Goal: Transaction & Acquisition: Purchase product/service

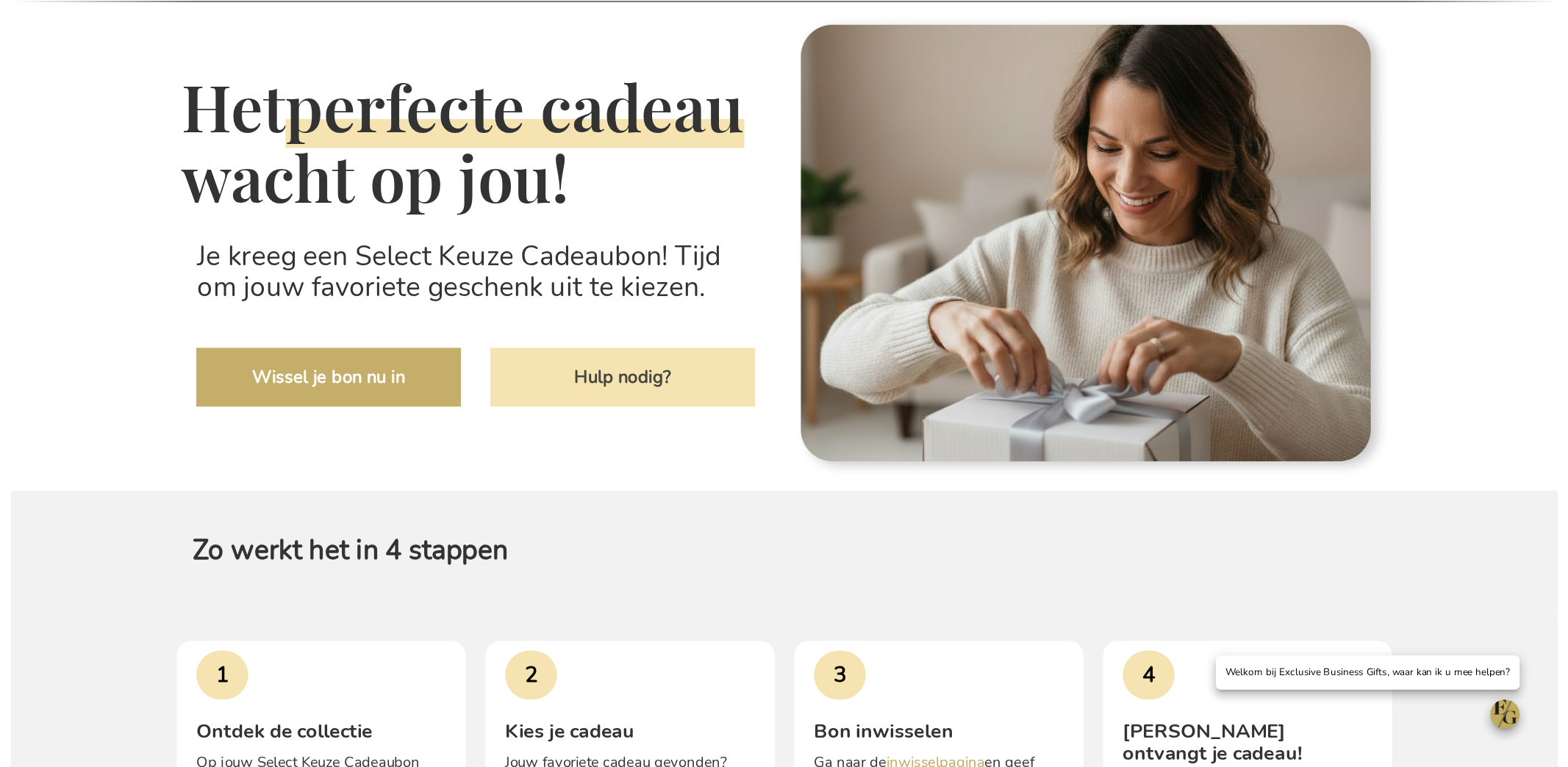
scroll to position [140, 0]
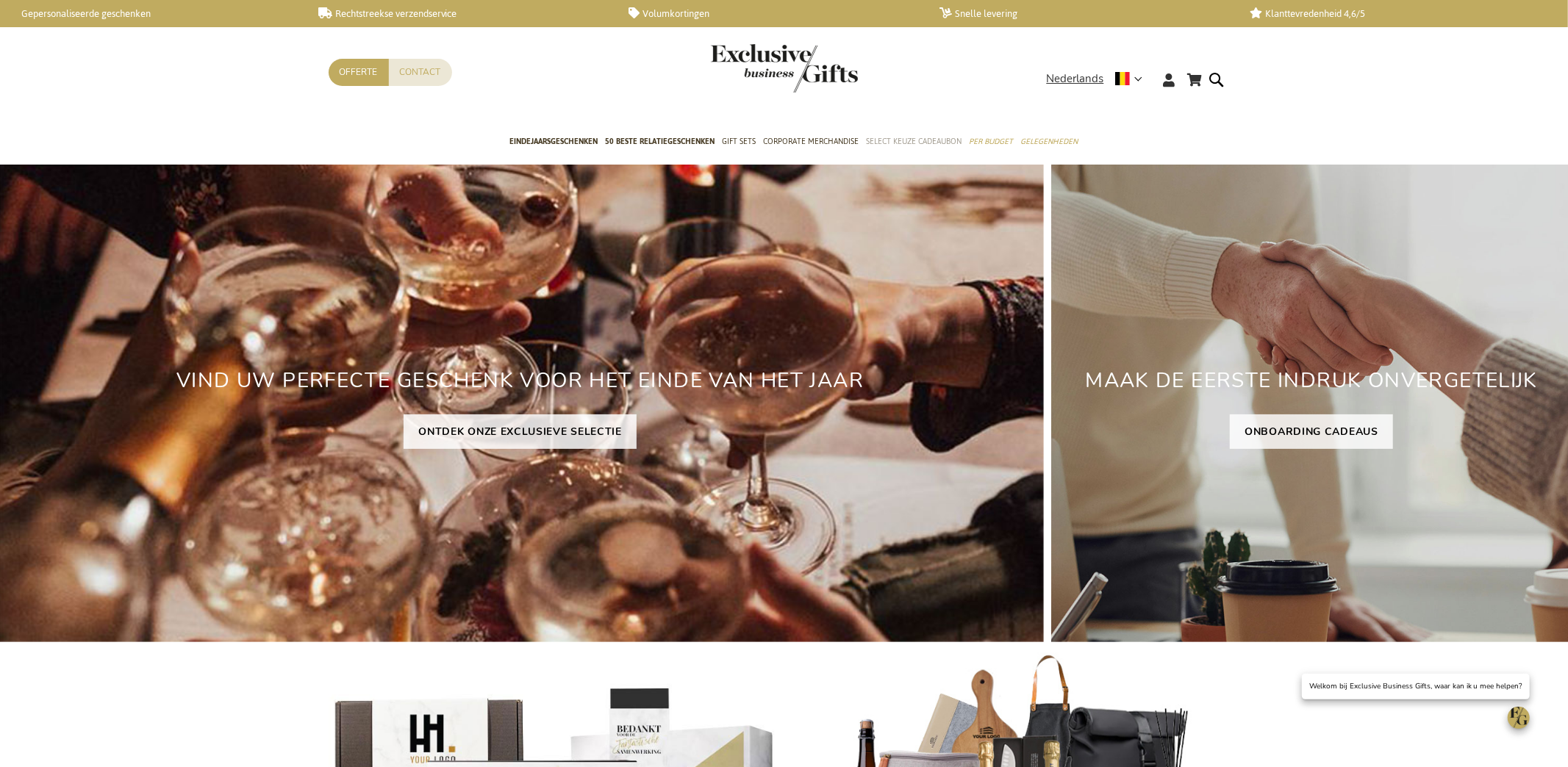
click at [886, 140] on span "Select Keuze Cadeaubon" at bounding box center [914, 142] width 96 height 15
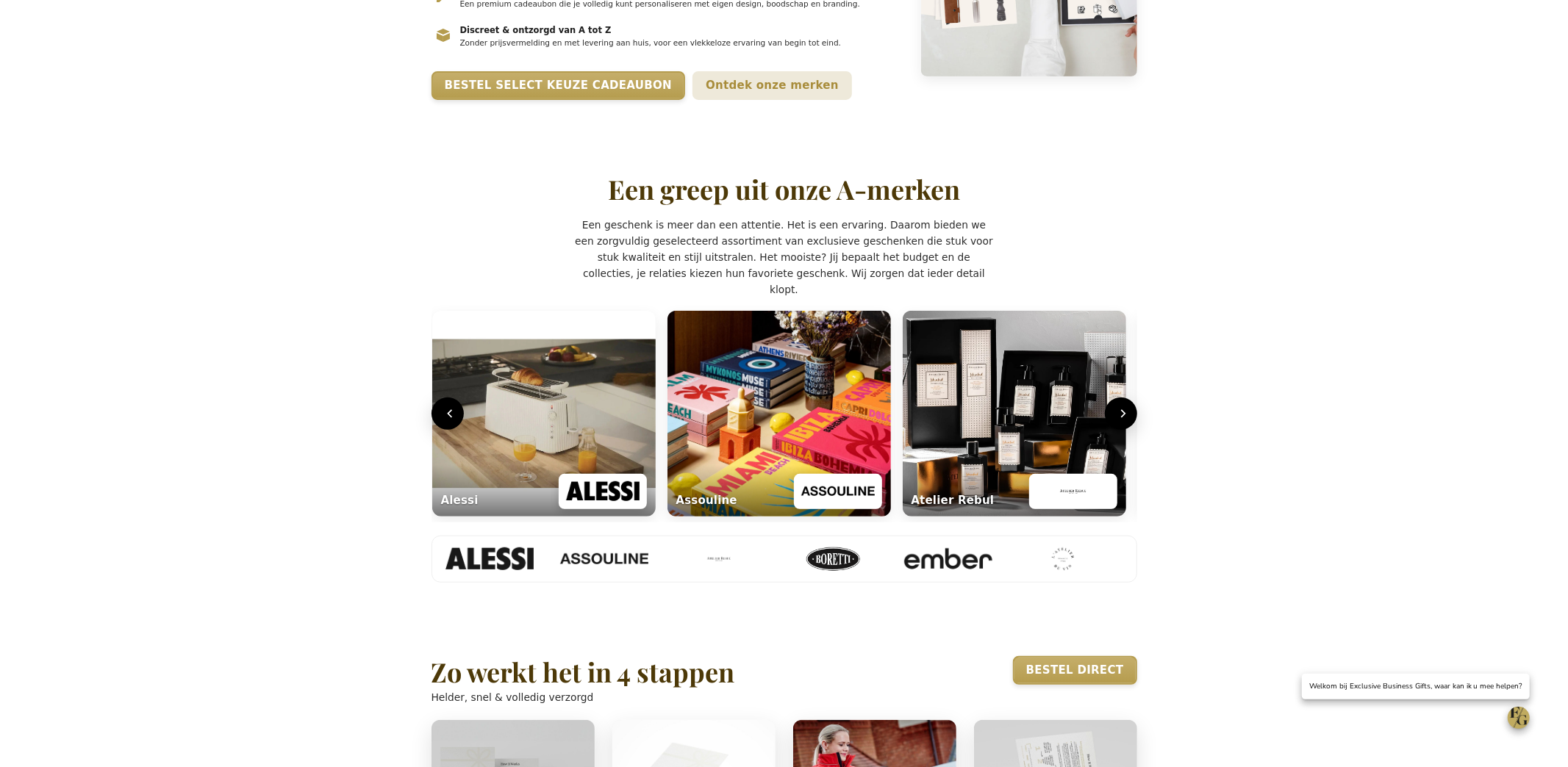
scroll to position [452, 0]
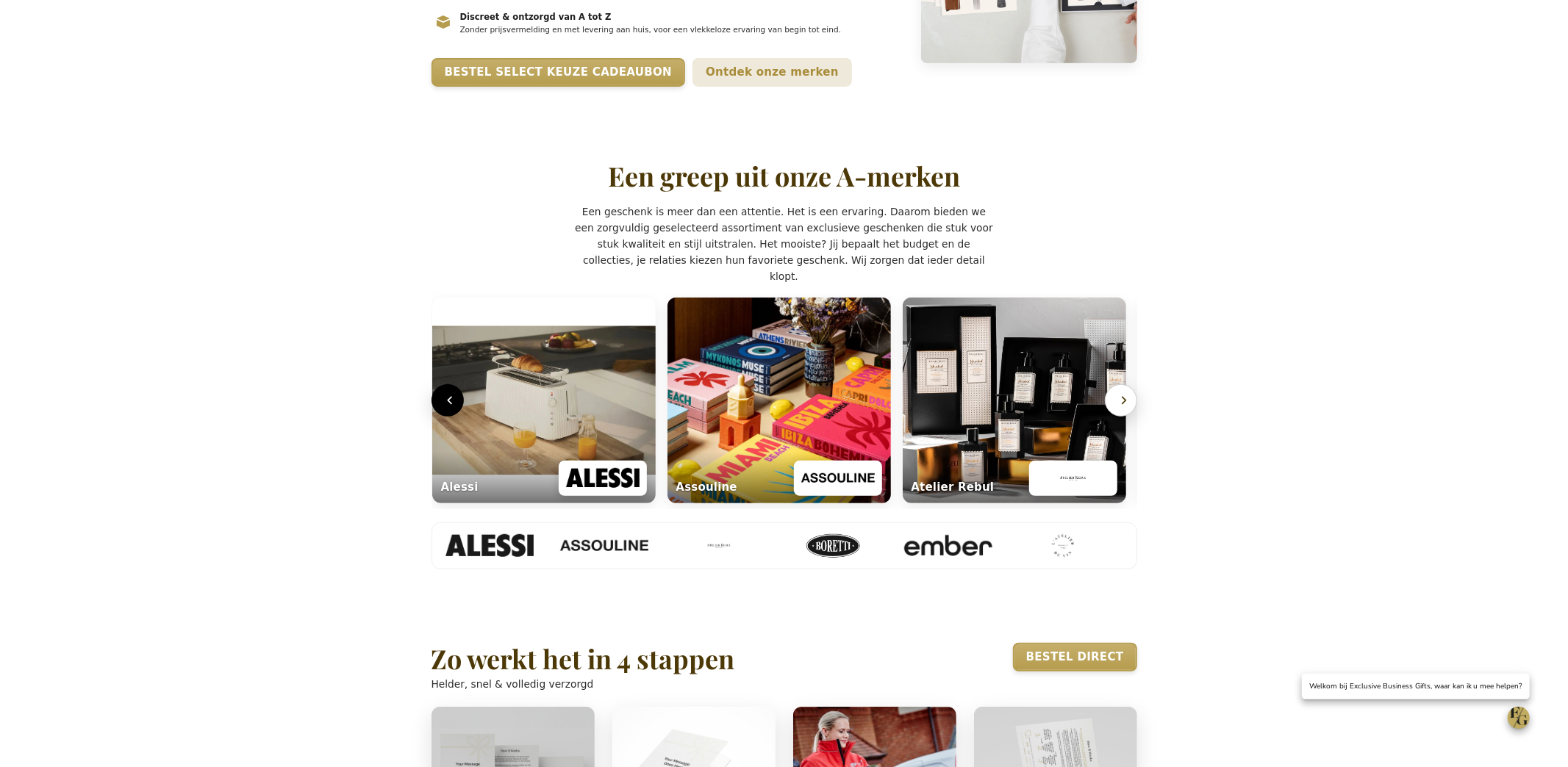
click at [1126, 408] on icon "Volgende" at bounding box center [1124, 400] width 15 height 15
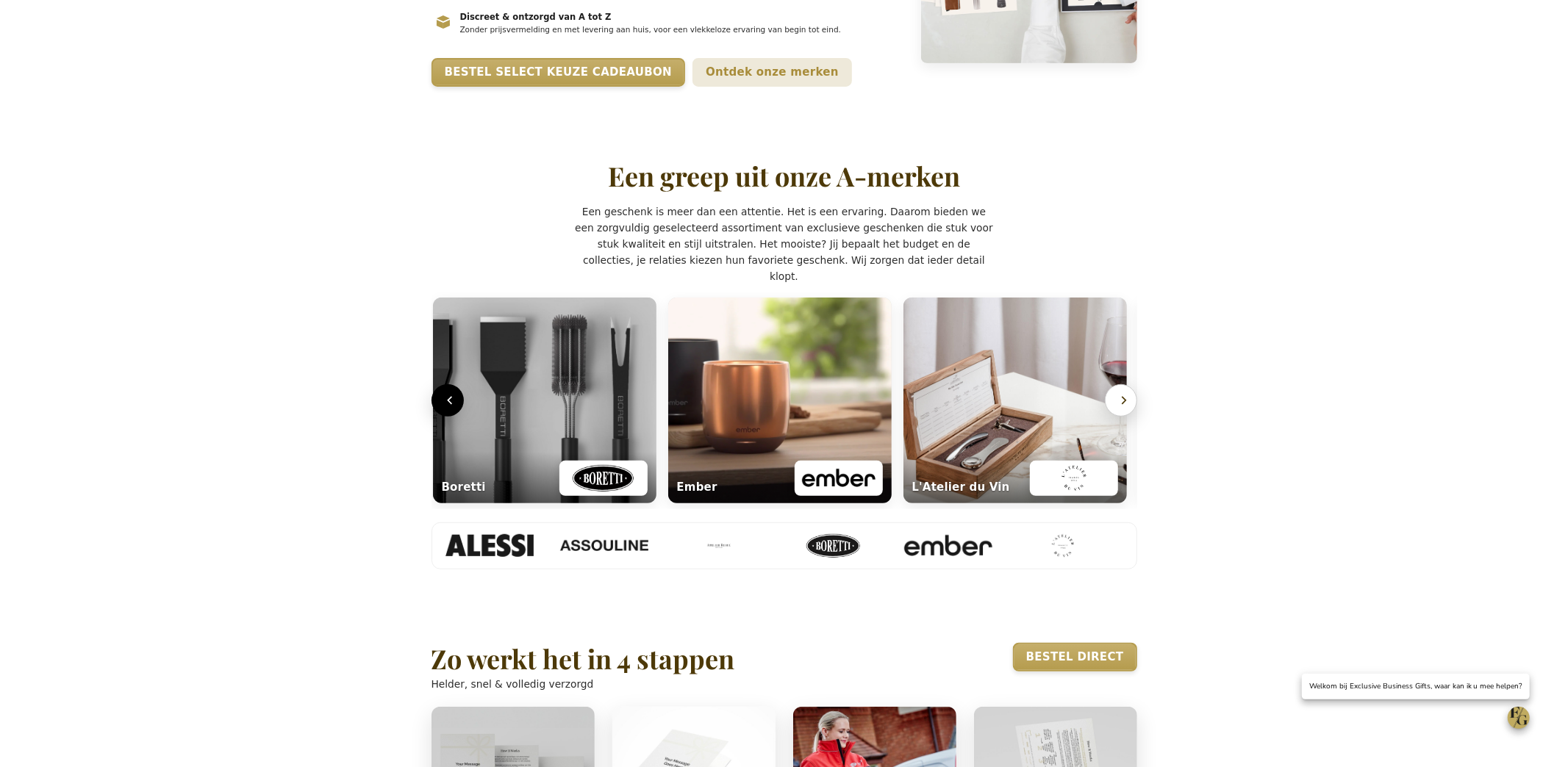
scroll to position [0, 711]
click at [1129, 408] on icon "Volgende" at bounding box center [1124, 400] width 15 height 15
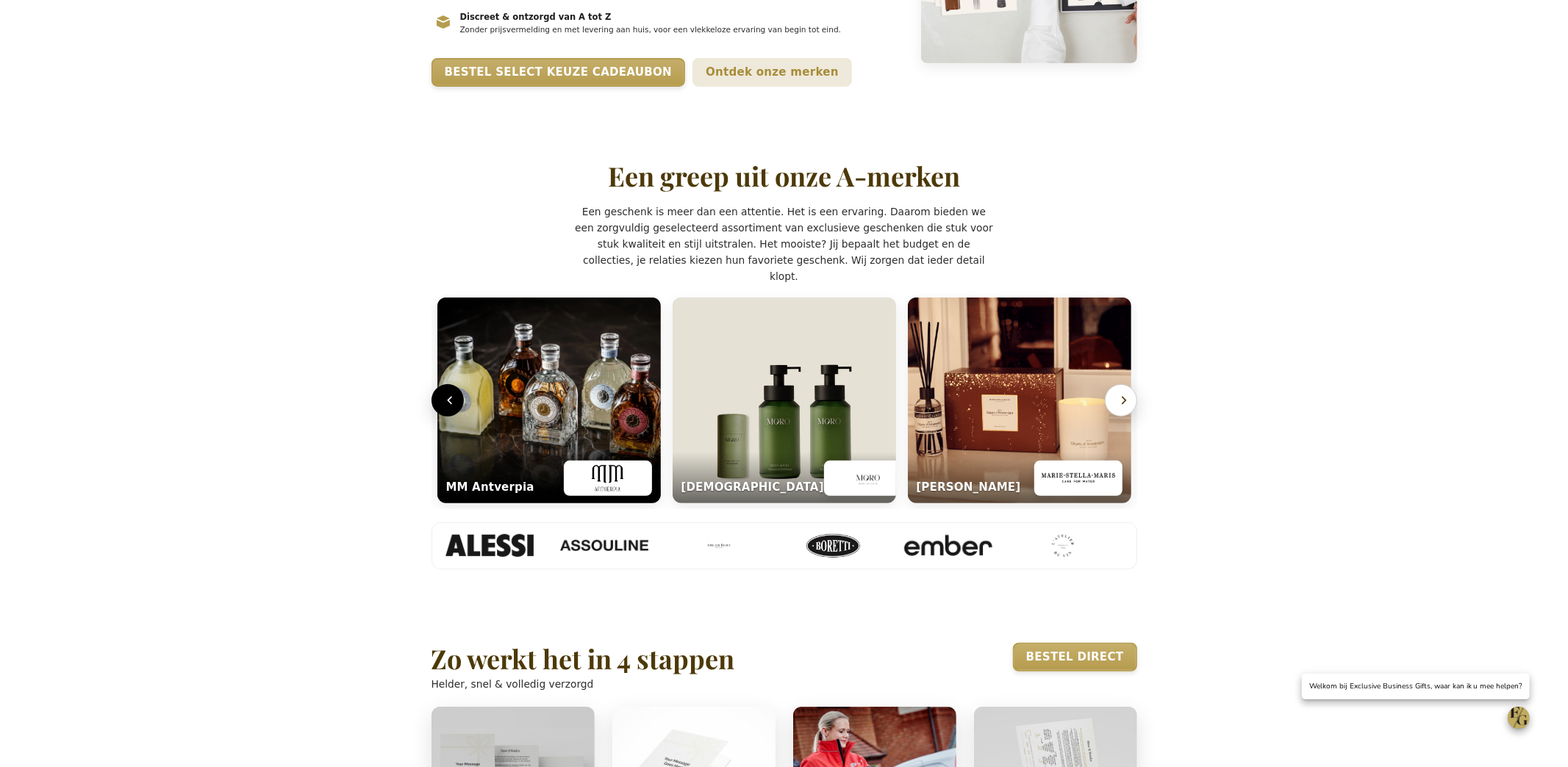
scroll to position [0, 1417]
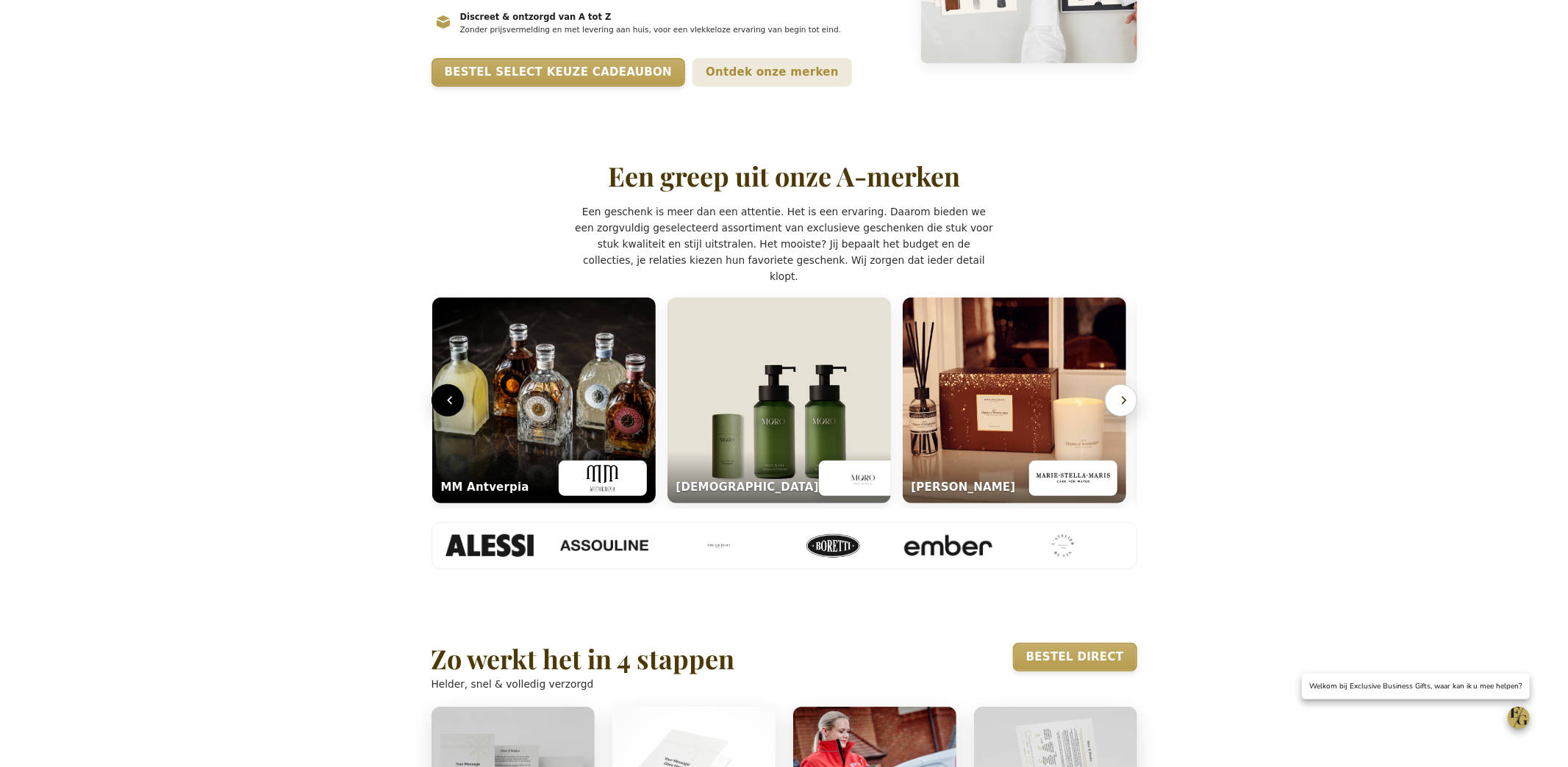
click at [1129, 408] on icon "Volgende" at bounding box center [1124, 400] width 15 height 15
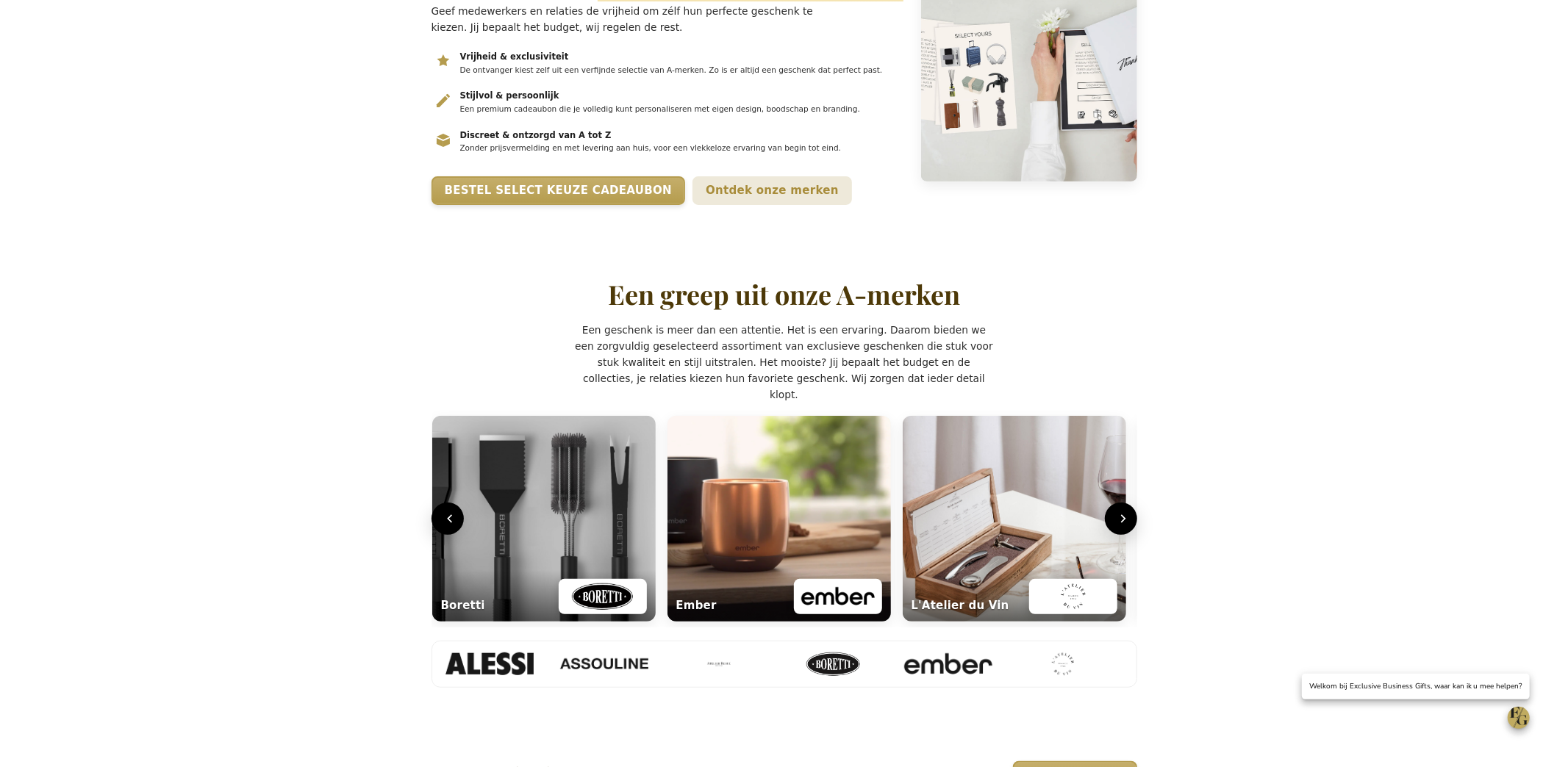
scroll to position [336, 0]
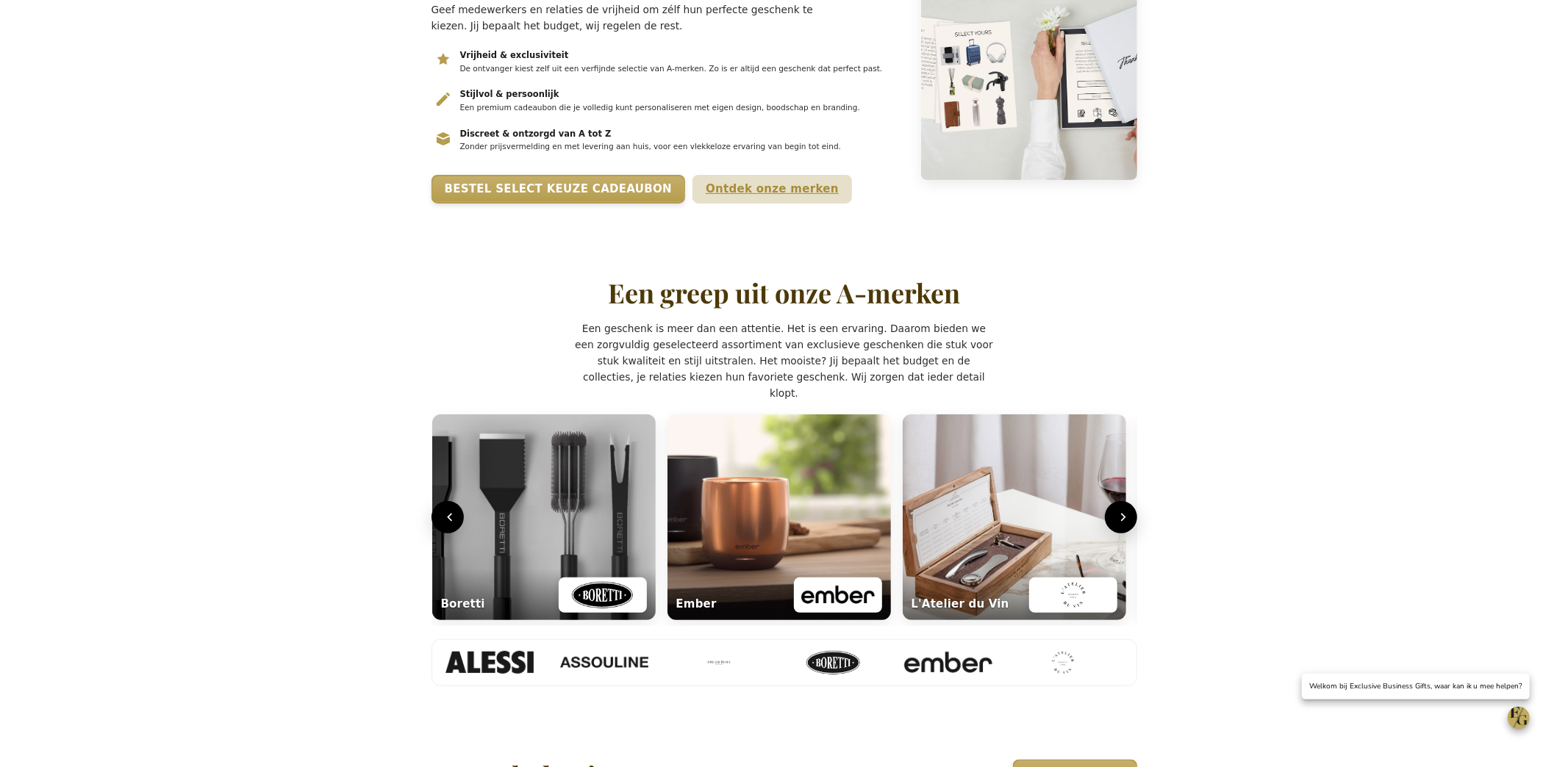
click at [692, 203] on link "Ontdek onze merken" at bounding box center [772, 189] width 160 height 29
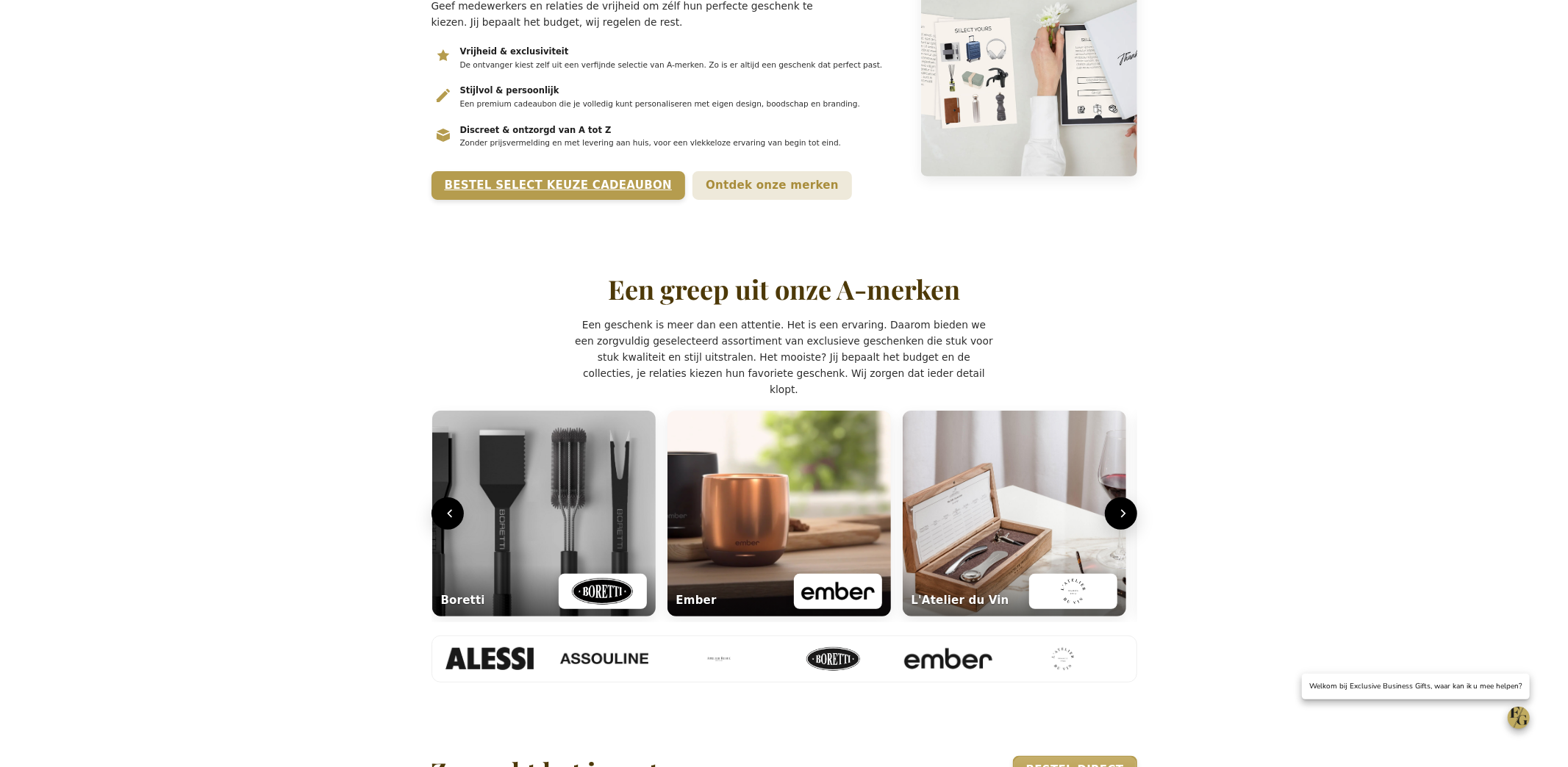
click at [517, 199] on link "Bestel Select Keuze Cadeaubon" at bounding box center [559, 185] width 255 height 29
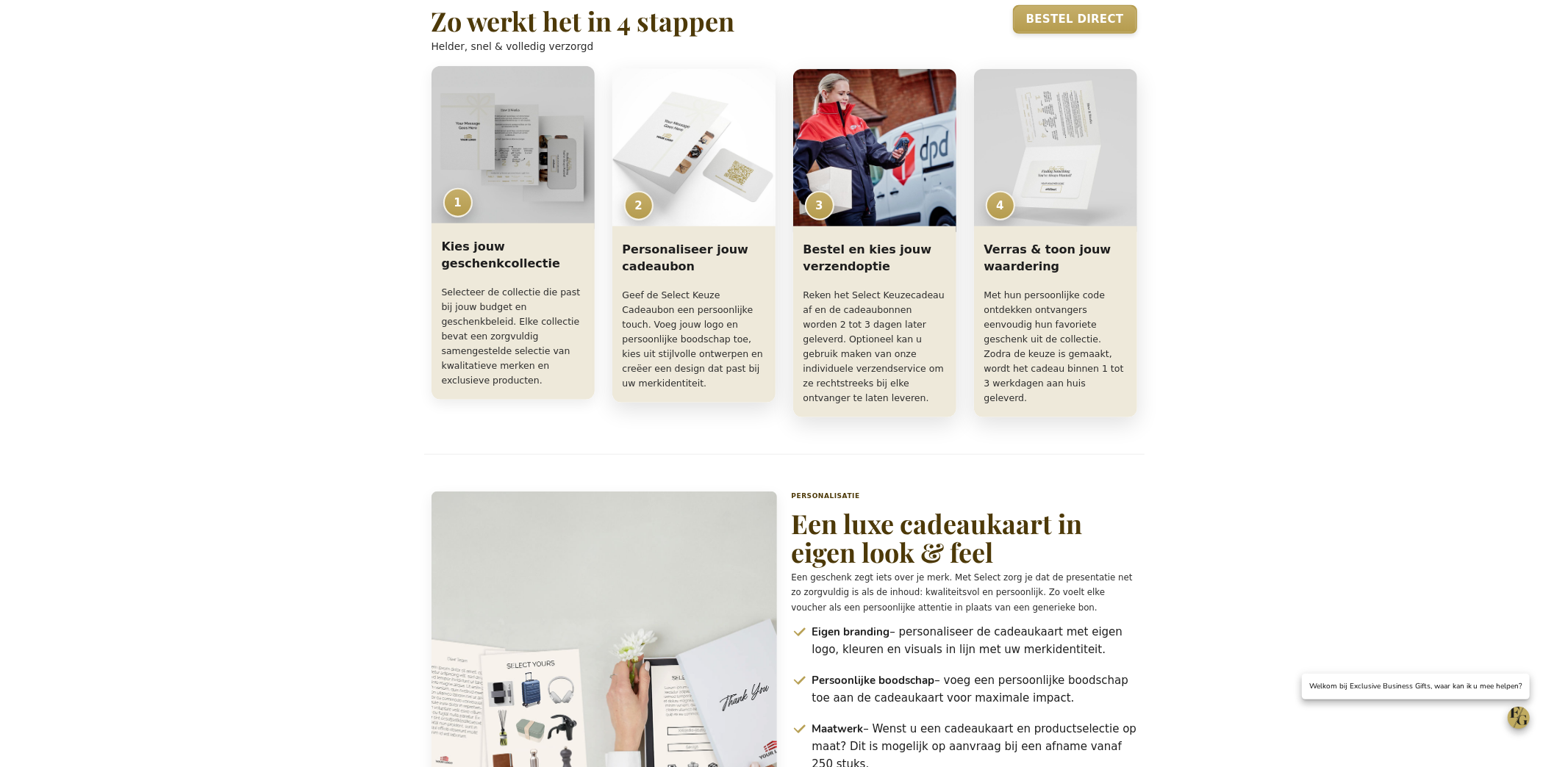
scroll to position [967, 0]
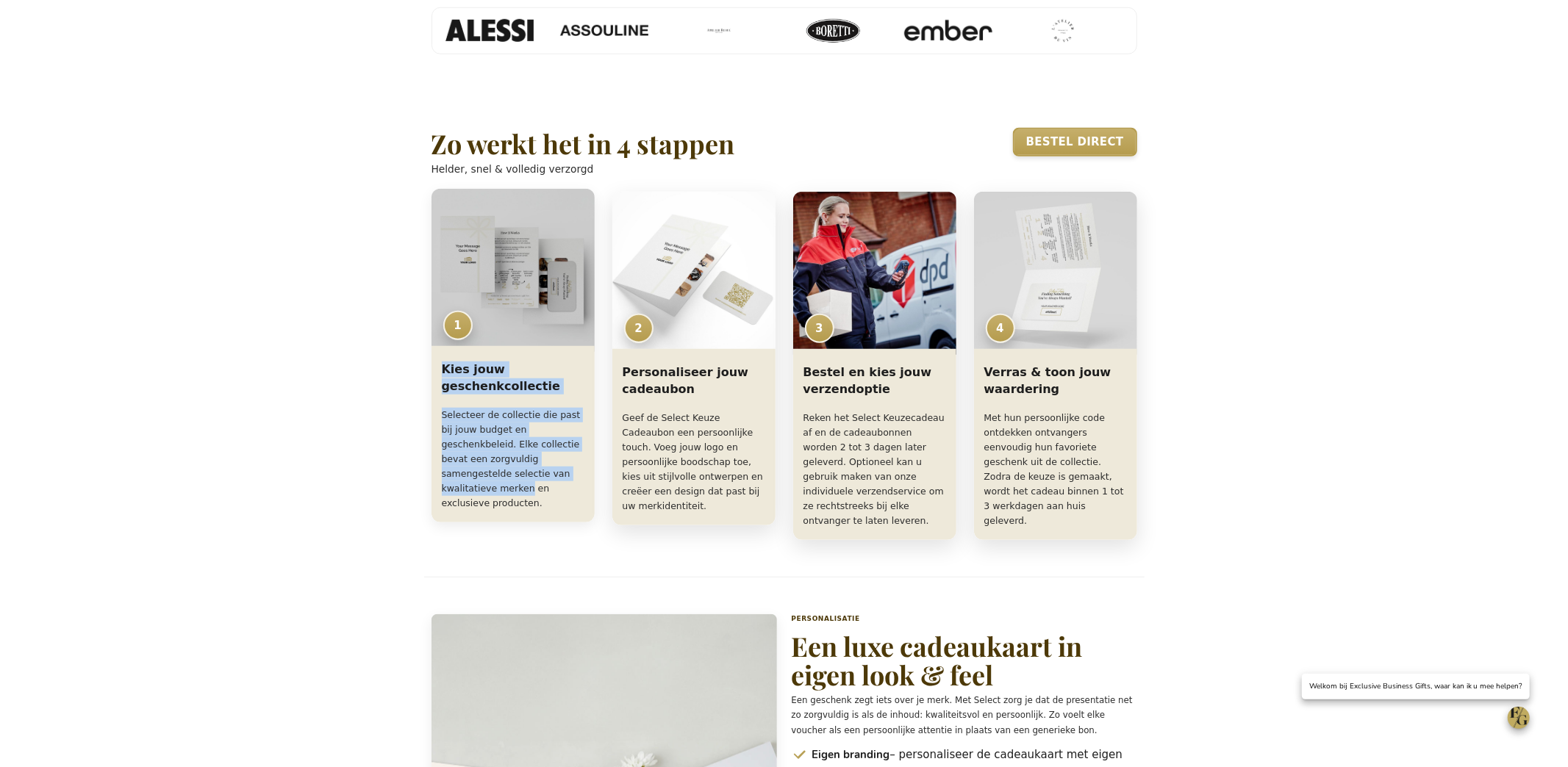
drag, startPoint x: 443, startPoint y: 462, endPoint x: 526, endPoint y: 537, distance: 111.9
click at [526, 522] on div "Kies jouw geschenkcollectie Selecteer de collectie die past bij jouw budget en …" at bounding box center [513, 437] width 163 height 170
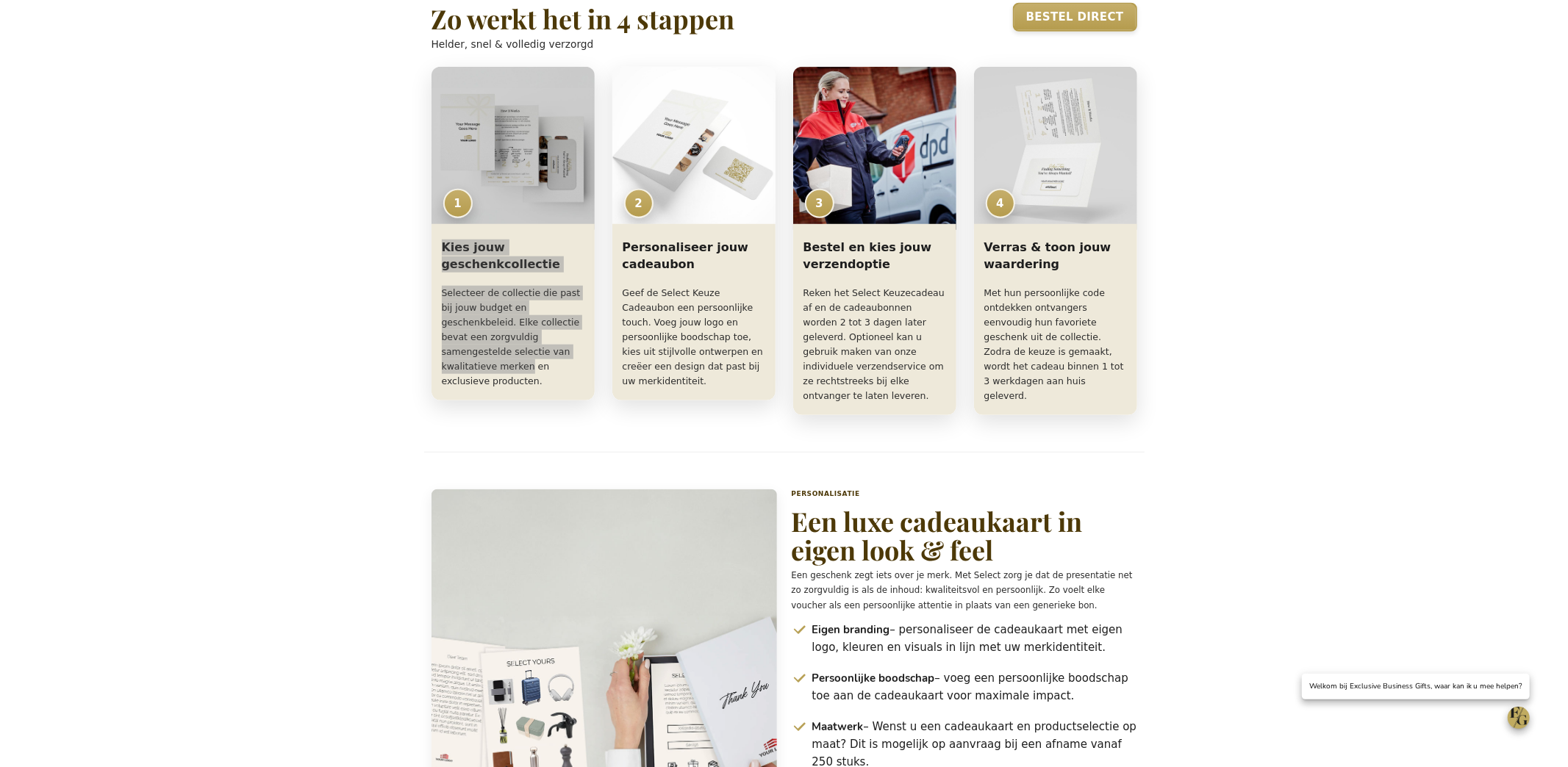
scroll to position [1233, 0]
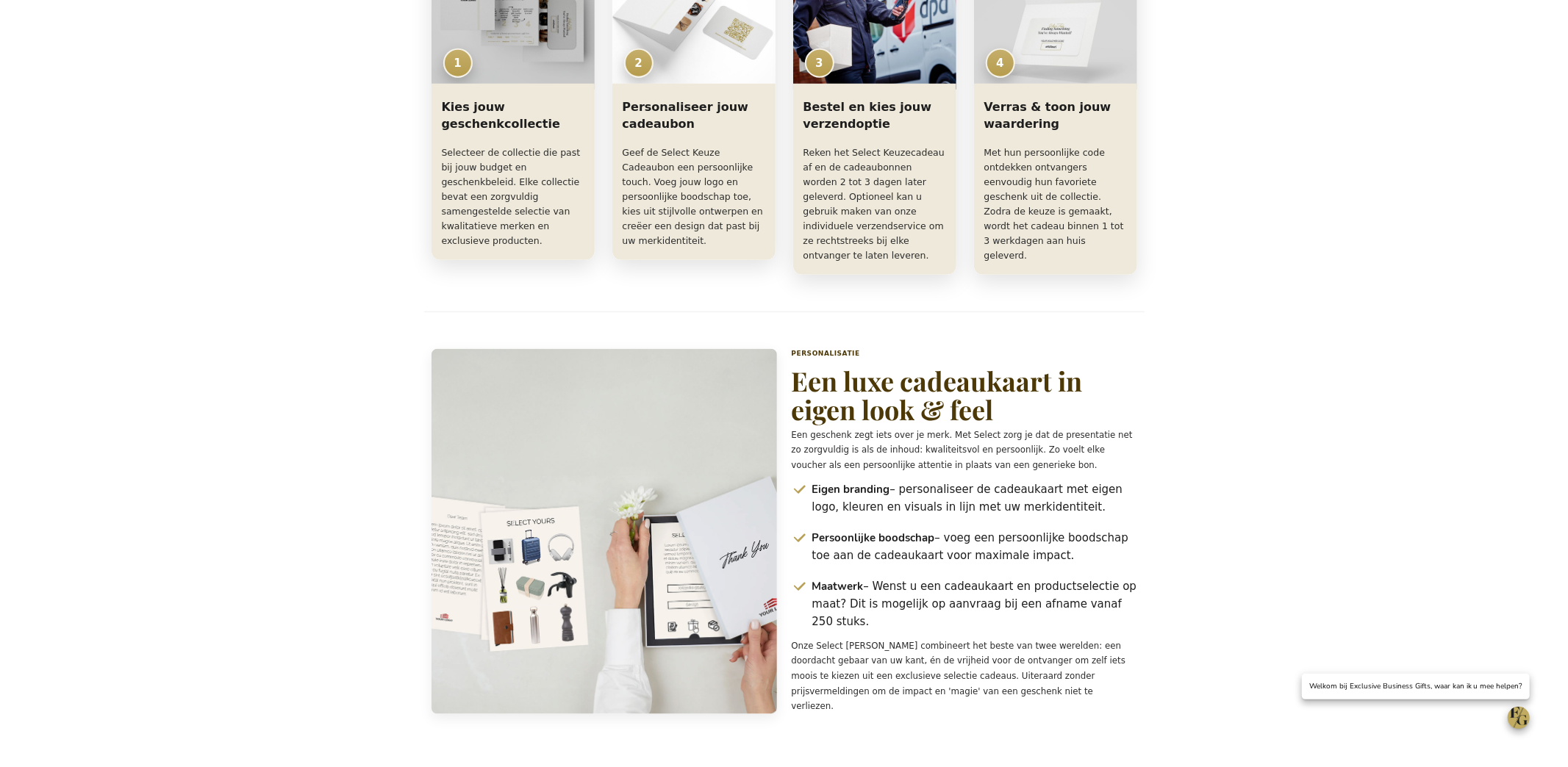
click at [339, 177] on div "Select – Exclusive Business Gifts Ga naar hoofdinhoud Exclusive Business Gifts …" at bounding box center [784, 258] width 911 height 2644
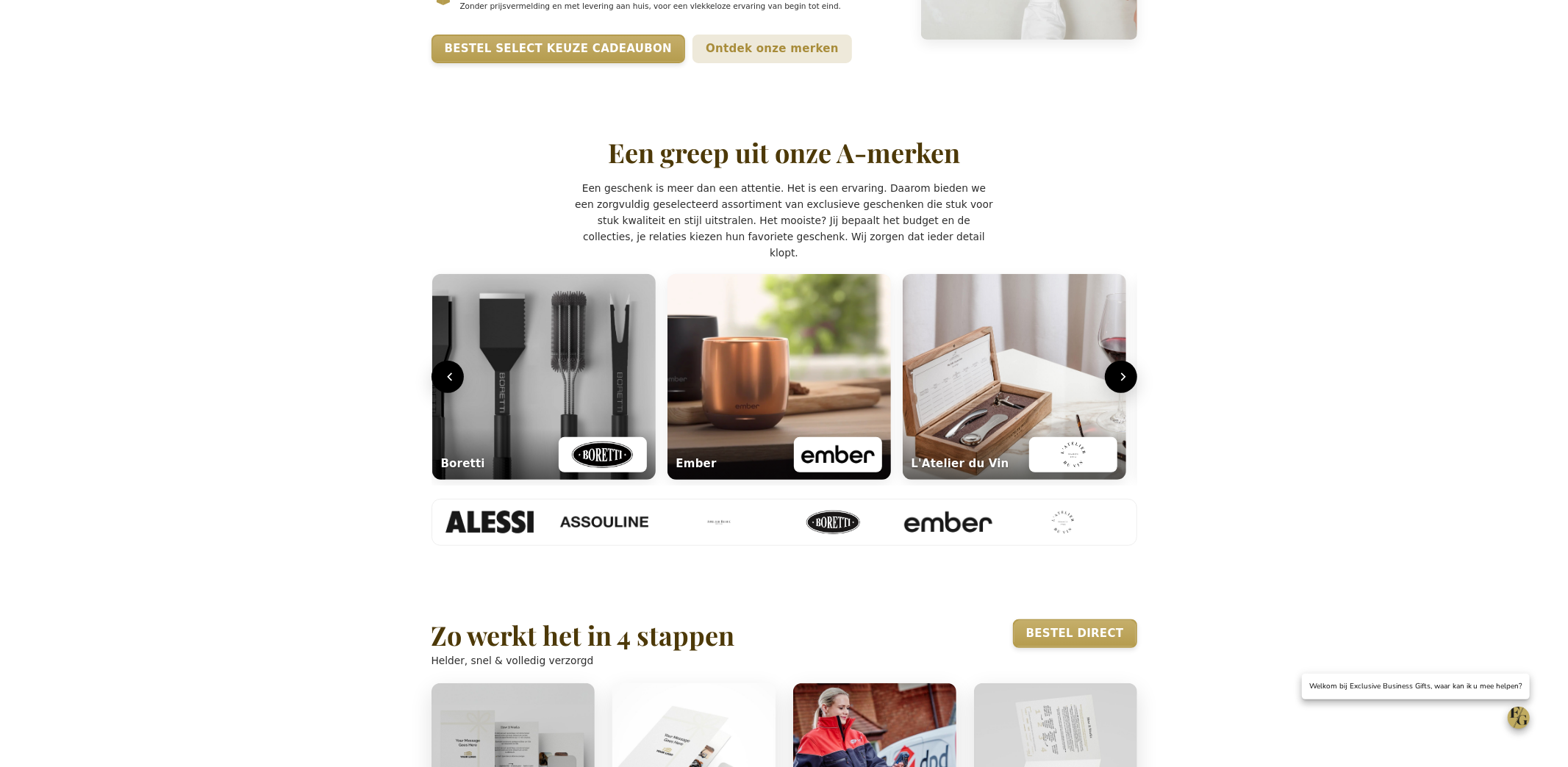
scroll to position [517, 0]
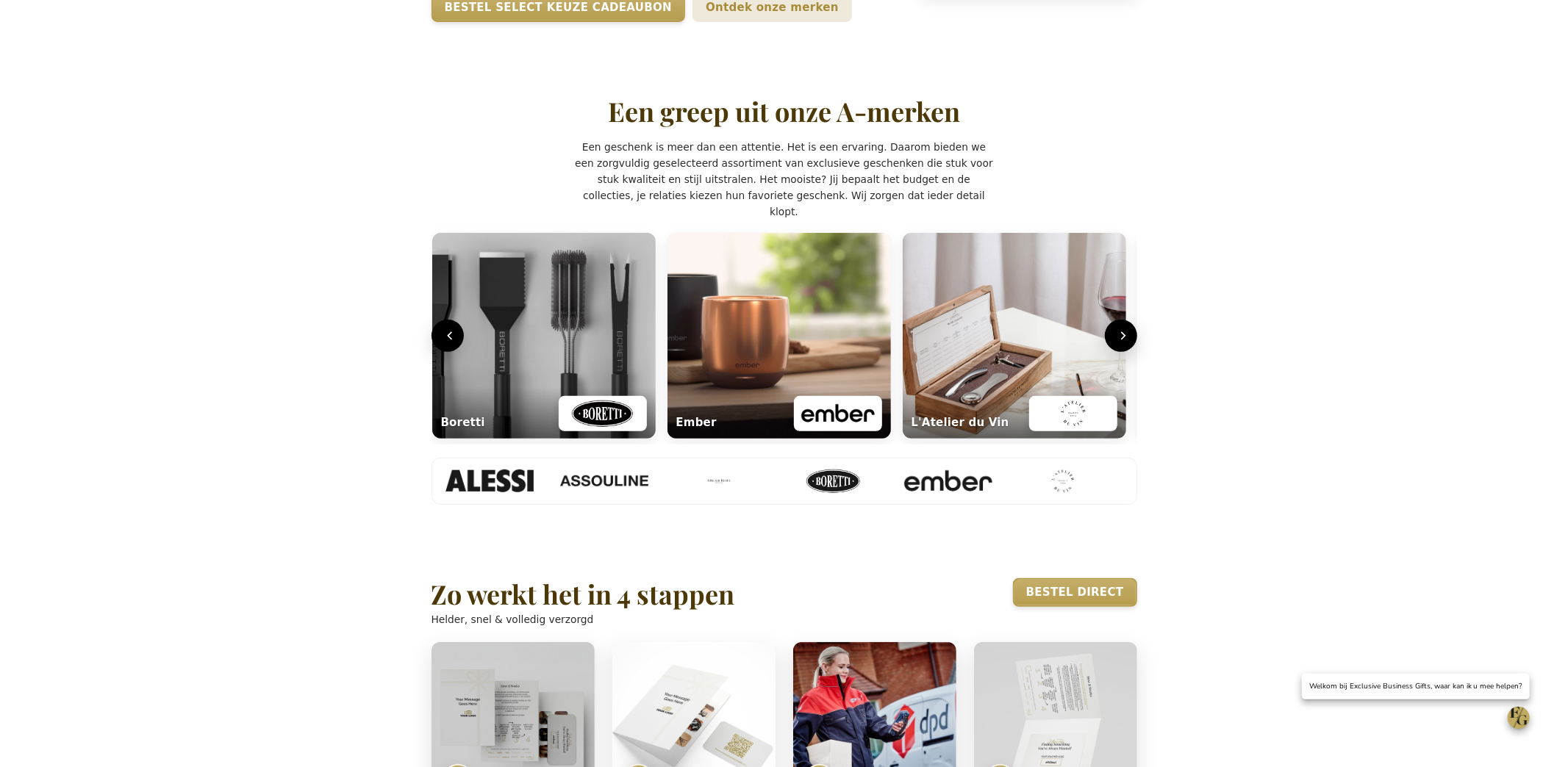
click at [1129, 343] on icon "Volgende" at bounding box center [1124, 336] width 15 height 15
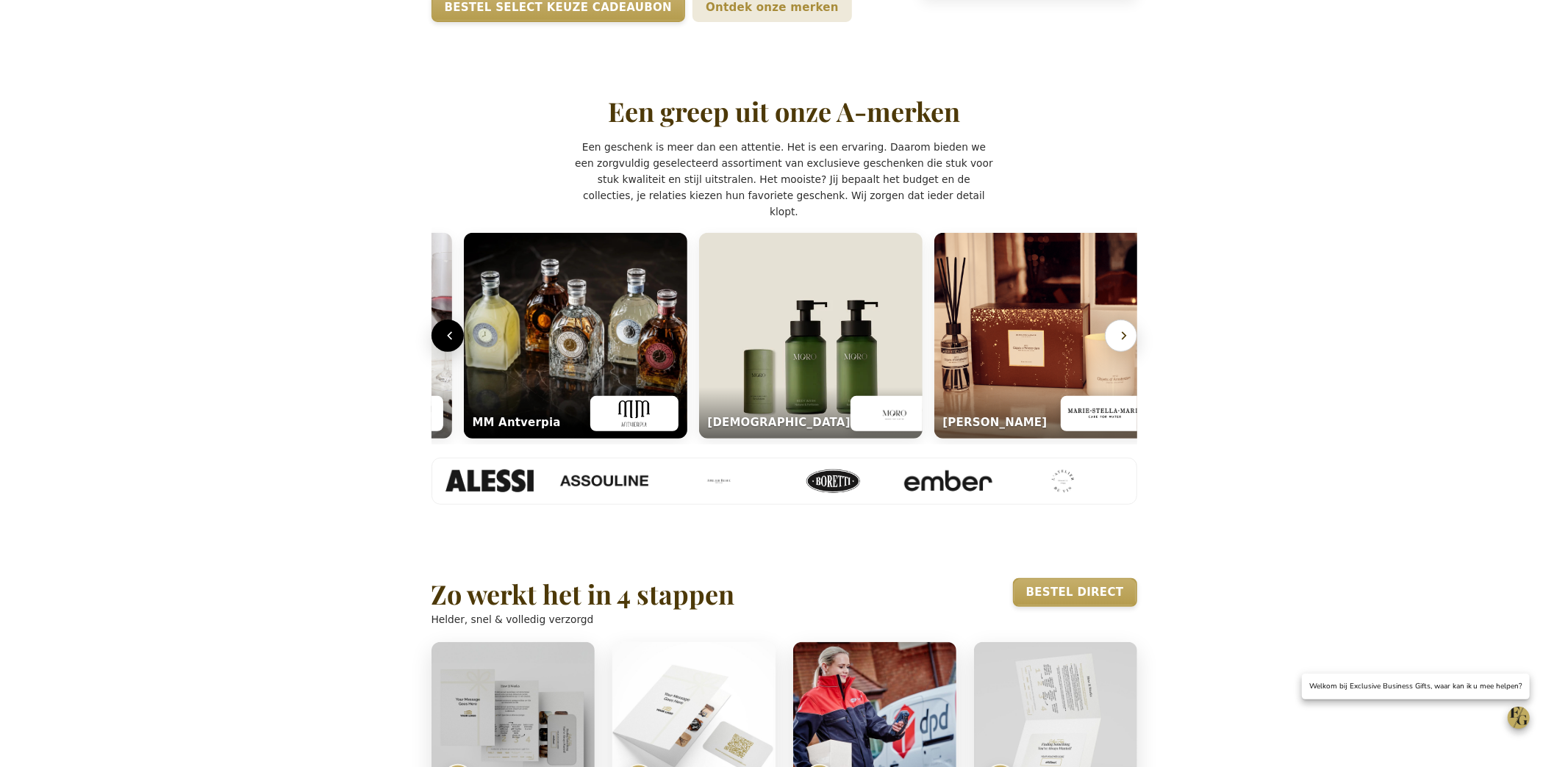
scroll to position [0, 1417]
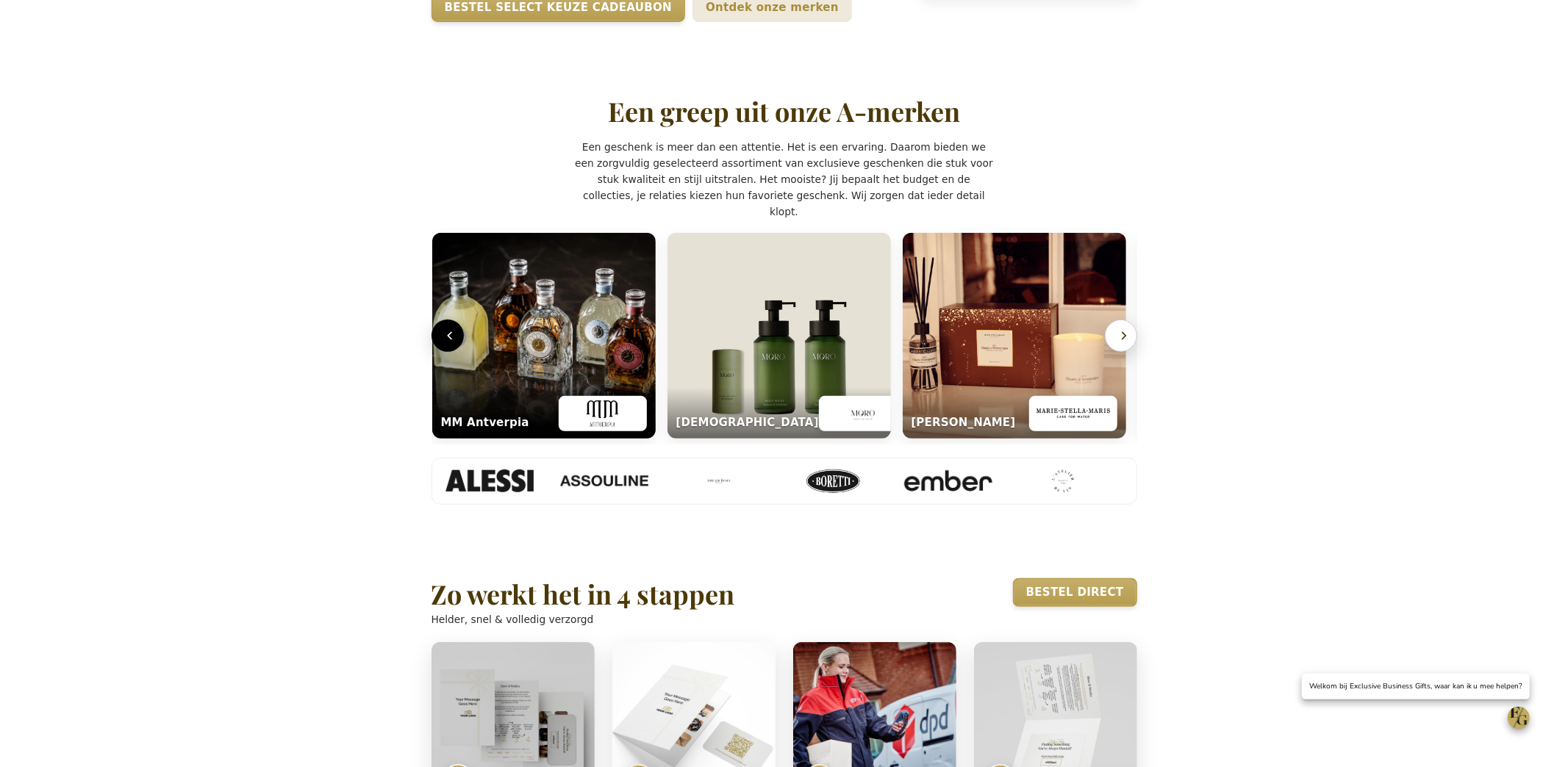
click at [1128, 343] on icon "Volgende" at bounding box center [1124, 336] width 15 height 15
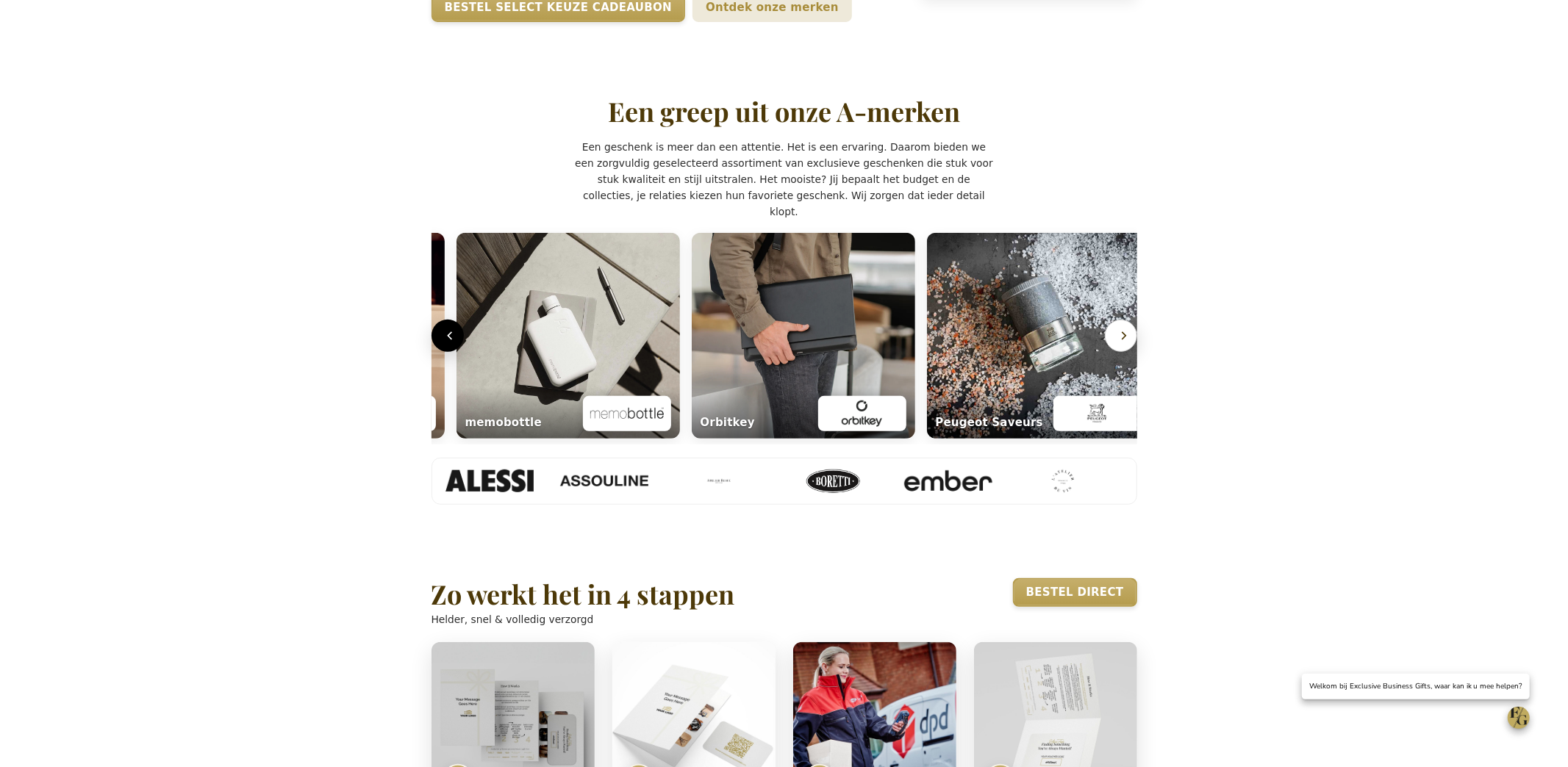
scroll to position [0, 2122]
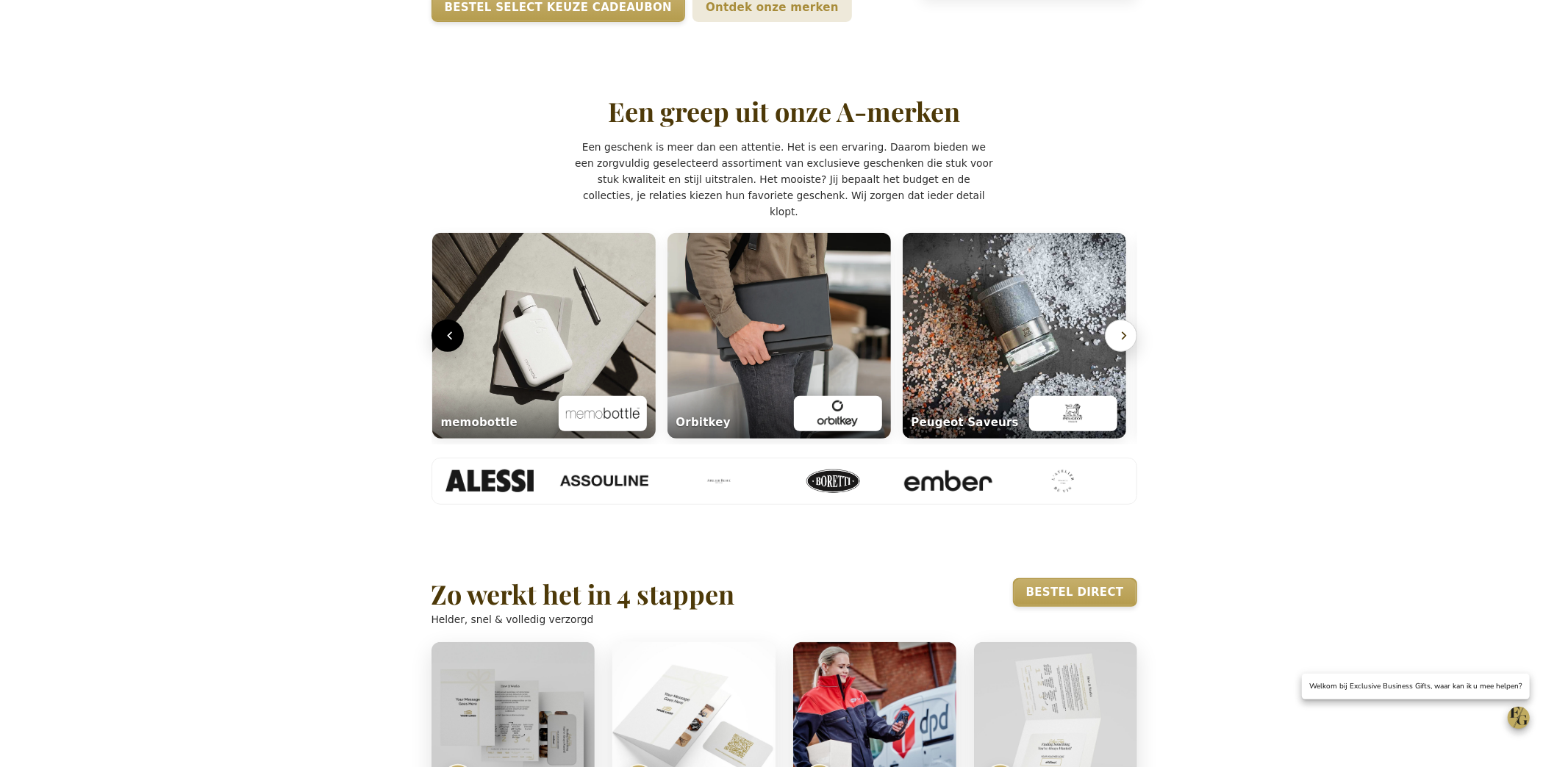
click at [1127, 343] on icon "Volgende" at bounding box center [1124, 336] width 15 height 15
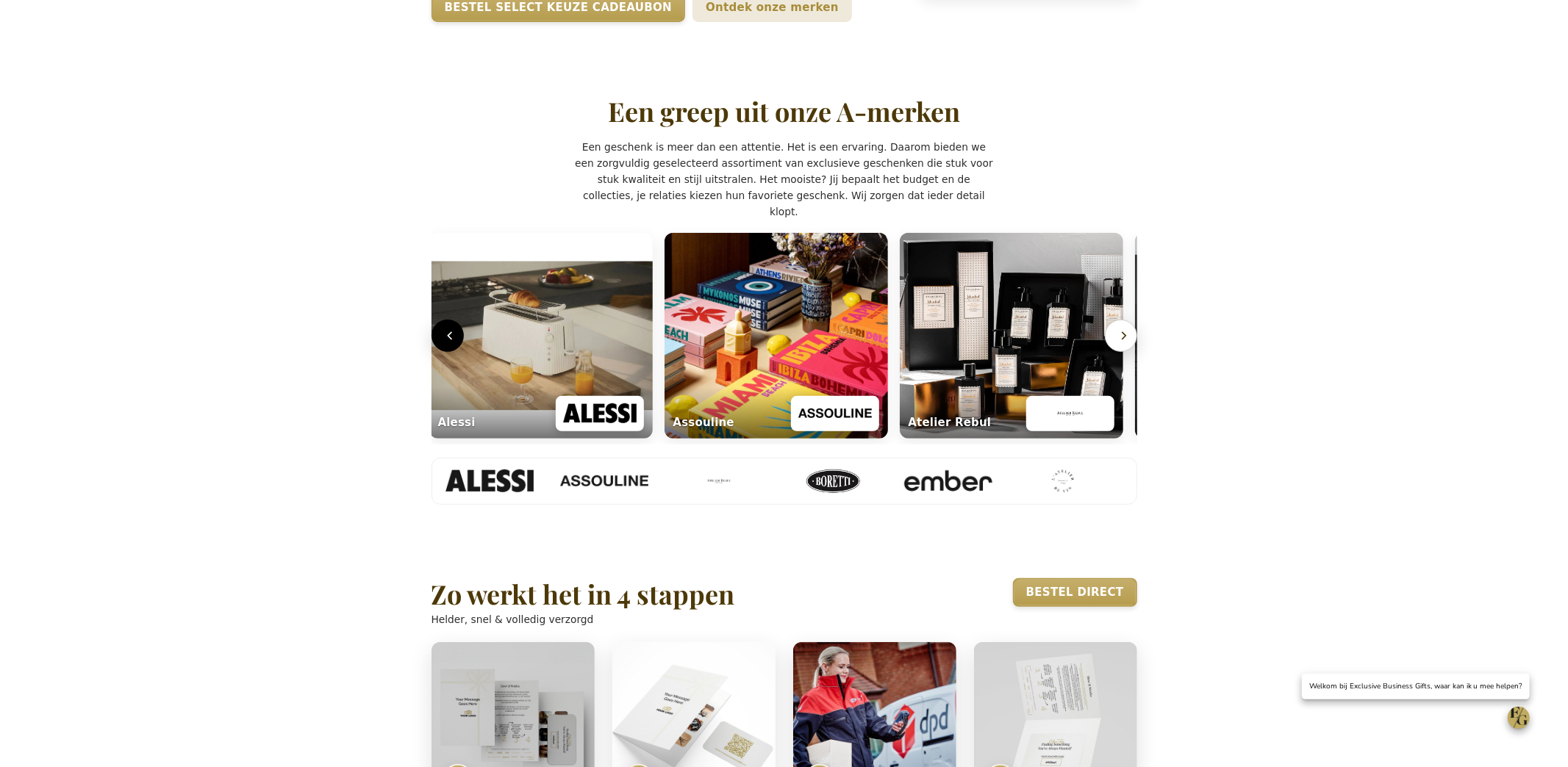
scroll to position [0, 5]
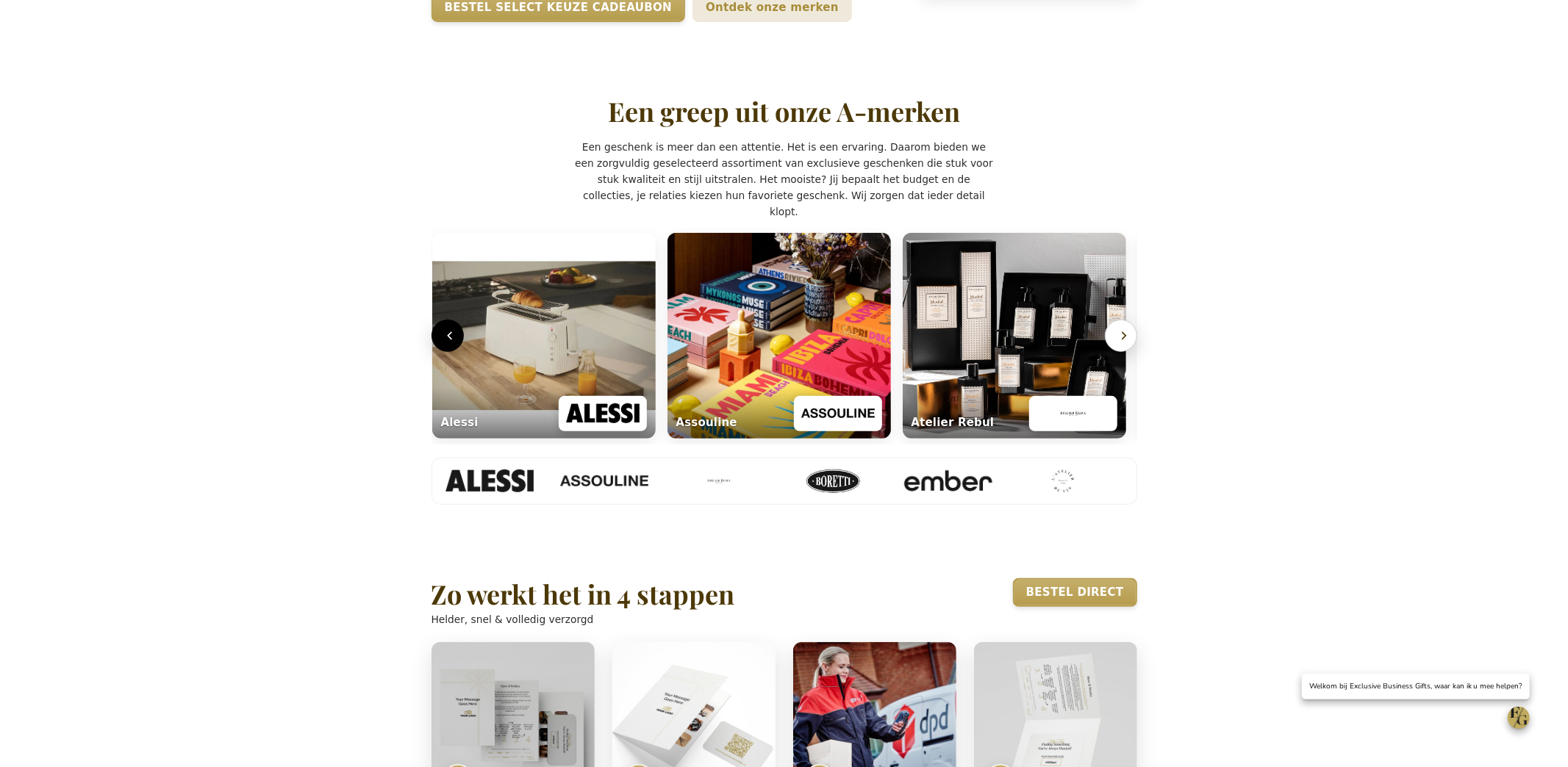
click at [1111, 352] on button "Volgende" at bounding box center [1121, 336] width 32 height 32
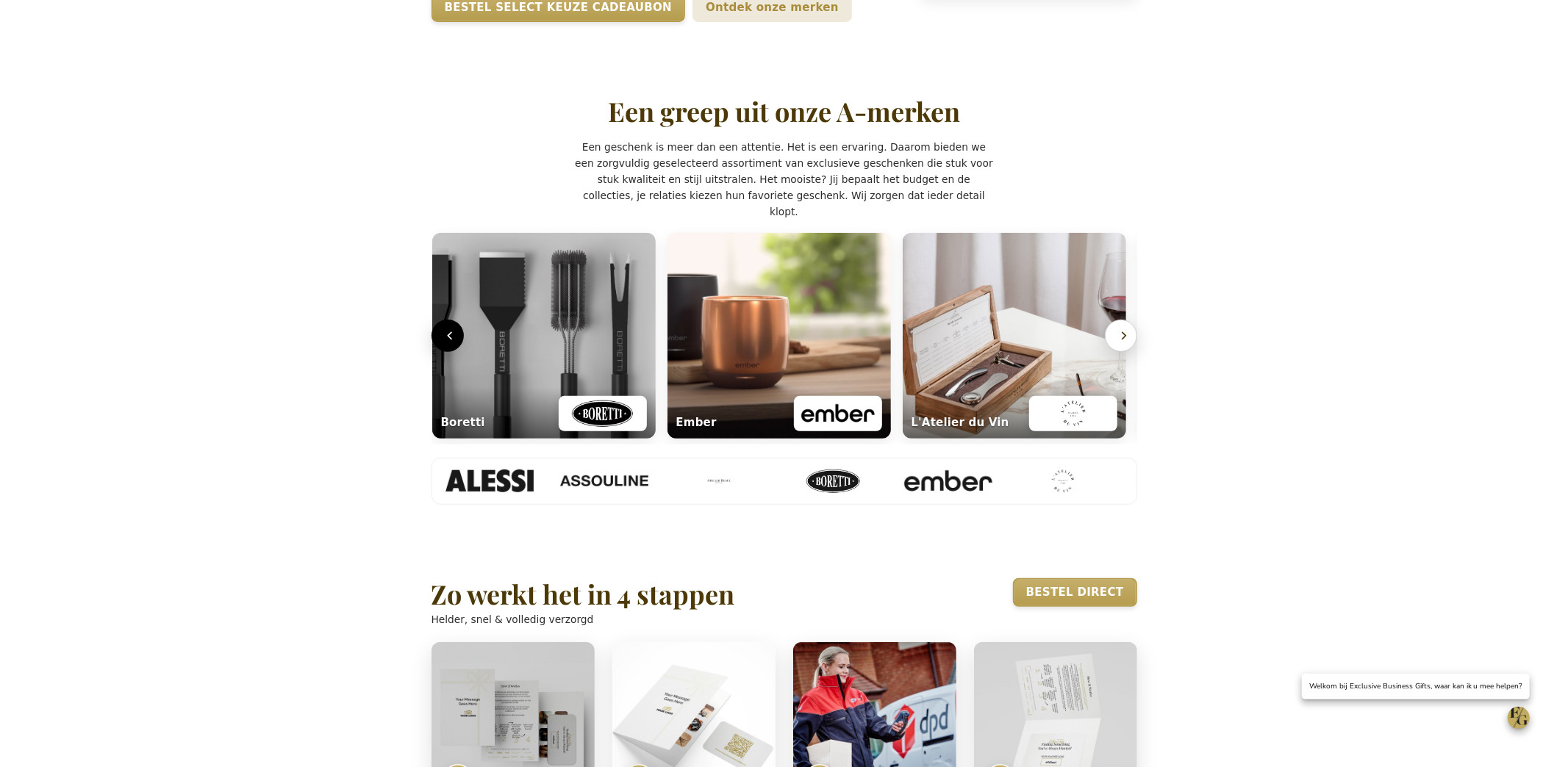
click at [1111, 352] on button "Volgende" at bounding box center [1121, 336] width 32 height 32
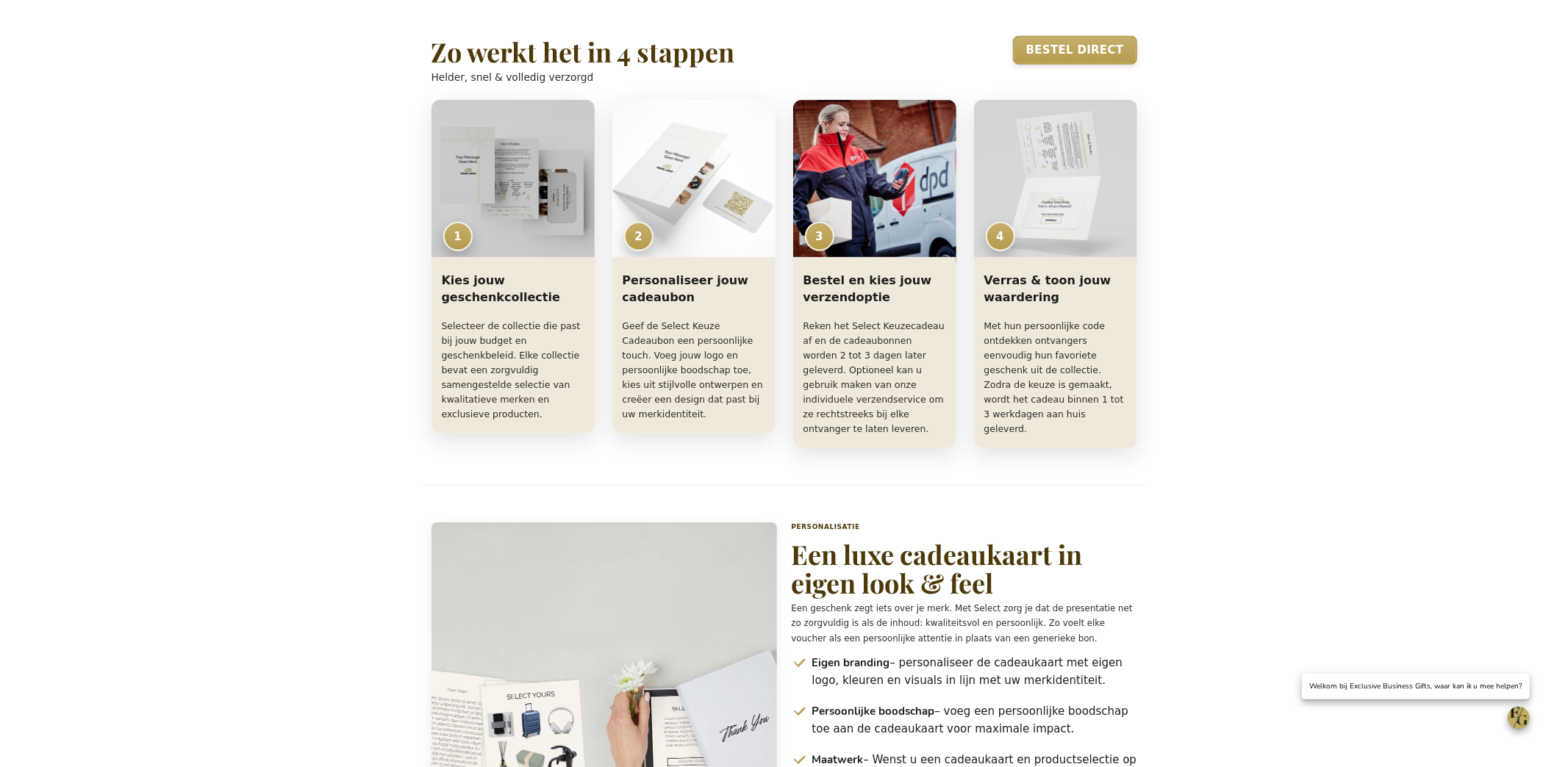
scroll to position [0, 0]
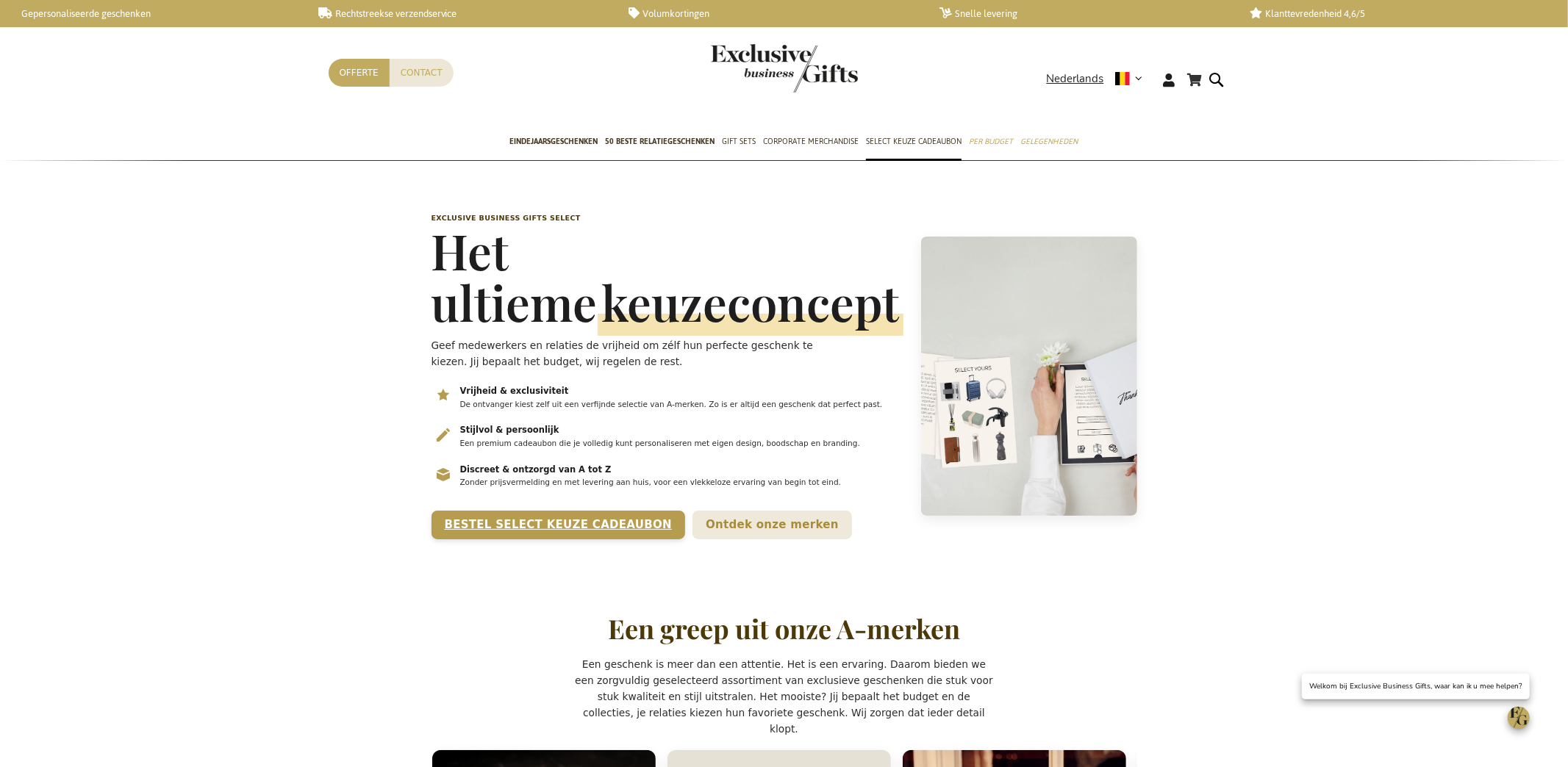
click at [549, 539] on link "Bestel Select Keuze Cadeaubon" at bounding box center [559, 525] width 255 height 29
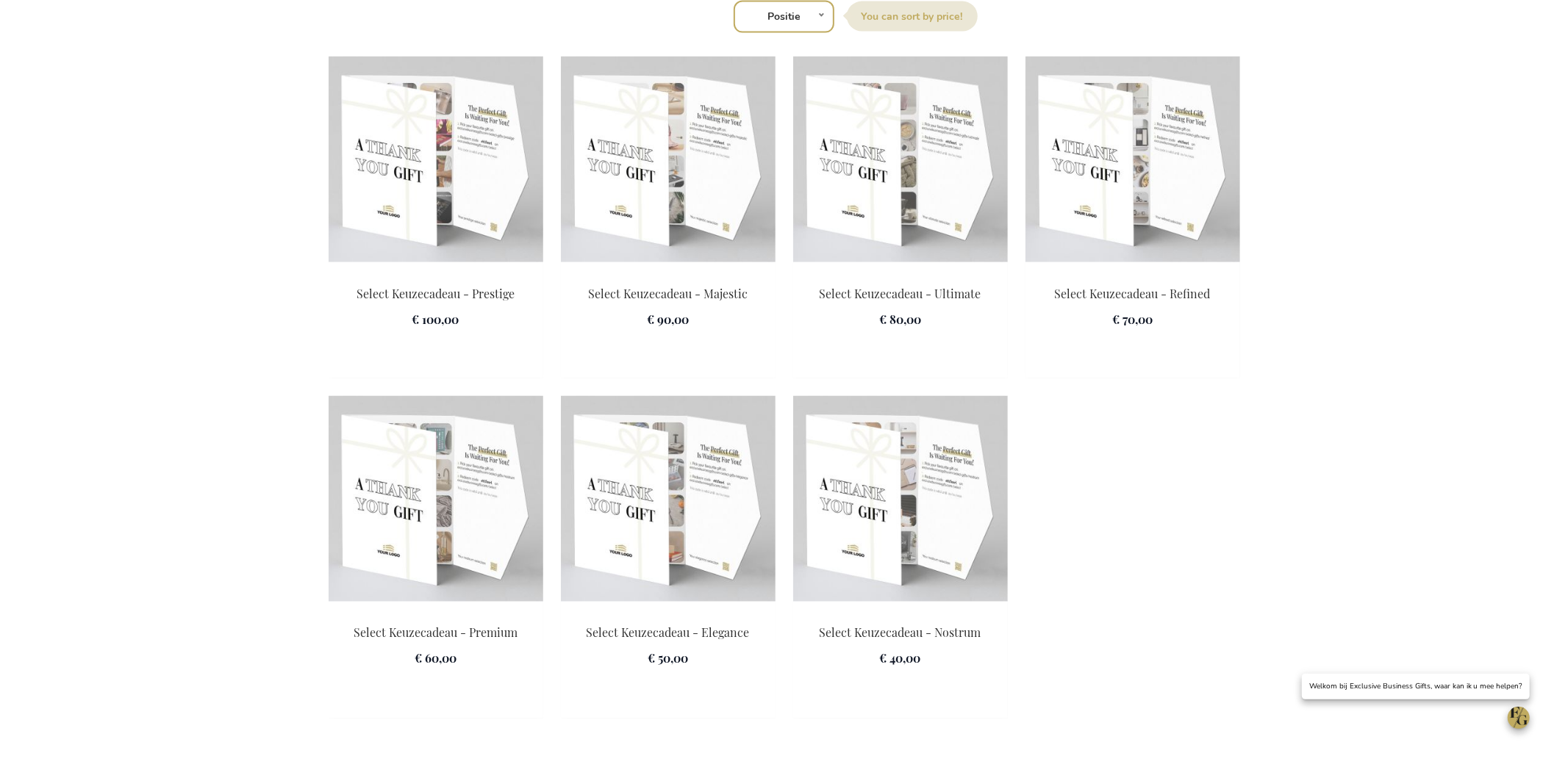
scroll to position [2019, 0]
click at [465, 250] on img at bounding box center [435, 157] width 215 height 205
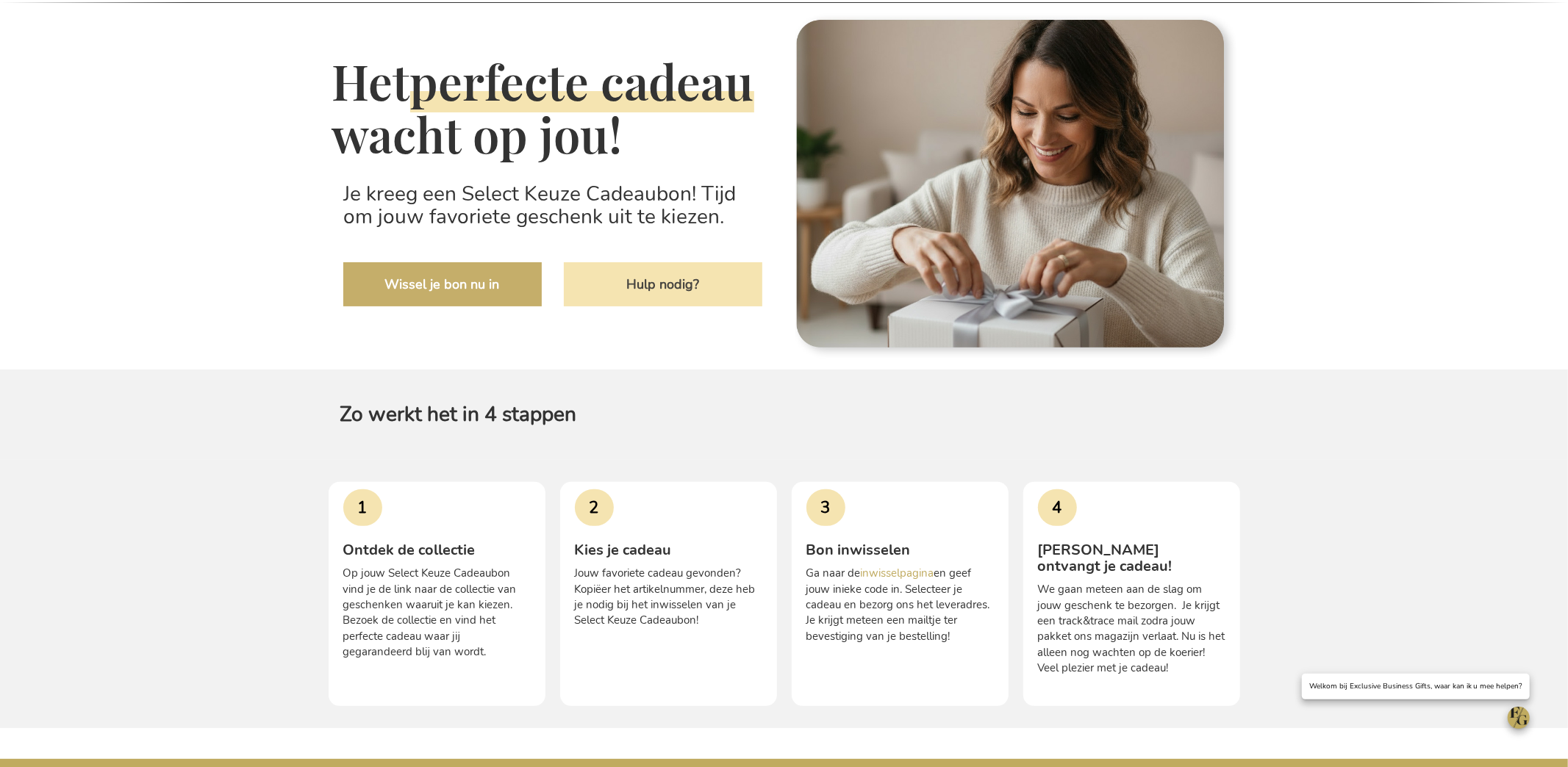
scroll to position [117, 0]
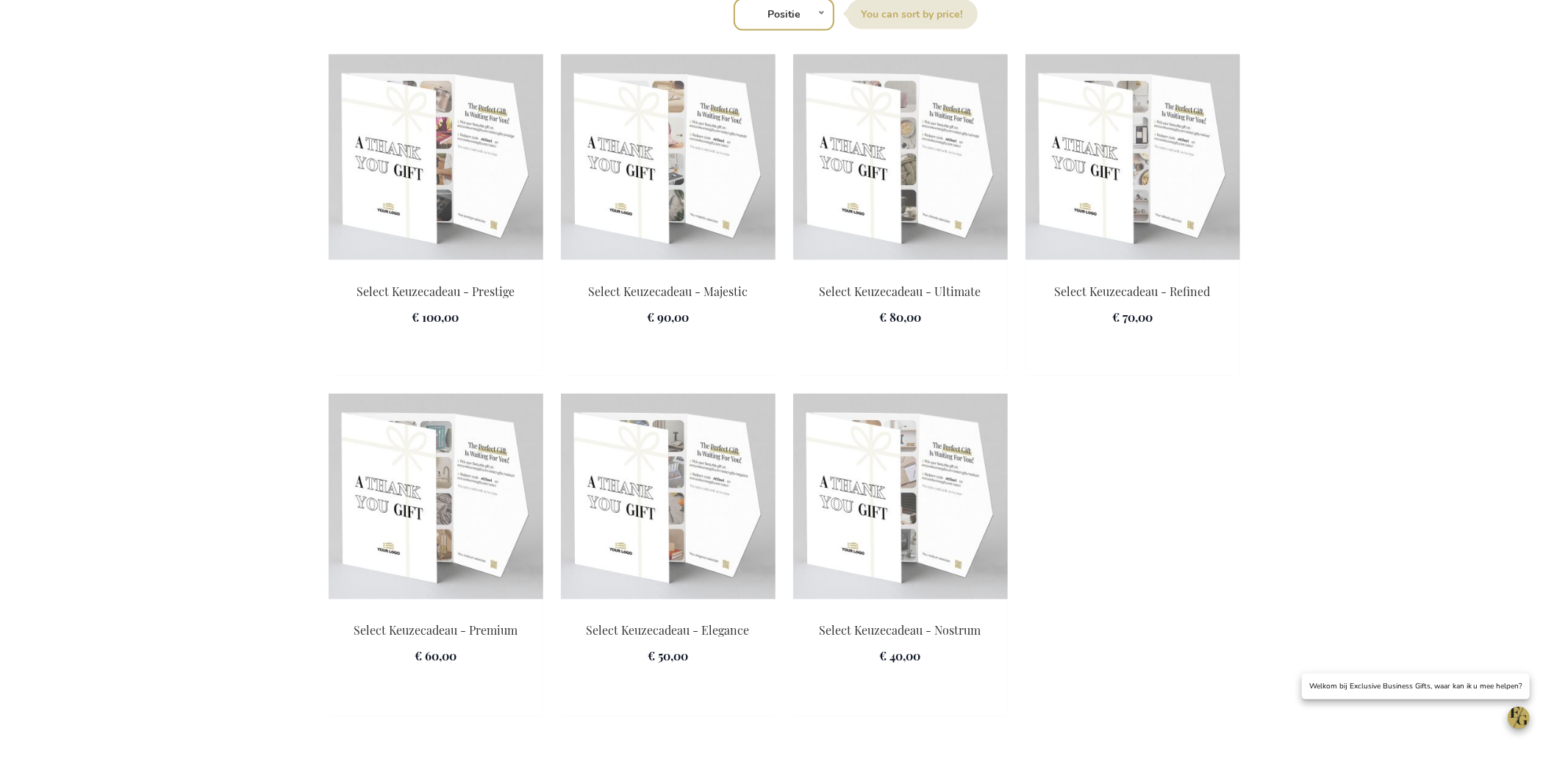
scroll to position [0, 5]
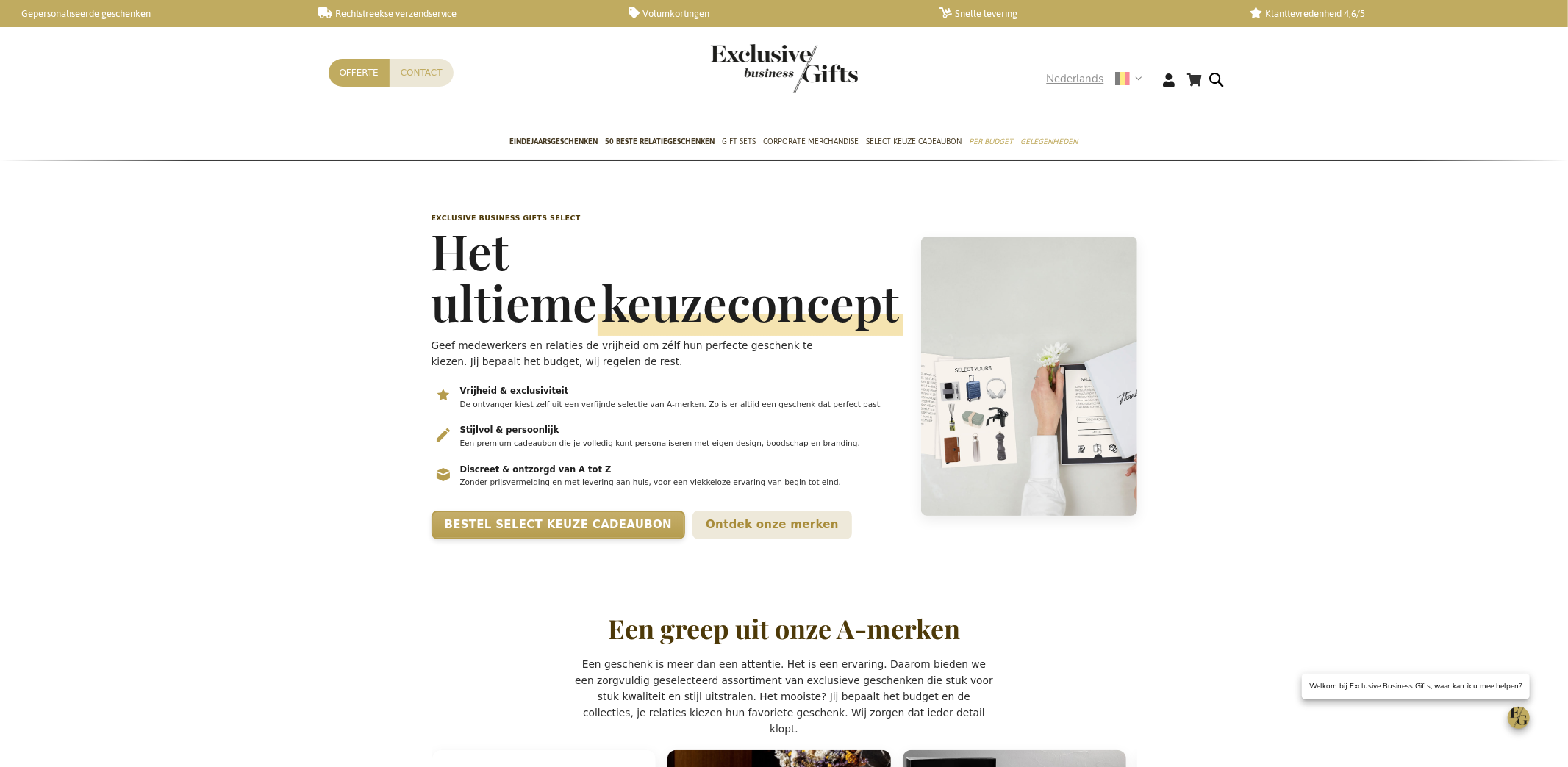
click at [1069, 77] on span "Nederlands" at bounding box center [1075, 79] width 57 height 17
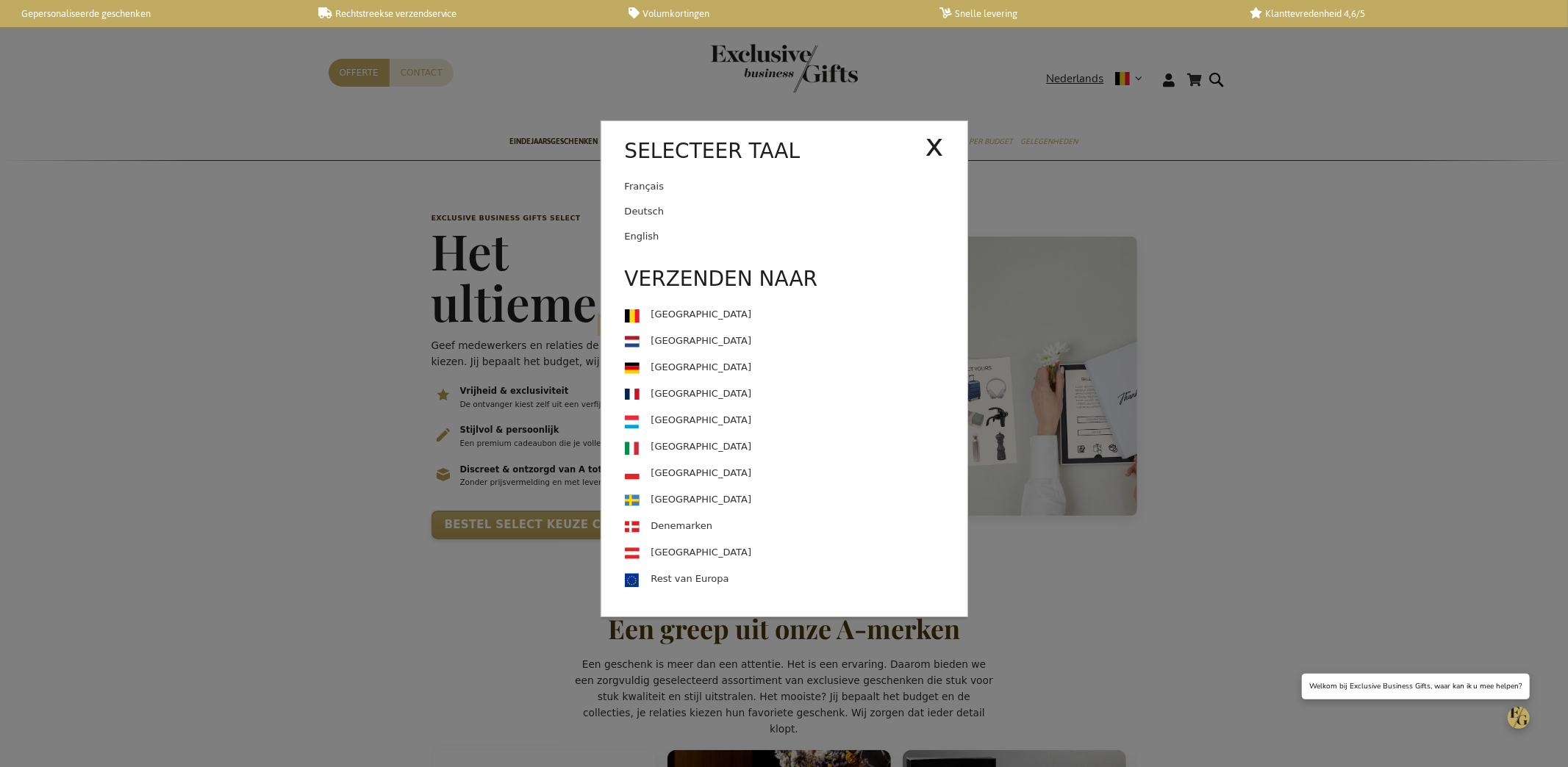
click at [703, 233] on link "English" at bounding box center [796, 236] width 343 height 25
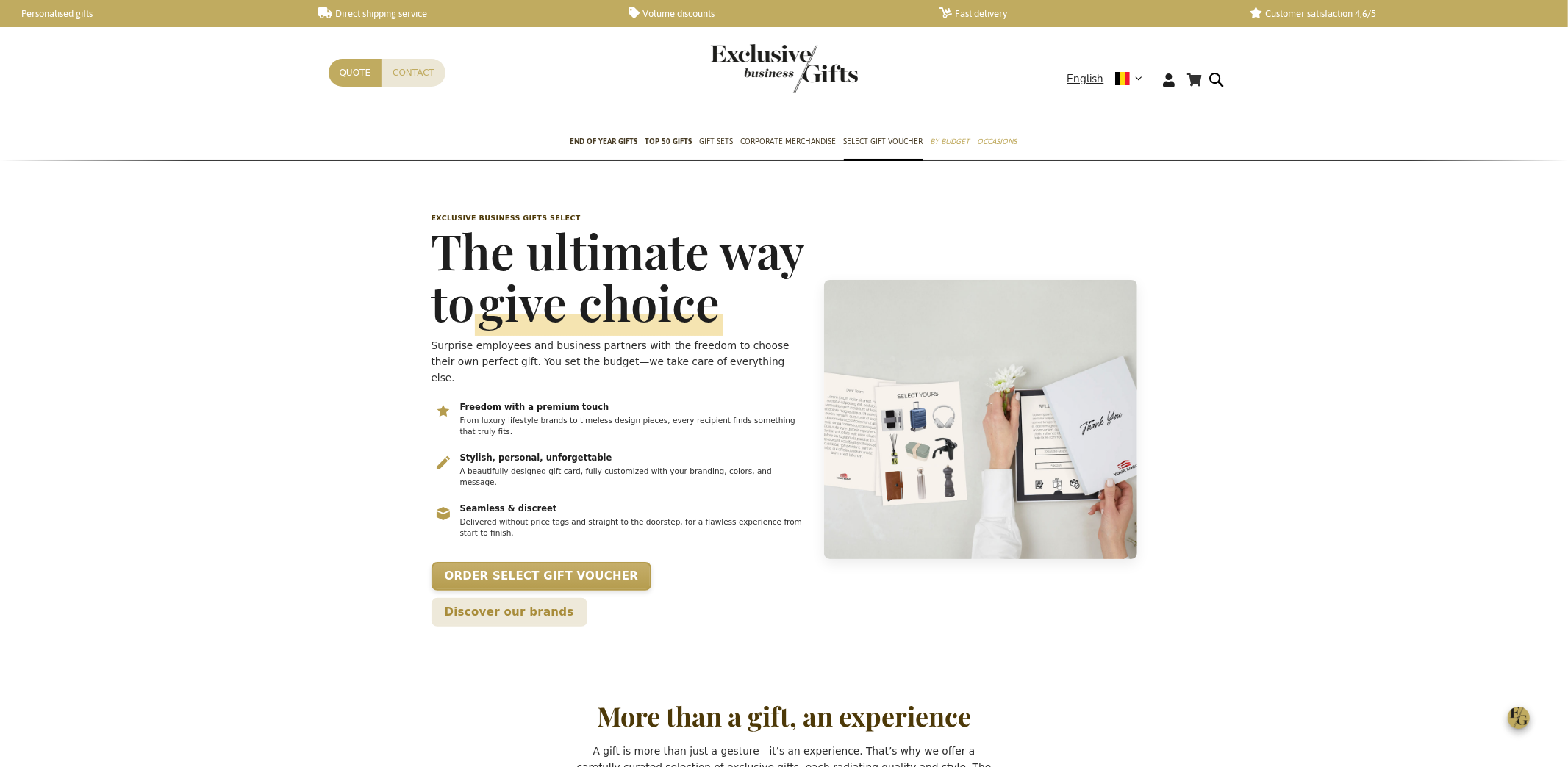
scroll to position [0, 5]
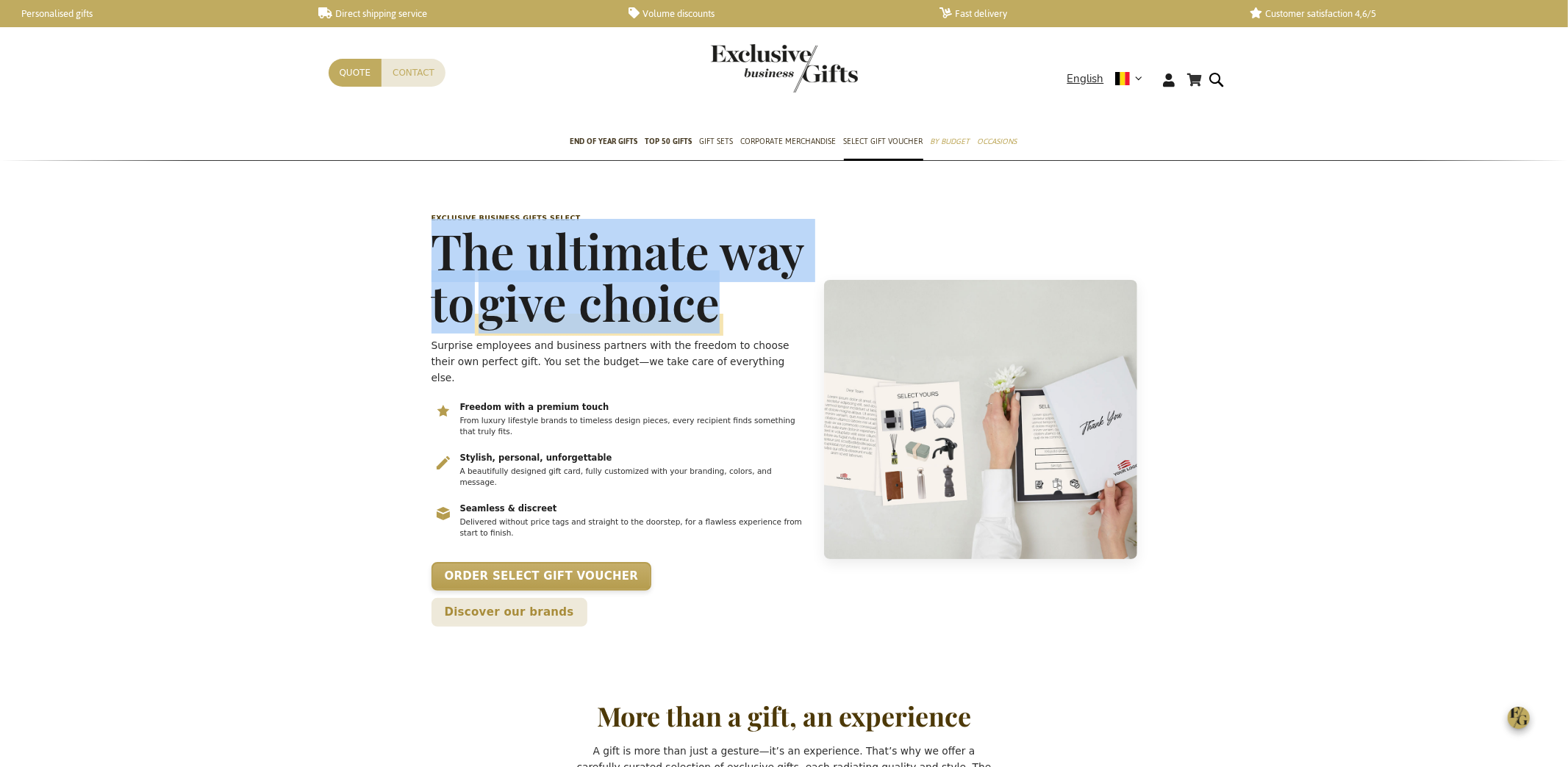
drag, startPoint x: 443, startPoint y: 241, endPoint x: 782, endPoint y: 300, distance: 344.1
click at [782, 298] on h1 "The ultimate way to give choice" at bounding box center [619, 276] width 376 height 103
copy h1 "The ultimate way to give choice"
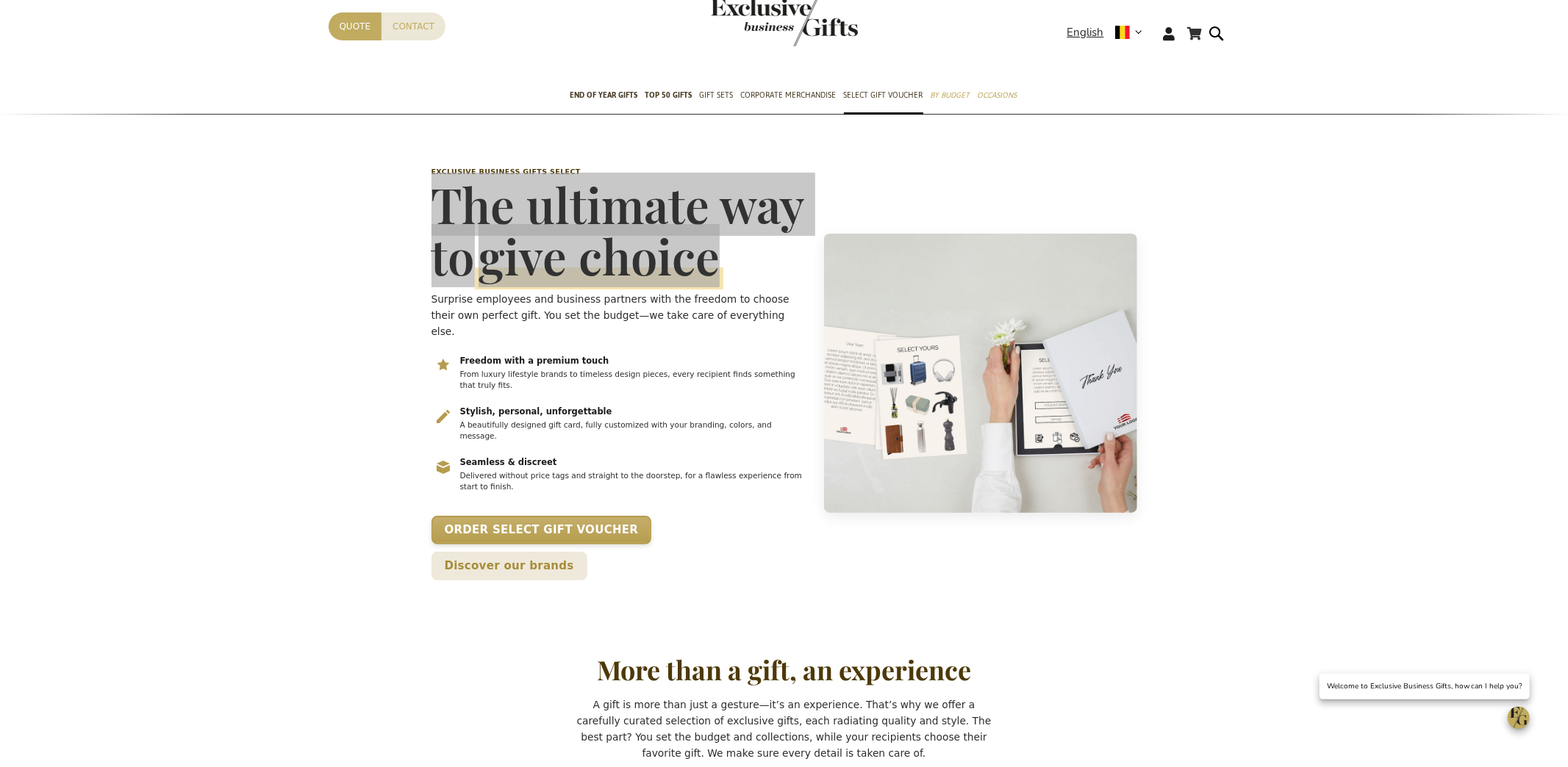
scroll to position [0, 0]
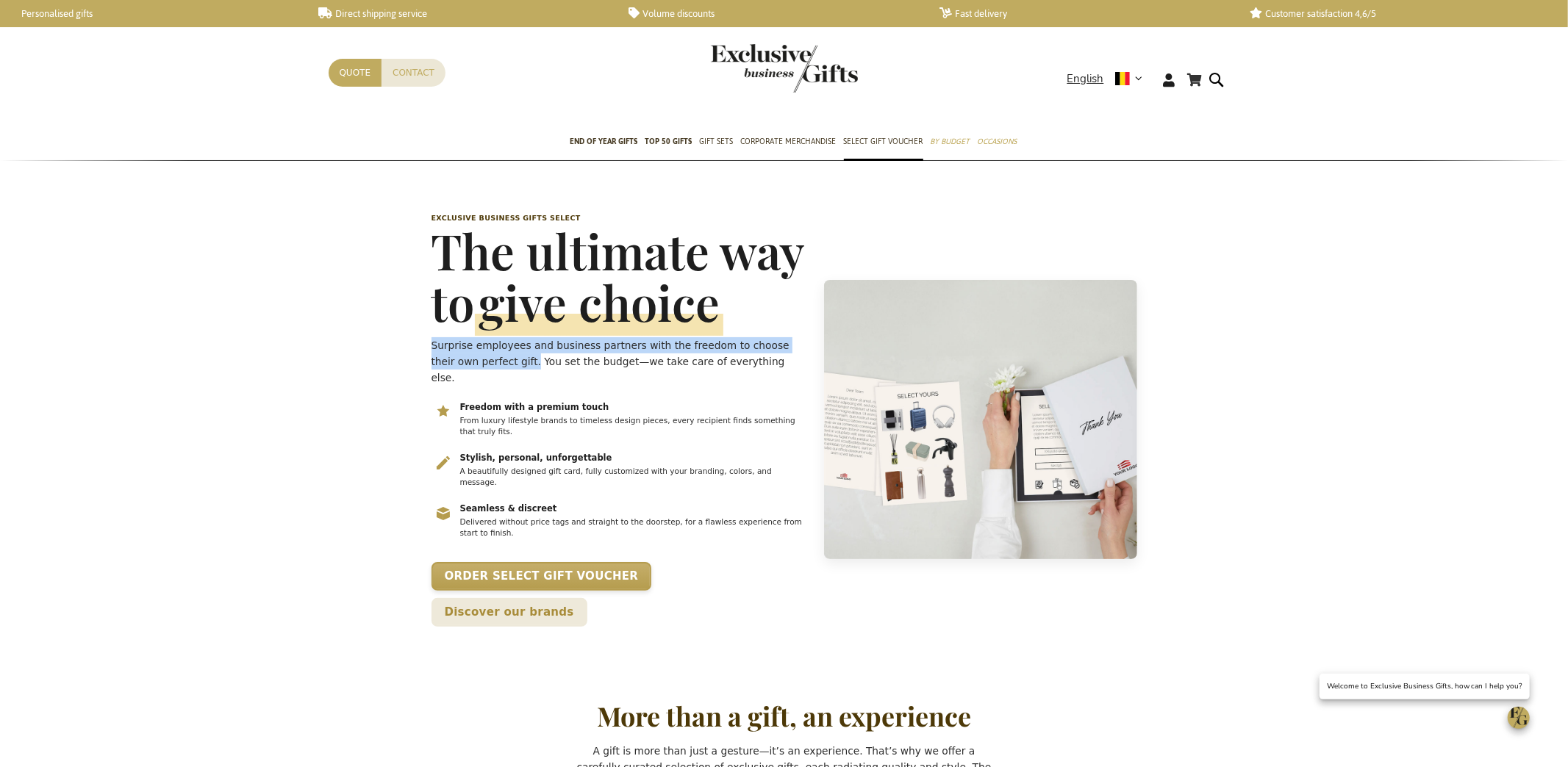
drag, startPoint x: 432, startPoint y: 341, endPoint x: 493, endPoint y: 366, distance: 65.9
click at [488, 360] on header "Exclusive Business Gifts Select The ultimate way to give choice Surprise employ…" at bounding box center [784, 419] width 720 height 487
copy p "Surprise employees and business partners with the freedom to choose their own p…"
click at [676, 358] on p "Surprise employees and business partners with the freedom to choose their own p…" at bounding box center [619, 361] width 376 height 48
click at [674, 355] on p "Surprise employees and business partners with the freedom to choose their own p…" at bounding box center [619, 361] width 376 height 48
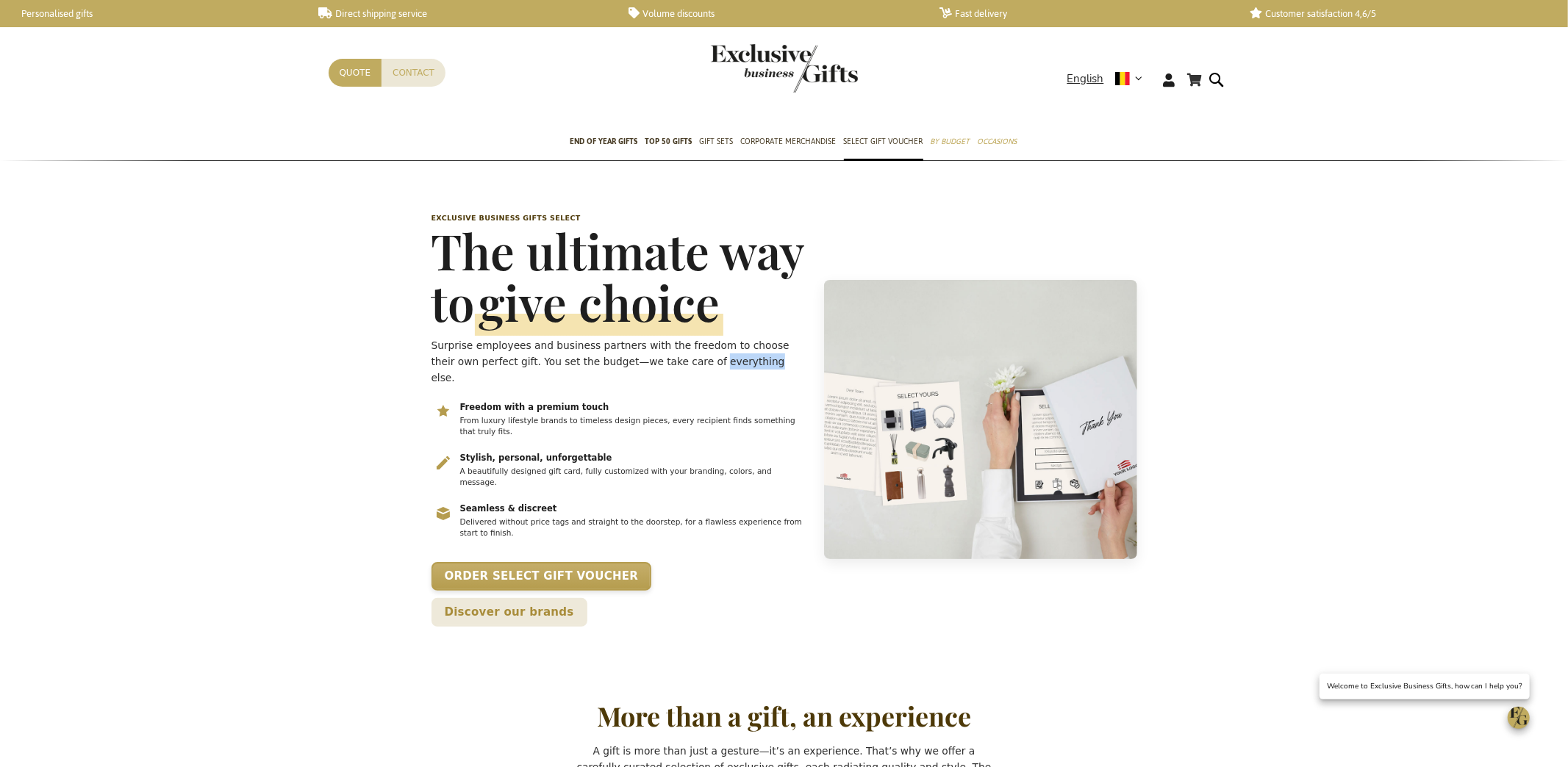
click at [674, 355] on p "Surprise employees and business partners with the freedom to choose their own p…" at bounding box center [619, 361] width 376 height 48
copy div "Surprise employees and business partners with the freedom to choose their own p…"
drag, startPoint x: 310, startPoint y: 447, endPoint x: 346, endPoint y: 510, distance: 72.6
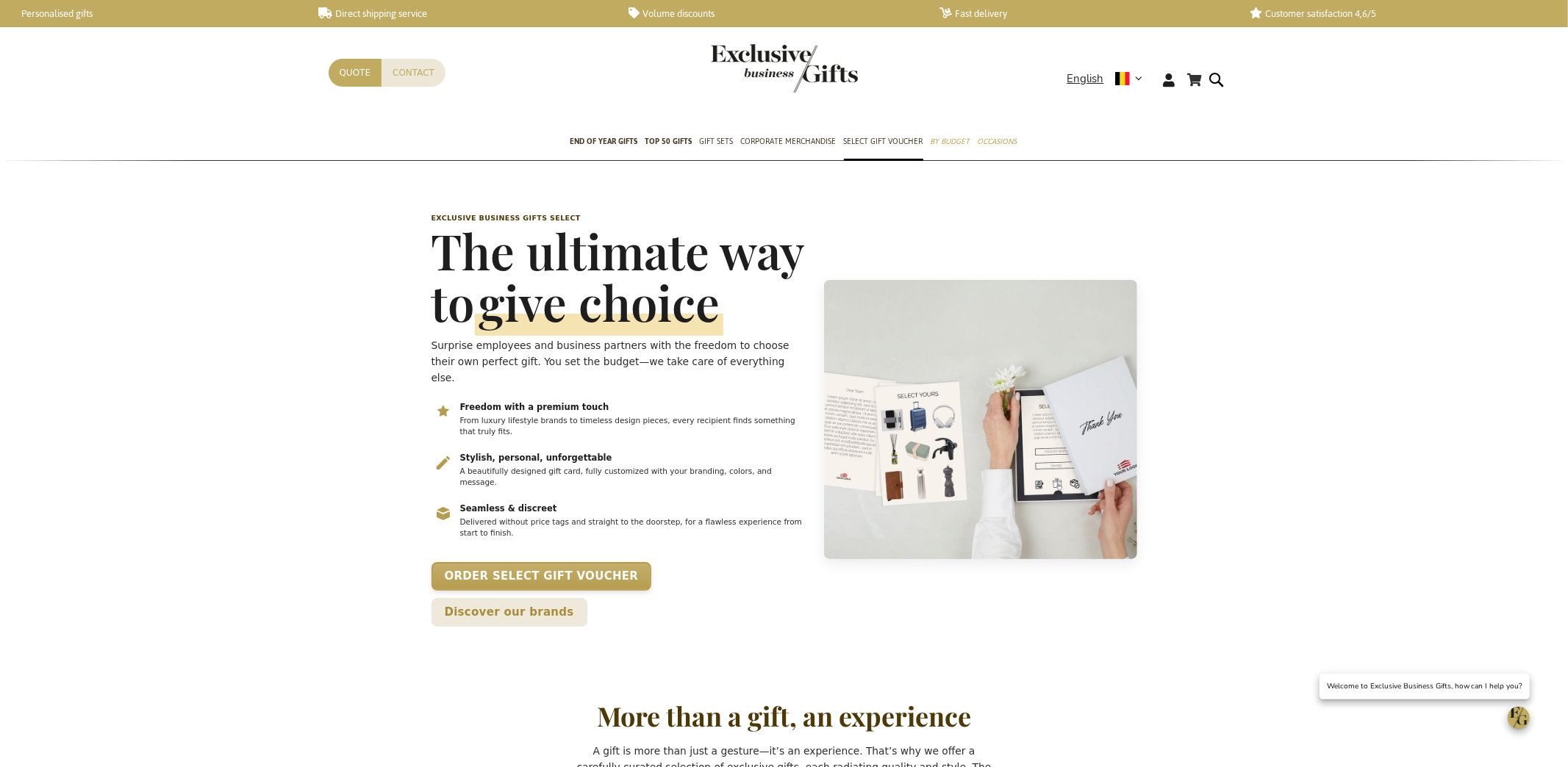
drag, startPoint x: 300, startPoint y: 414, endPoint x: 303, endPoint y: 422, distance: 8.5
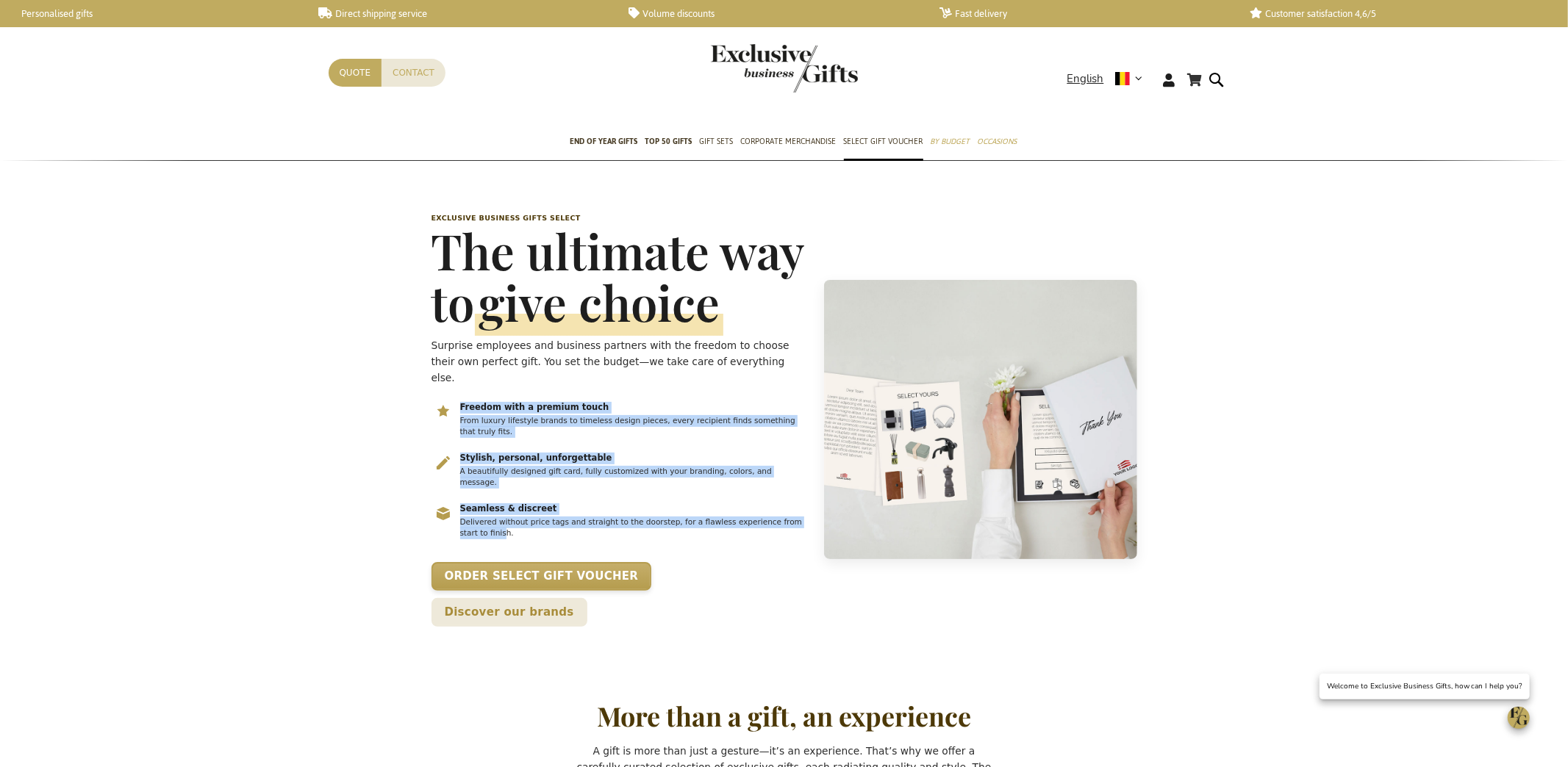
drag, startPoint x: 486, startPoint y: 506, endPoint x: 460, endPoint y: 391, distance: 117.9
click at [460, 400] on ul "Freedom with a premium touch From luxury lifestyle brands to timeless design pi…" at bounding box center [619, 474] width 376 height 148
copy ul "Freedom with a premium touch From luxury lifestyle brands to timeless design pi…"
click at [587, 598] on link "Discover our brands" at bounding box center [509, 612] width 156 height 29
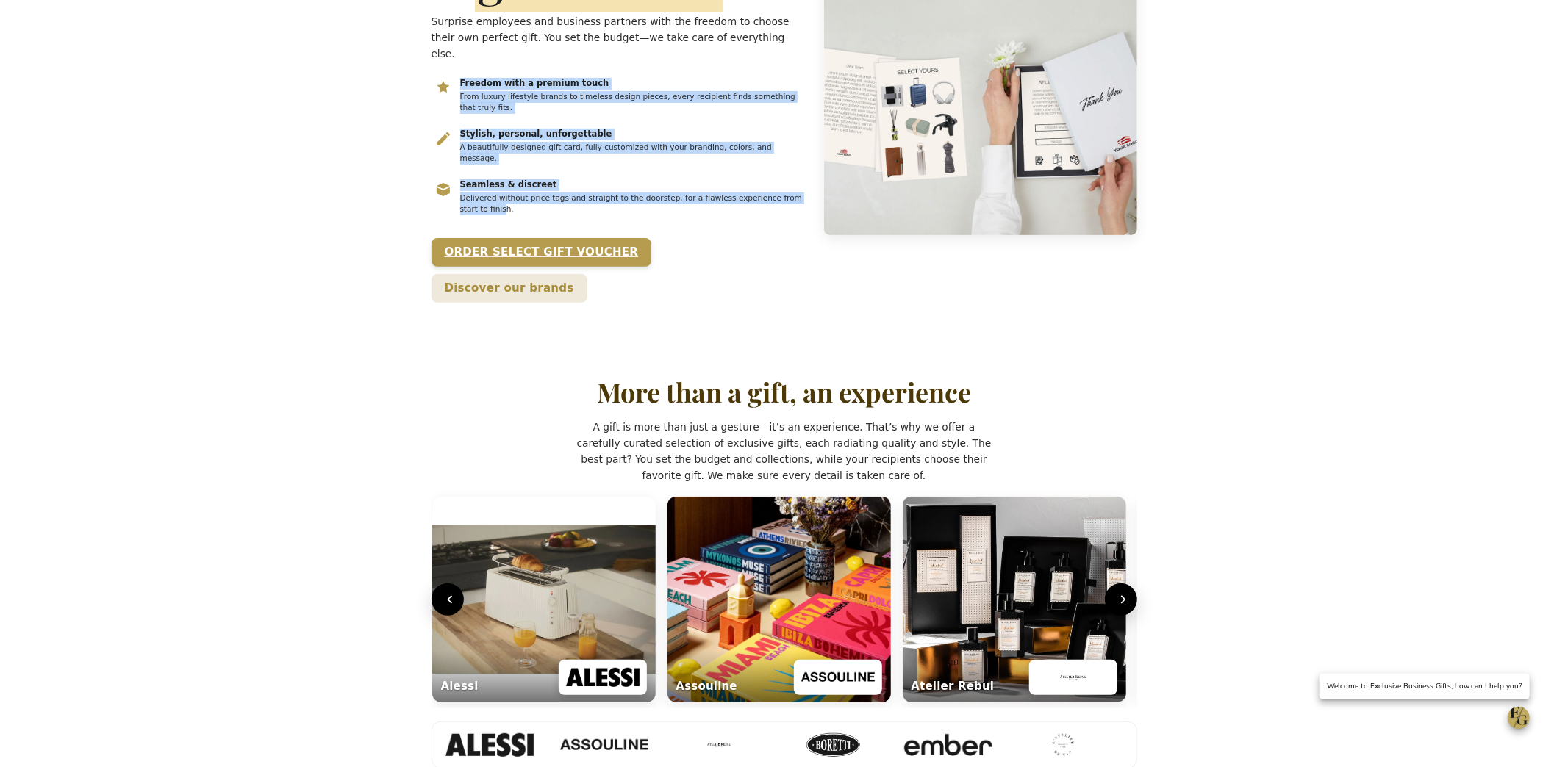
click at [511, 238] on link "Order Select Gift Voucher" at bounding box center [541, 252] width 221 height 29
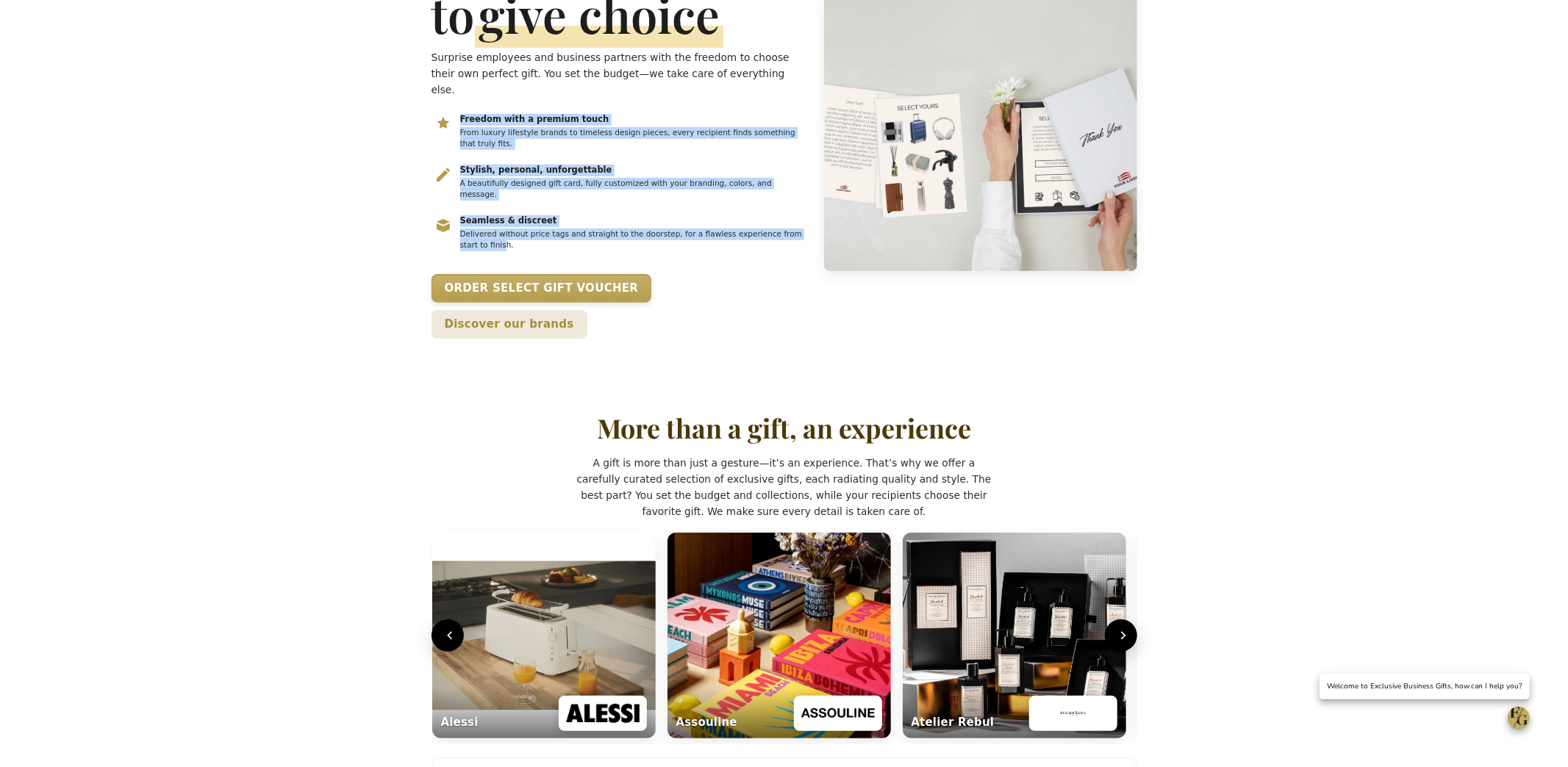
scroll to position [413, 0]
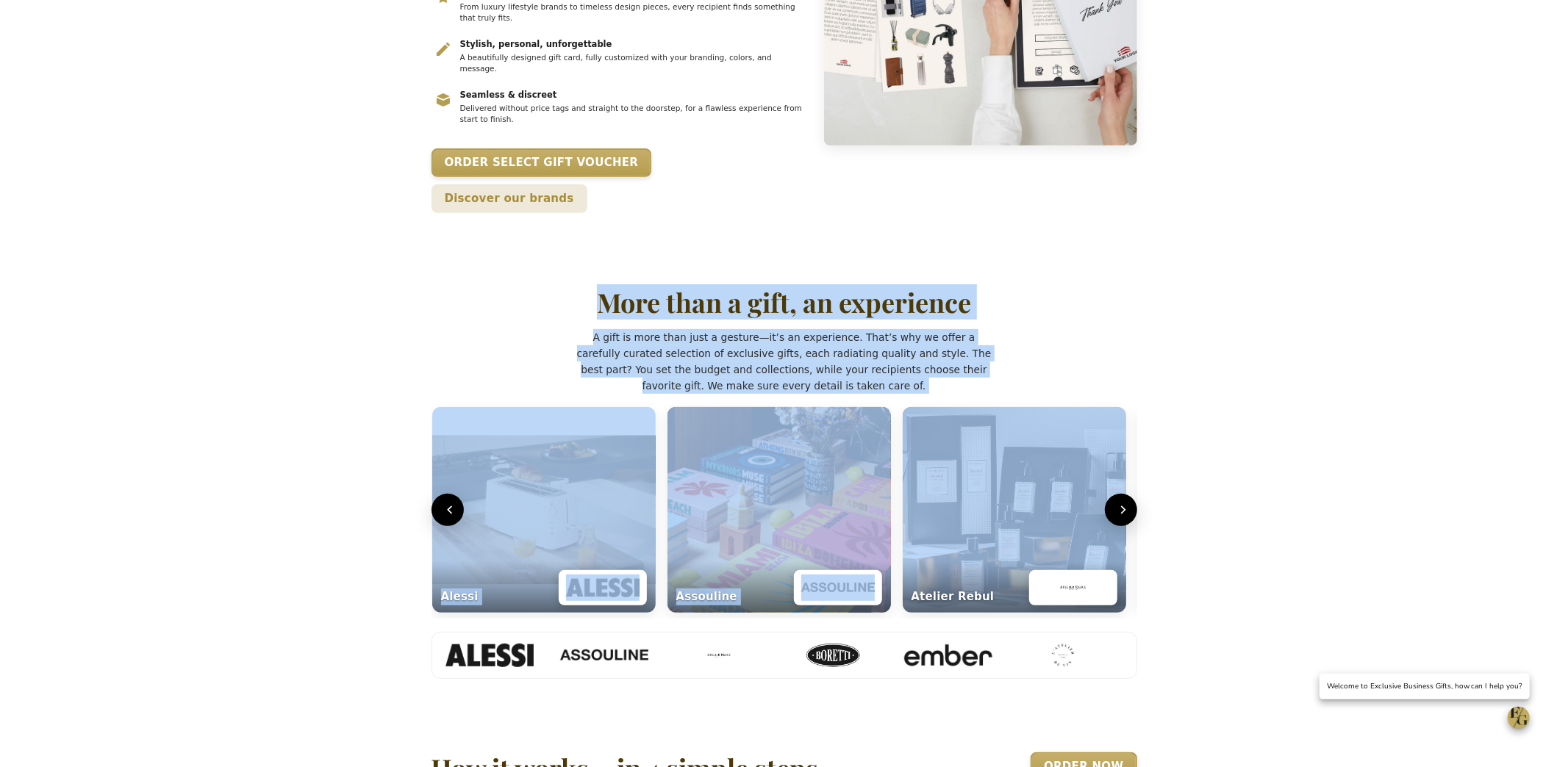
drag, startPoint x: 606, startPoint y: 236, endPoint x: 967, endPoint y: 330, distance: 373.0
click at [969, 330] on div "More than a gift, an experience A gift is more than just a gesture—it’s an expe…" at bounding box center [784, 482] width 706 height 392
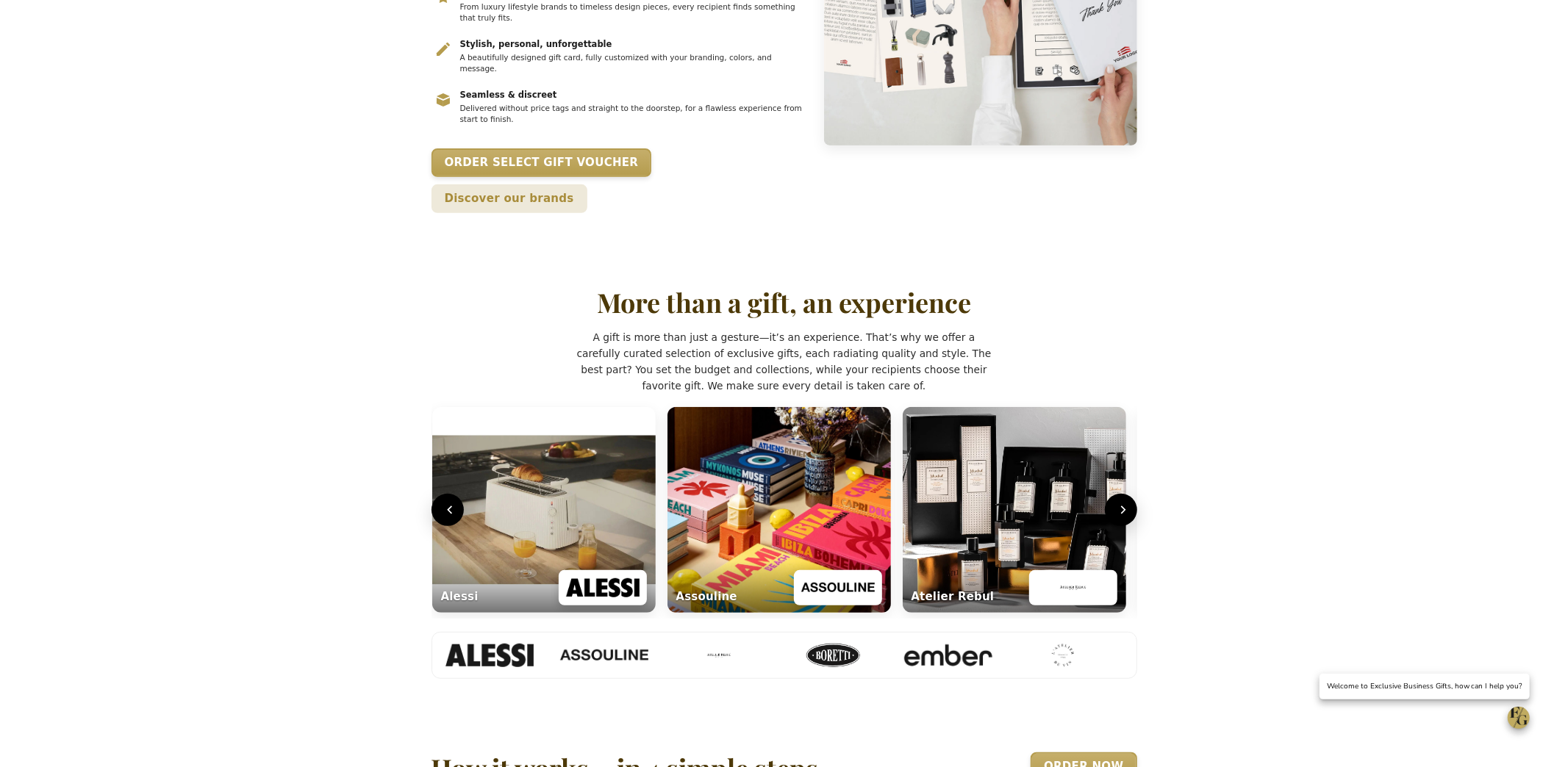
click at [966, 329] on div "More than a gift, an experience A gift is more than just a gesture—it’s an expe…" at bounding box center [784, 482] width 706 height 392
drag, startPoint x: 919, startPoint y: 315, endPoint x: 887, endPoint y: 317, distance: 32.1
click at [916, 329] on p "A gift is more than just a gesture—it’s an experience. That’s why we offer a ca…" at bounding box center [783, 361] width 418 height 65
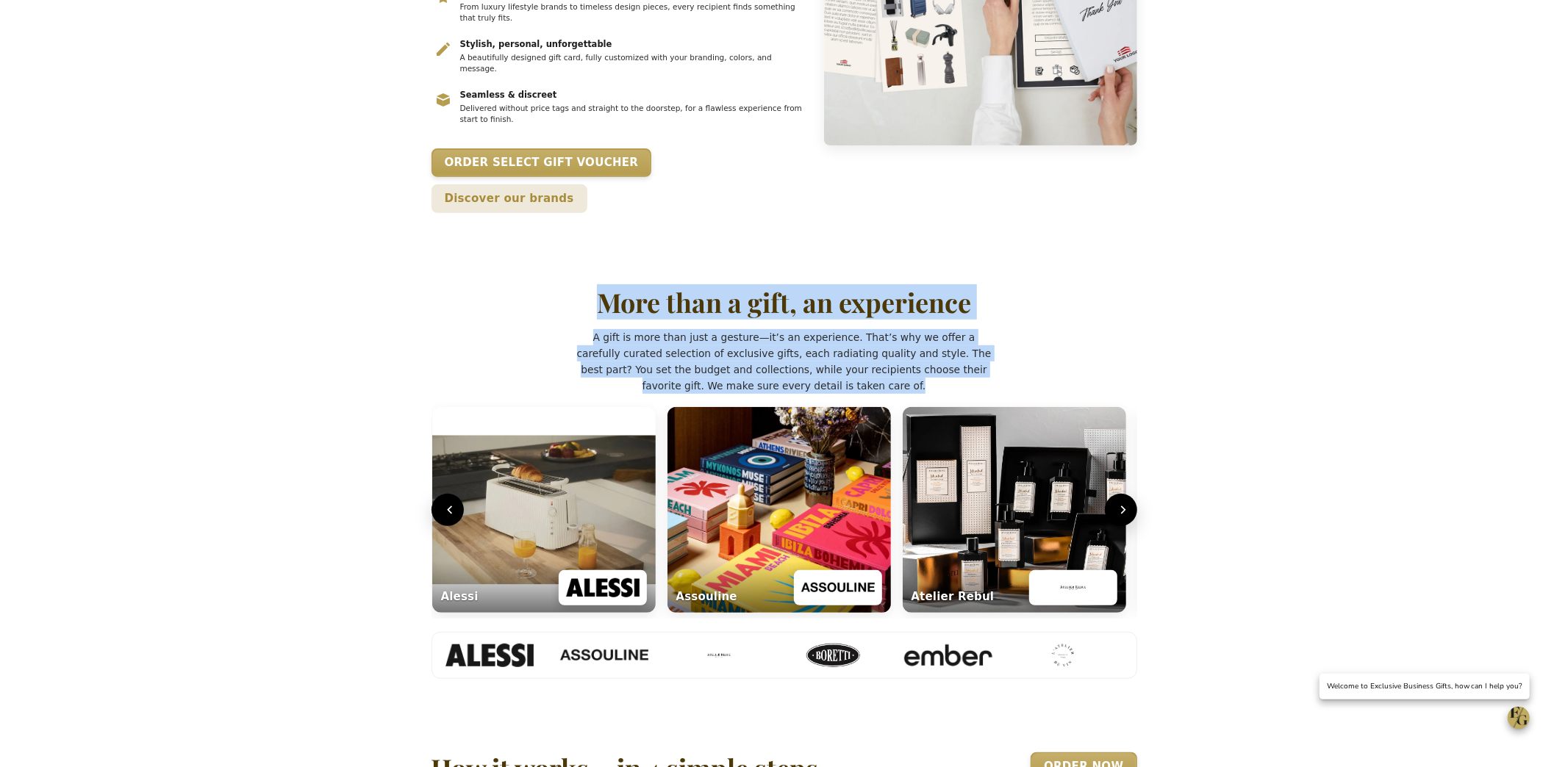
drag, startPoint x: 887, startPoint y: 317, endPoint x: 588, endPoint y: 231, distance: 311.1
click at [587, 287] on div "More than a gift, an experience A gift is more than just a gesture—it’s an expe…" at bounding box center [784, 482] width 706 height 392
copy div "More than a gift, an experience A gift is more than just a gesture—it’s an expe…"
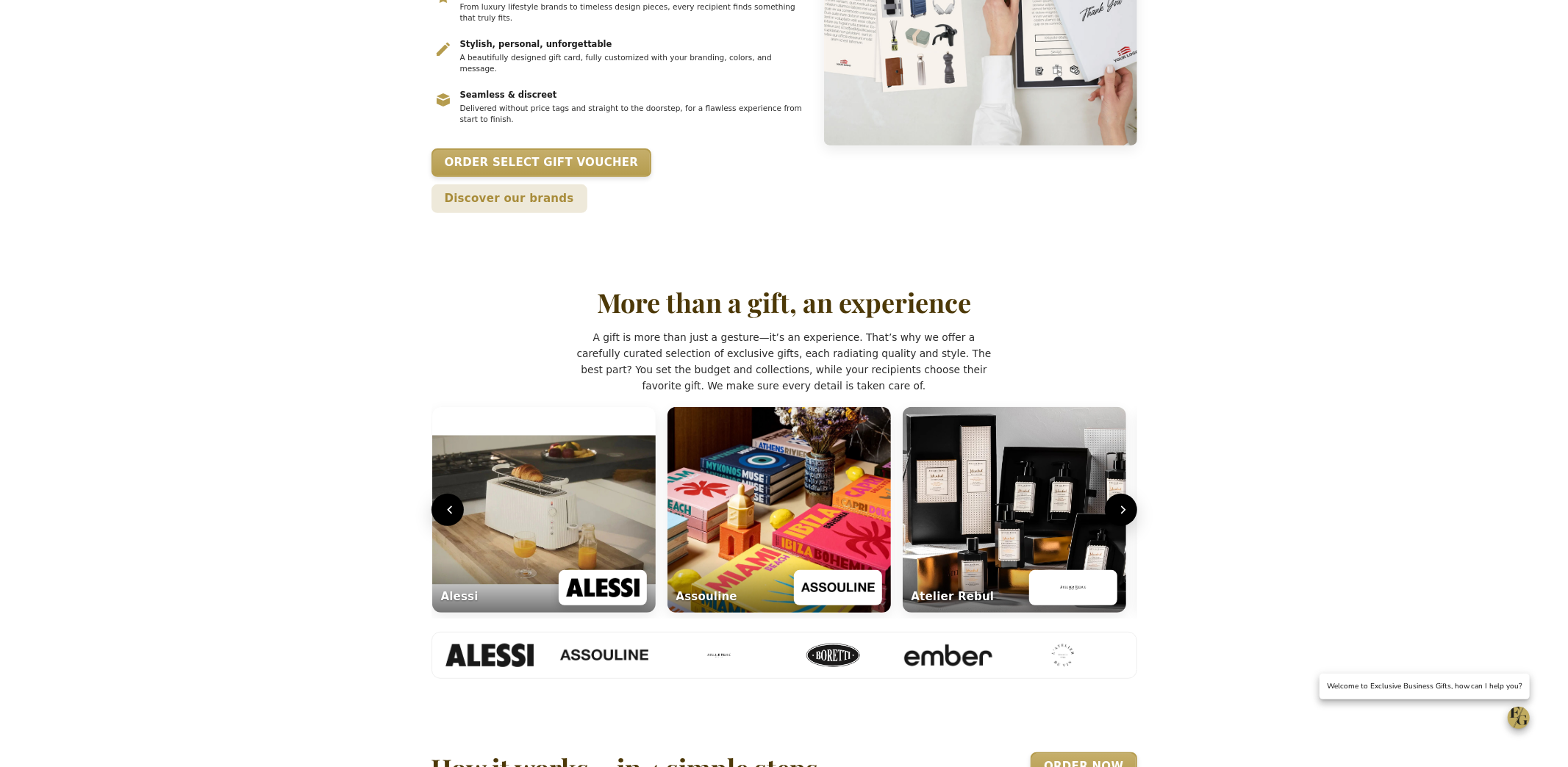
drag, startPoint x: 319, startPoint y: 256, endPoint x: 310, endPoint y: 266, distance: 13.5
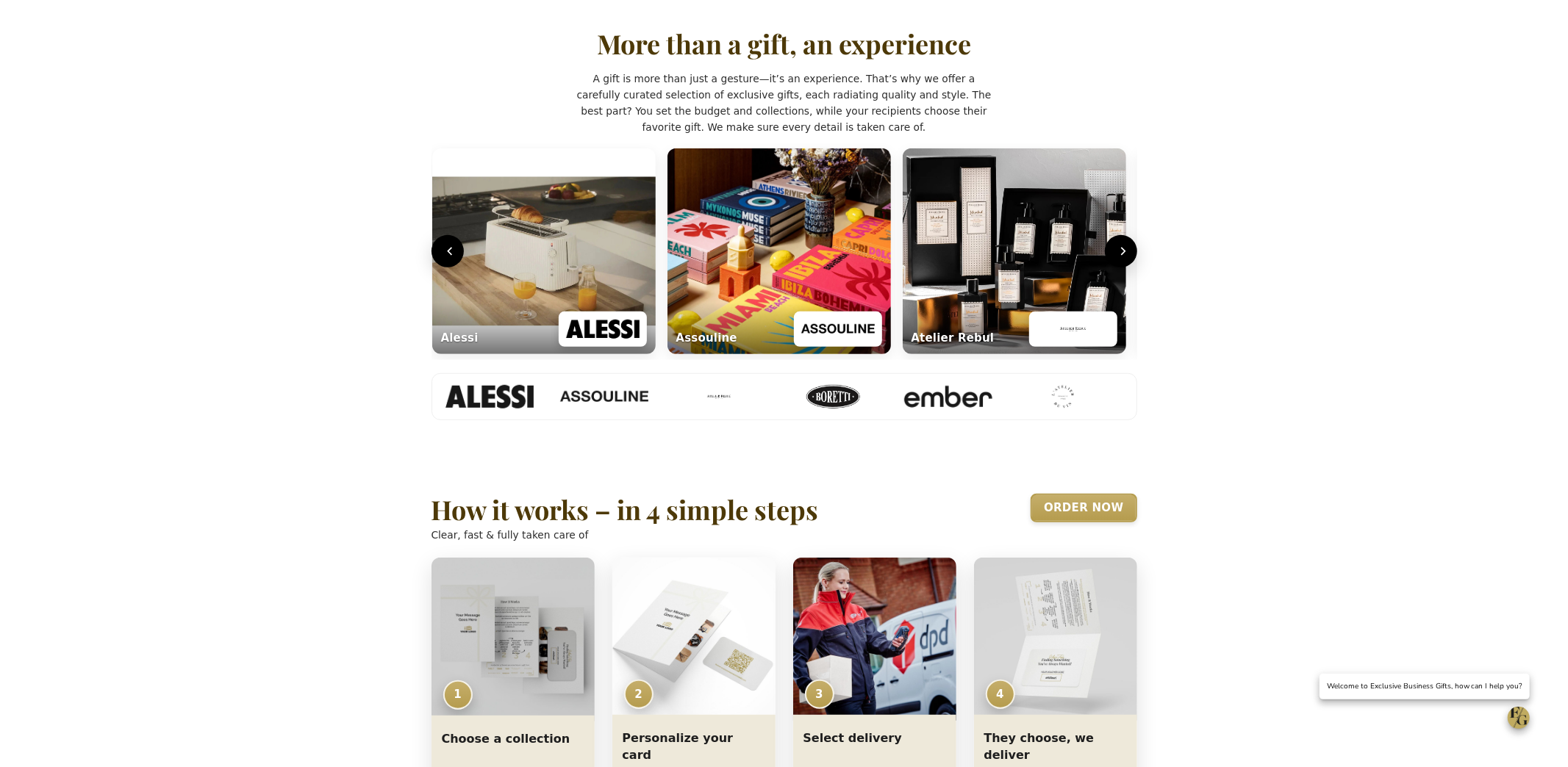
scroll to position [952, 0]
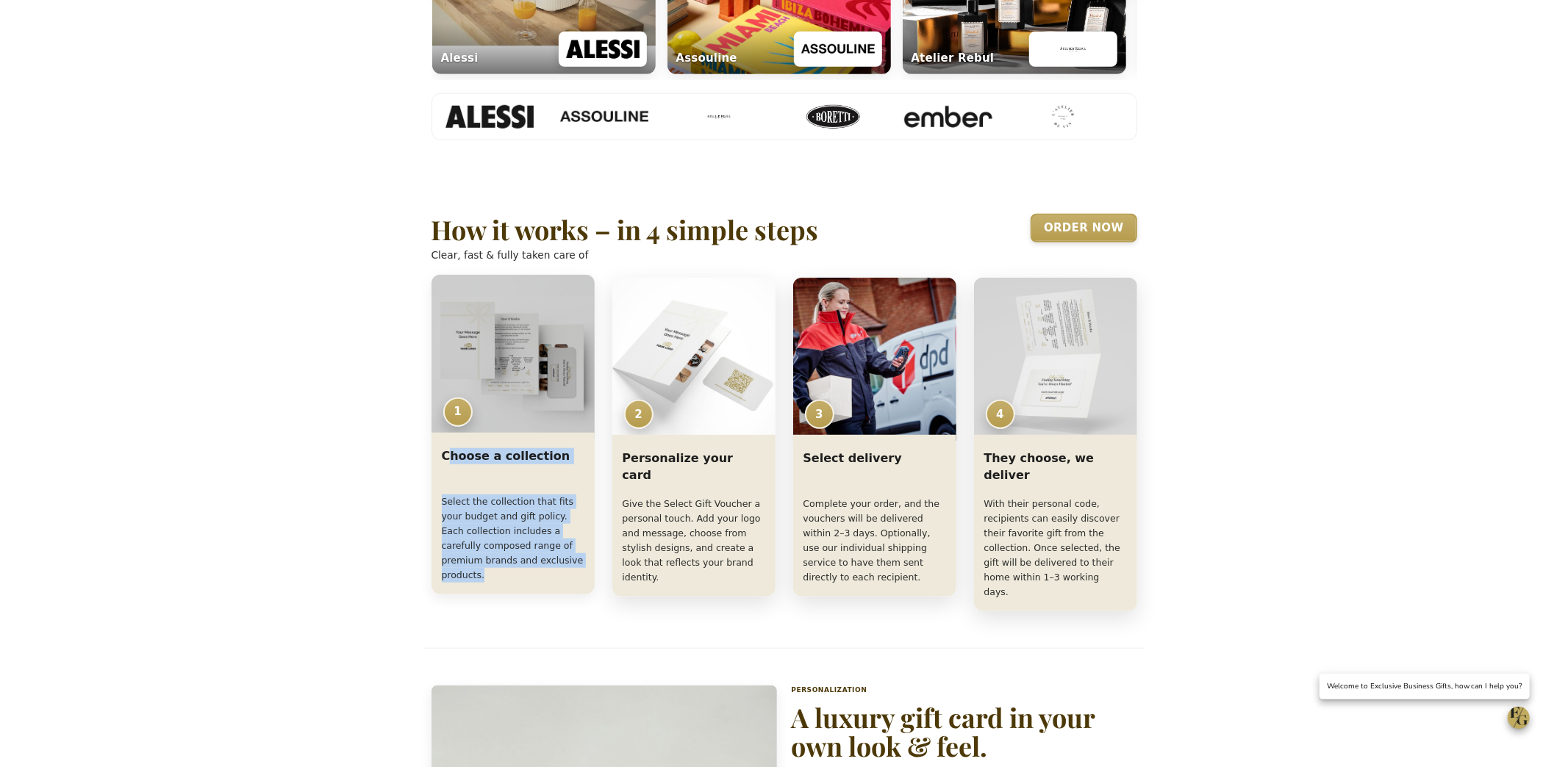
drag, startPoint x: 477, startPoint y: 399, endPoint x: 574, endPoint y: 492, distance: 134.4
click at [577, 490] on div "Choose a collection Select the collection that fits your budget and gift policy…" at bounding box center [513, 516] width 163 height 156
copy div "hoose a collection Select the collection that fits your budget and gift policy.…"
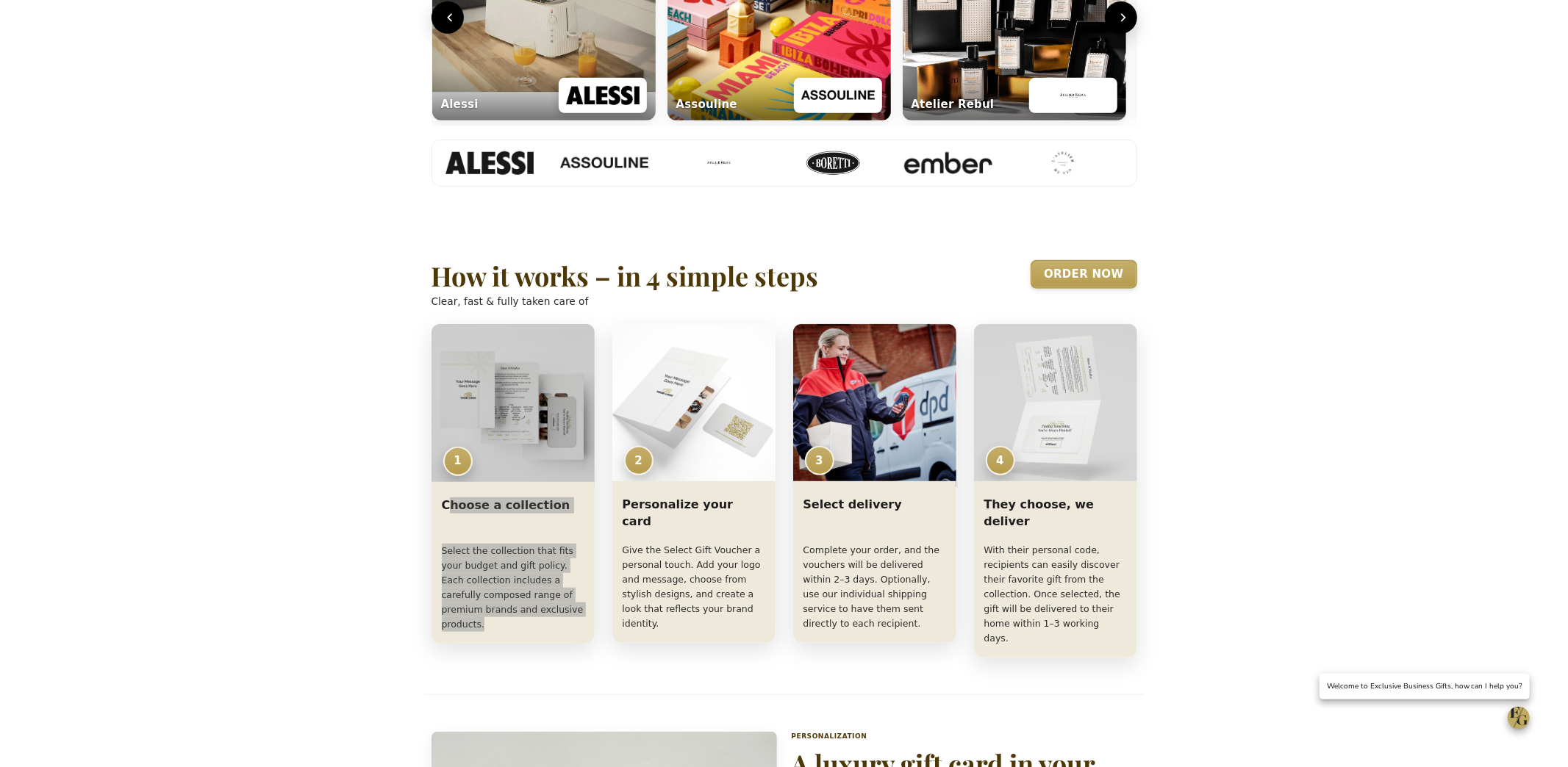
scroll to position [903, 0]
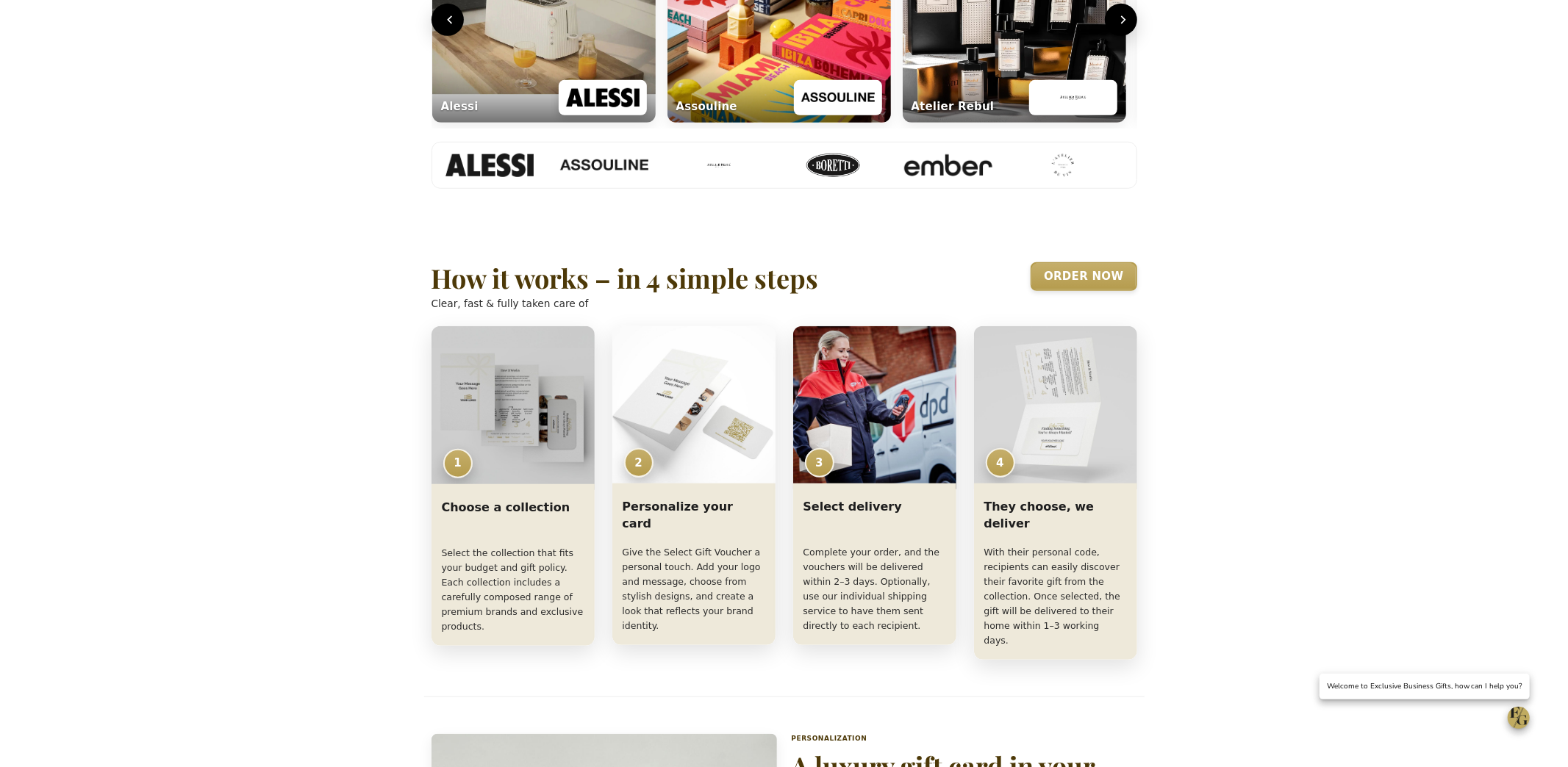
drag, startPoint x: 369, startPoint y: 482, endPoint x: 393, endPoint y: 468, distance: 27.8
click at [369, 482] on div "Select – Exclusive Business Gifts Ga naar hoofdinhoud Exclusive Business Gifts …" at bounding box center [784, 607] width 911 height 2685
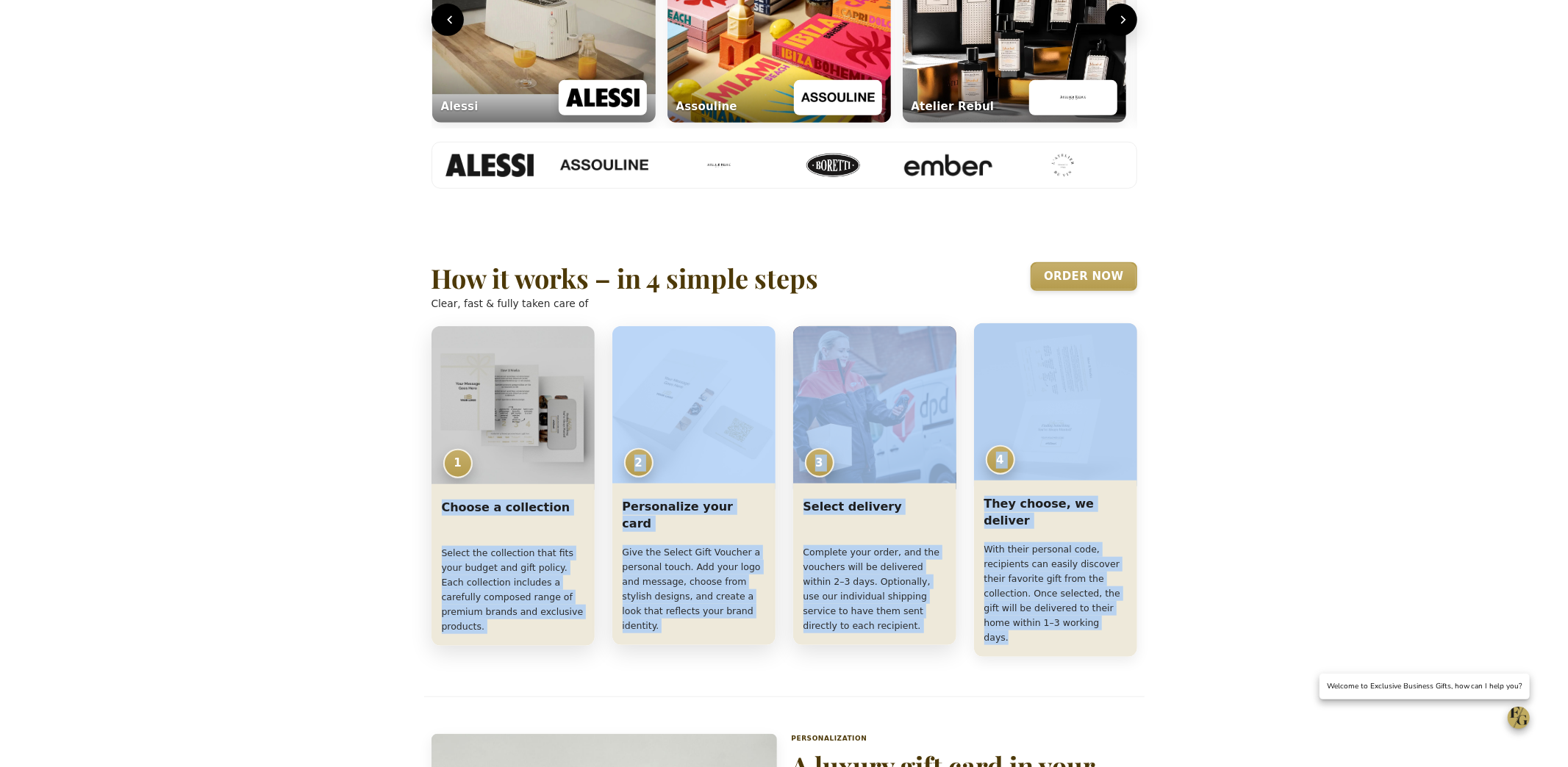
drag, startPoint x: 443, startPoint y: 438, endPoint x: 1118, endPoint y: 562, distance: 686.3
click at [1120, 563] on div "1 Choose a collection Select the collection that fits your budget and gift poli…" at bounding box center [784, 492] width 706 height 333
copy div "Choose a collection Select the collection that fits your budget and gift policy…"
click at [1223, 352] on div "Select – Exclusive Business Gifts Ga naar hoofdinhoud Exclusive Business Gifts …" at bounding box center [784, 607] width 911 height 2685
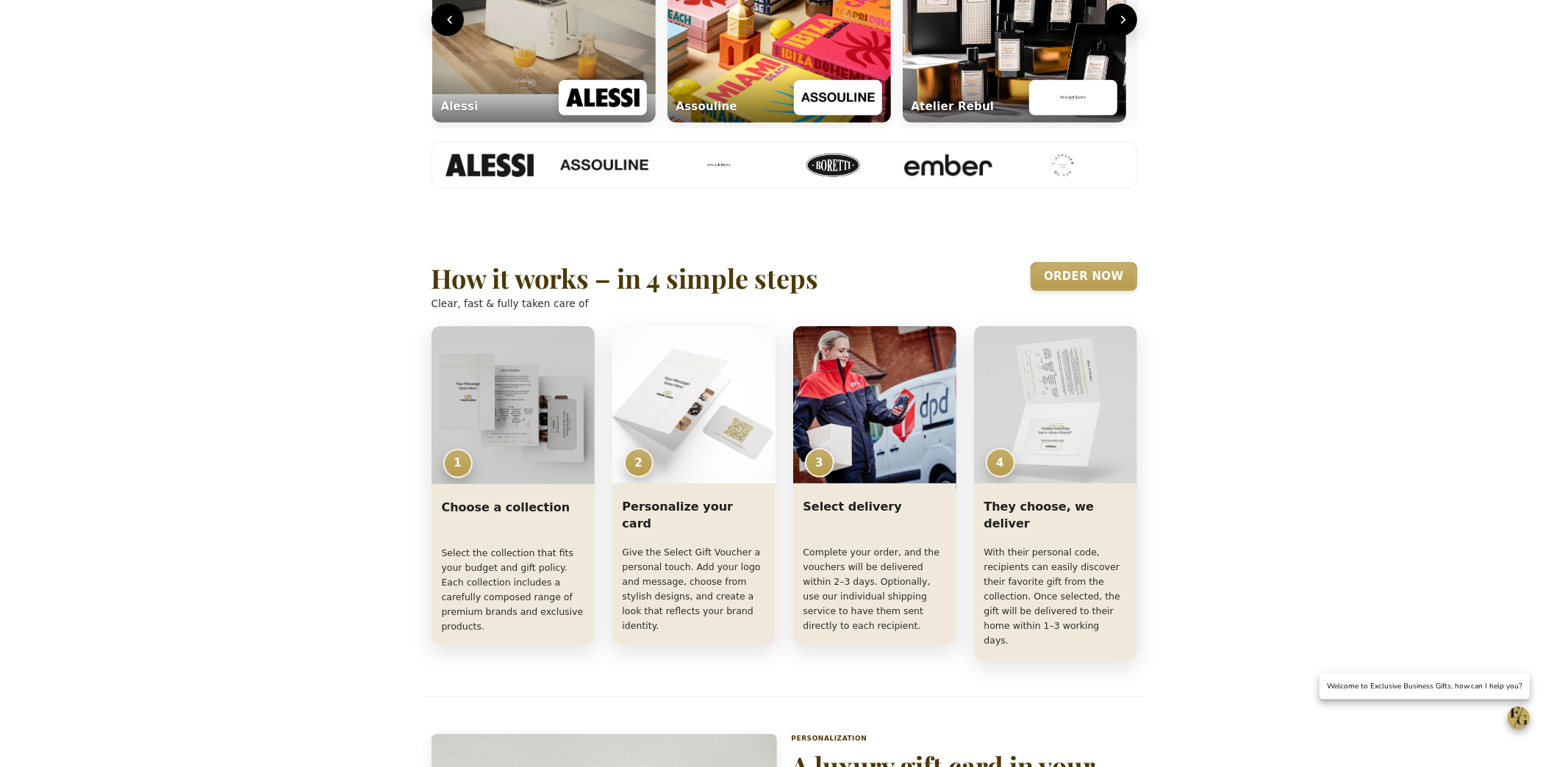
drag, startPoint x: 342, startPoint y: 472, endPoint x: 389, endPoint y: 189, distance: 286.9
click at [342, 471] on div "Select – Exclusive Business Gifts Ga naar hoofdinhoud Exclusive Business Gifts …" at bounding box center [784, 607] width 911 height 2685
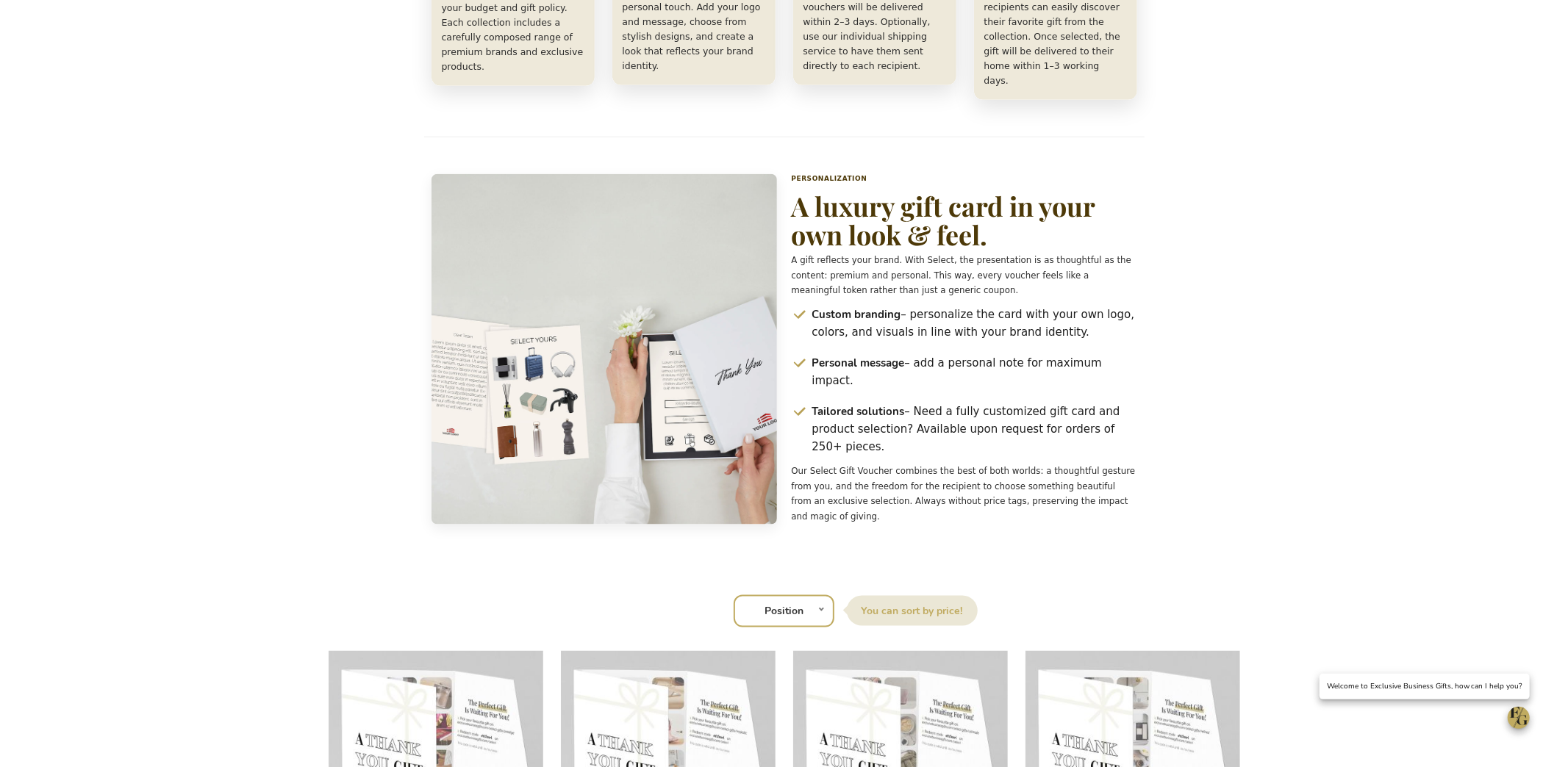
scroll to position [1440, 0]
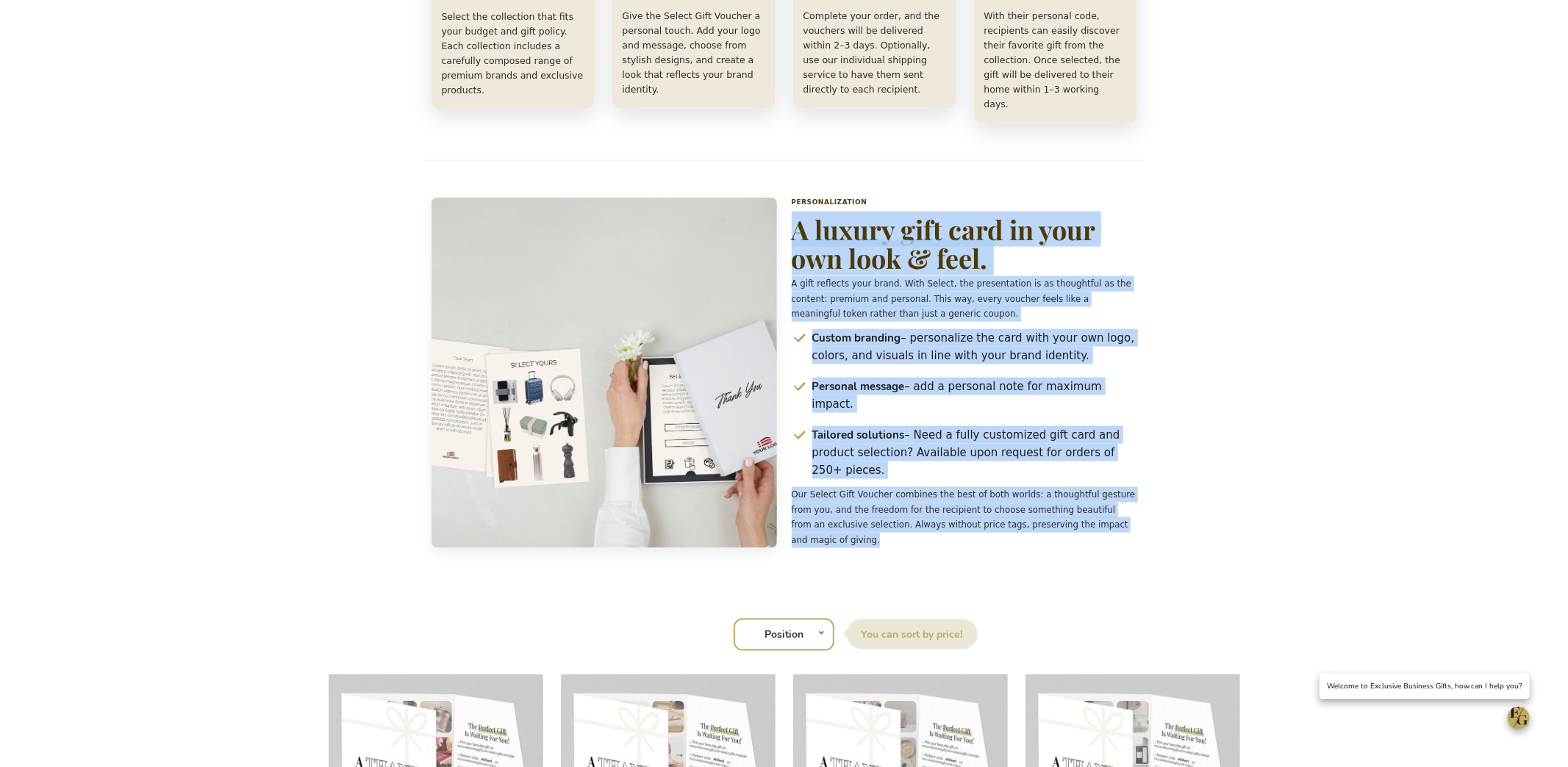
drag, startPoint x: 792, startPoint y: 149, endPoint x: 935, endPoint y: 455, distance: 337.8
click at [935, 455] on div "Personalization A luxury gift card in your own look & feel. A gift reflects you…" at bounding box center [964, 373] width 346 height 350
copy div "A luxury gift card in your own look & feel. A gift reflects your brand. With Se…"
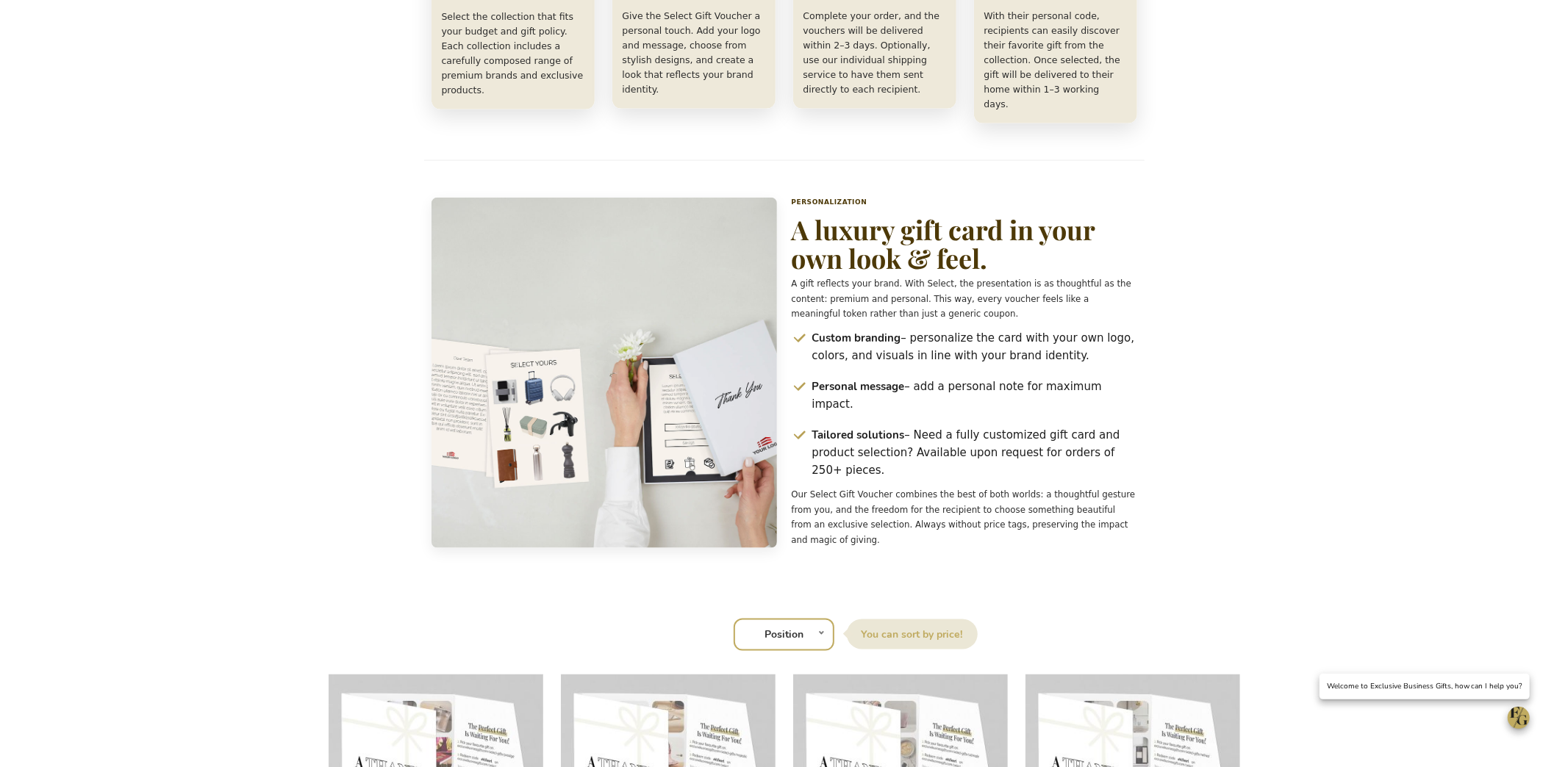
click at [906, 426] on span "Tailored solutions – Need a fully customized gift card and product selection? A…" at bounding box center [974, 452] width 325 height 53
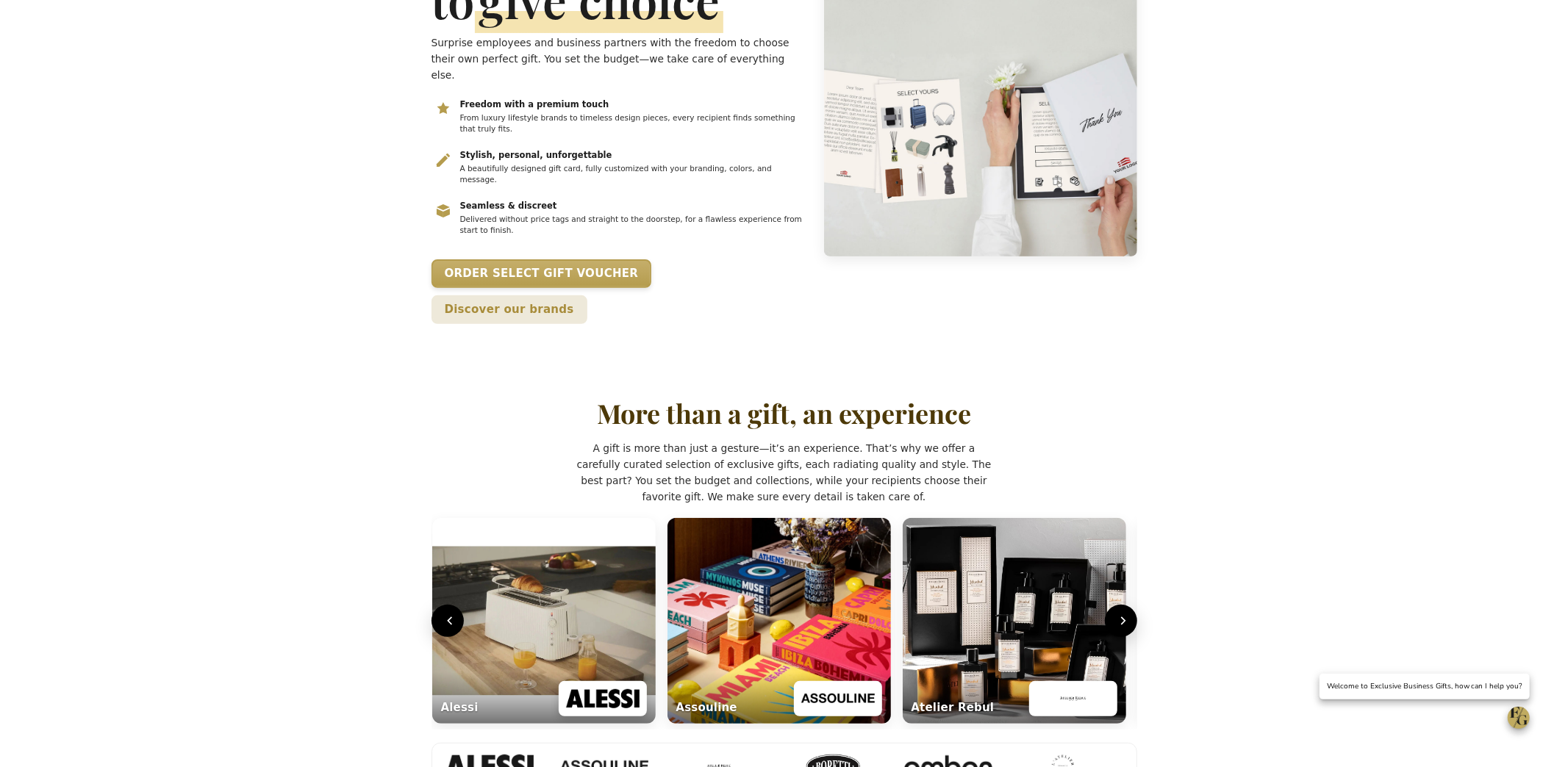
scroll to position [0, 0]
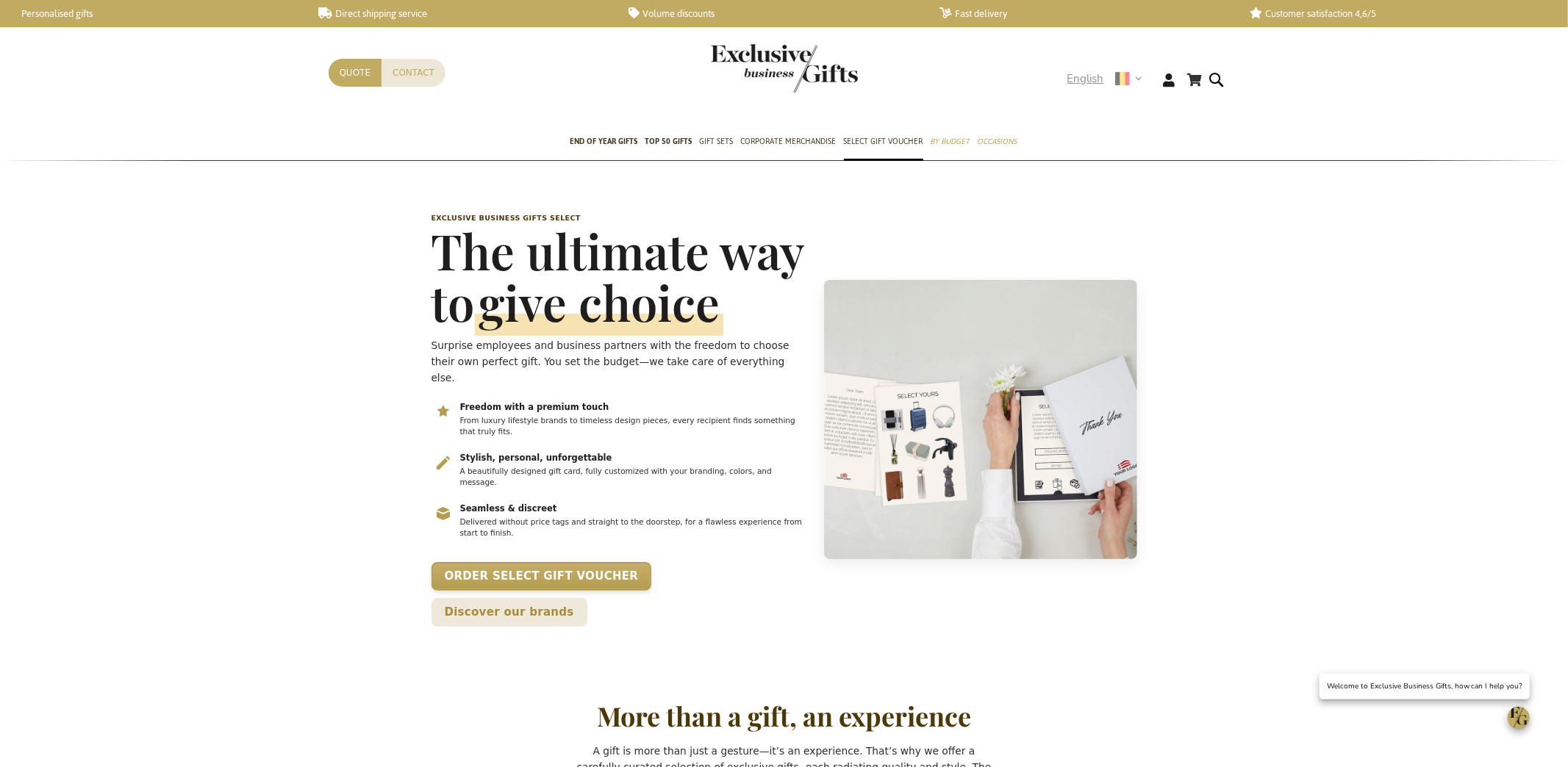
click at [1081, 79] on span "English" at bounding box center [1085, 79] width 37 height 17
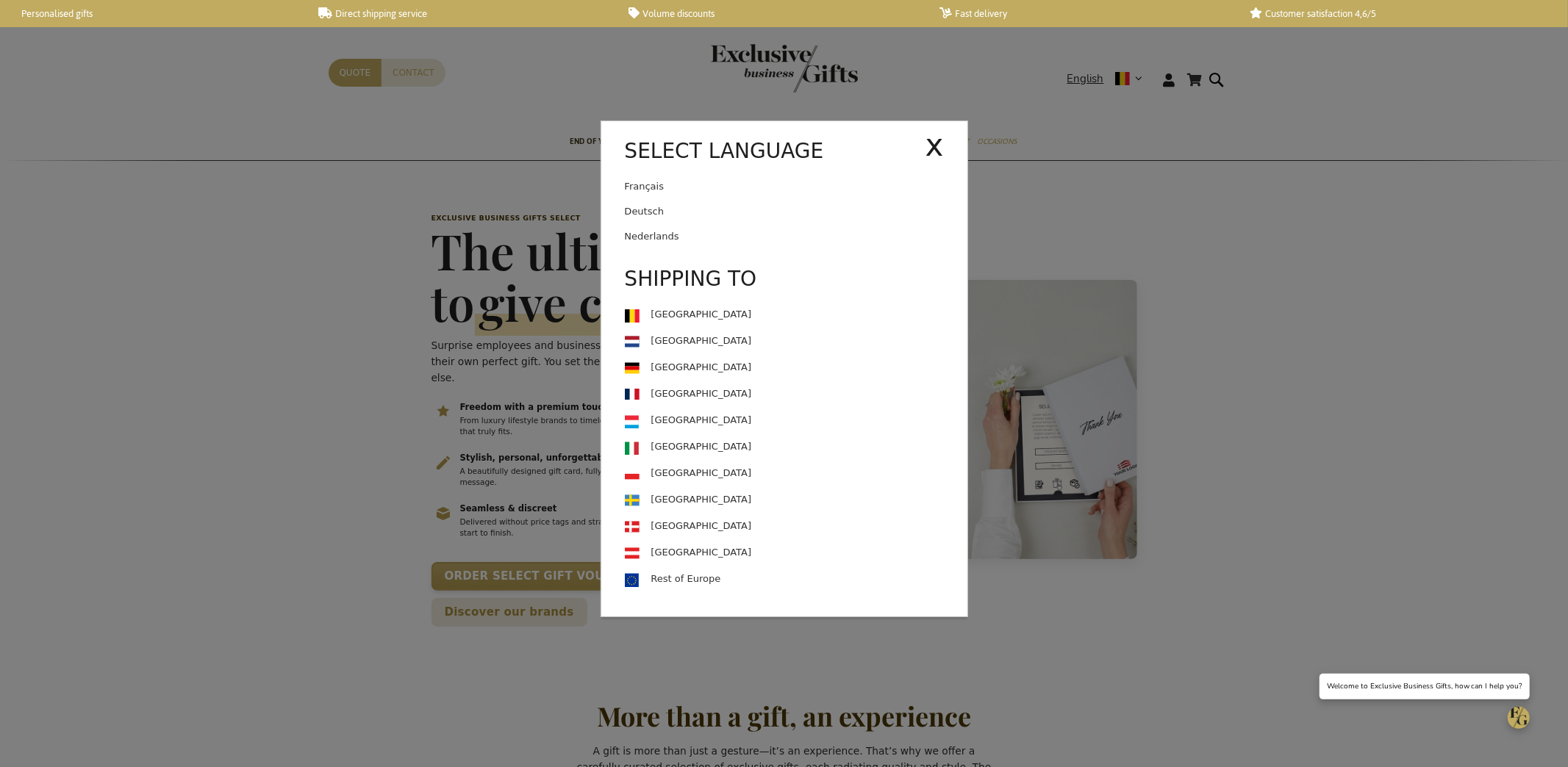
drag, startPoint x: 773, startPoint y: 193, endPoint x: 749, endPoint y: 175, distance: 30.0
click at [773, 193] on link "Français" at bounding box center [775, 186] width 300 height 25
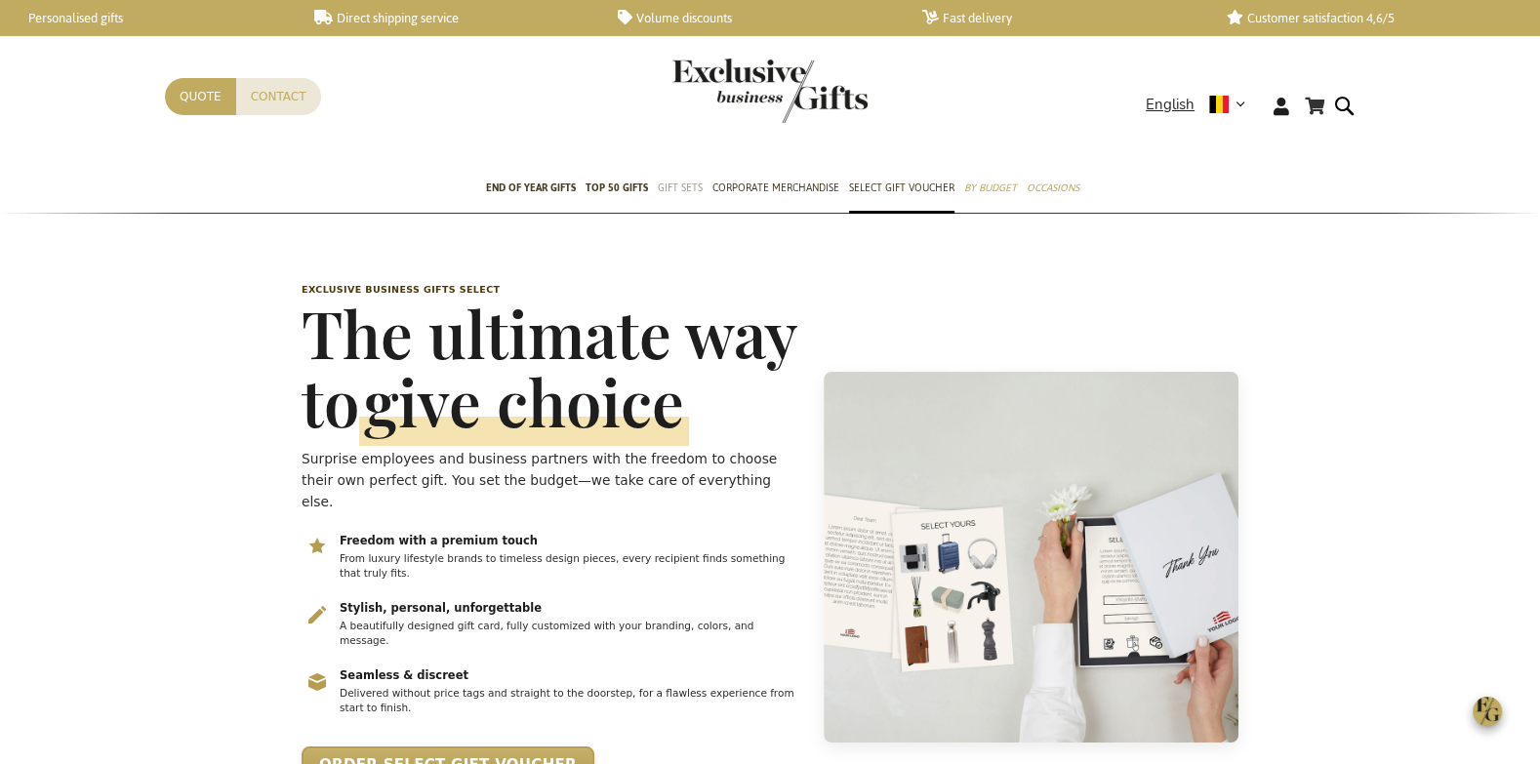
scroll to position [0, 7]
click at [1157, 101] on span "English" at bounding box center [1170, 105] width 49 height 22
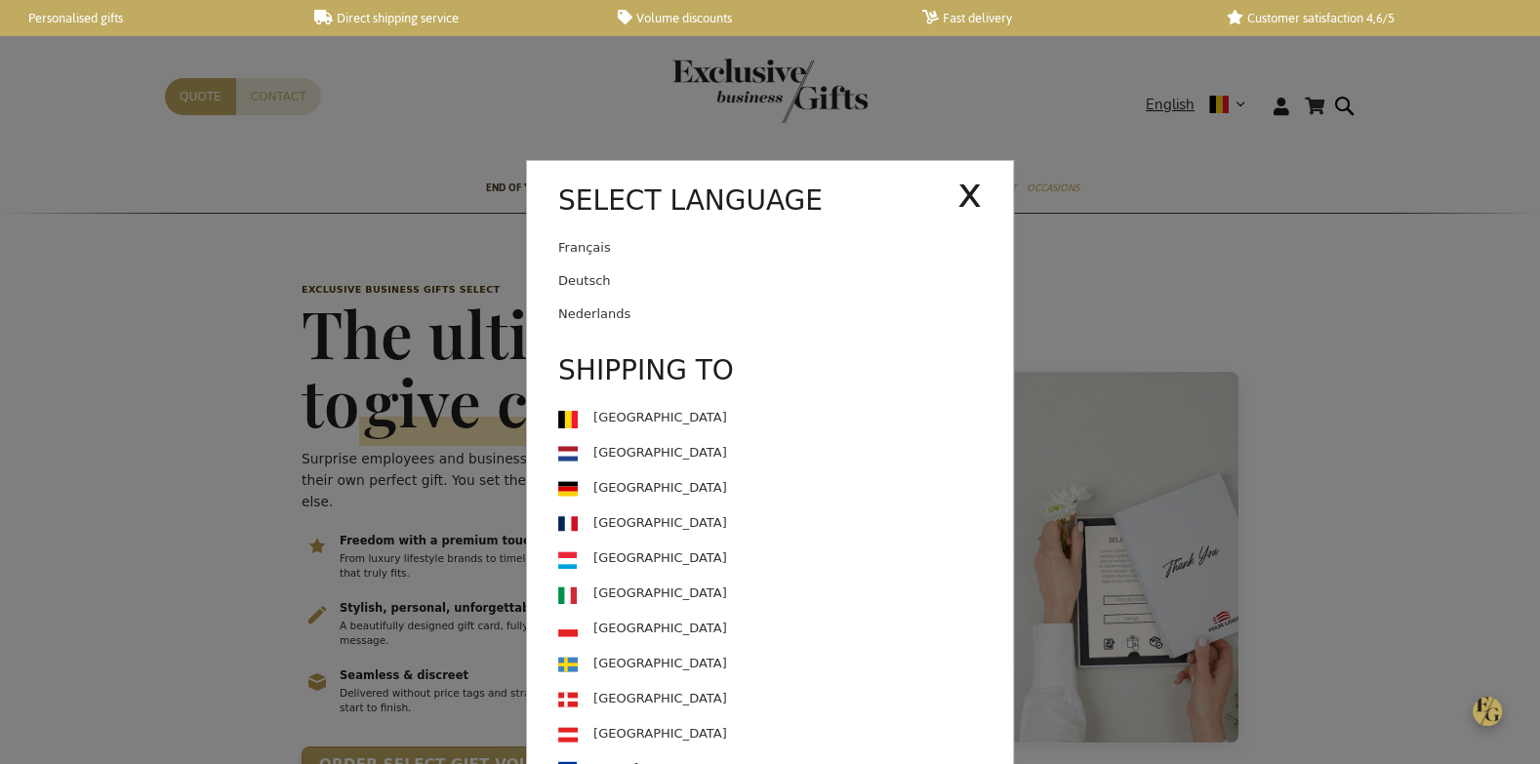
click at [580, 322] on link "Nederlands" at bounding box center [785, 314] width 455 height 33
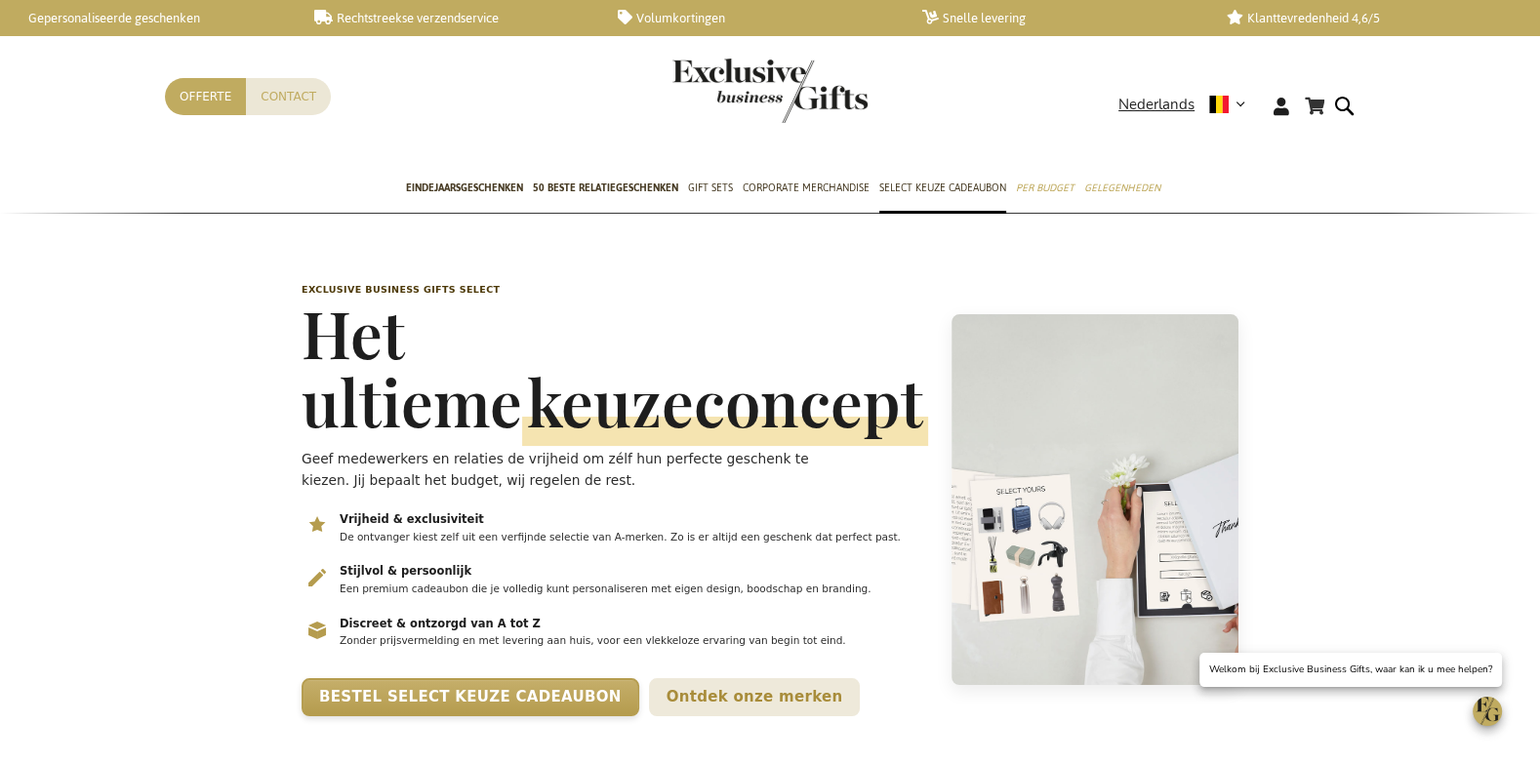
scroll to position [0, 7]
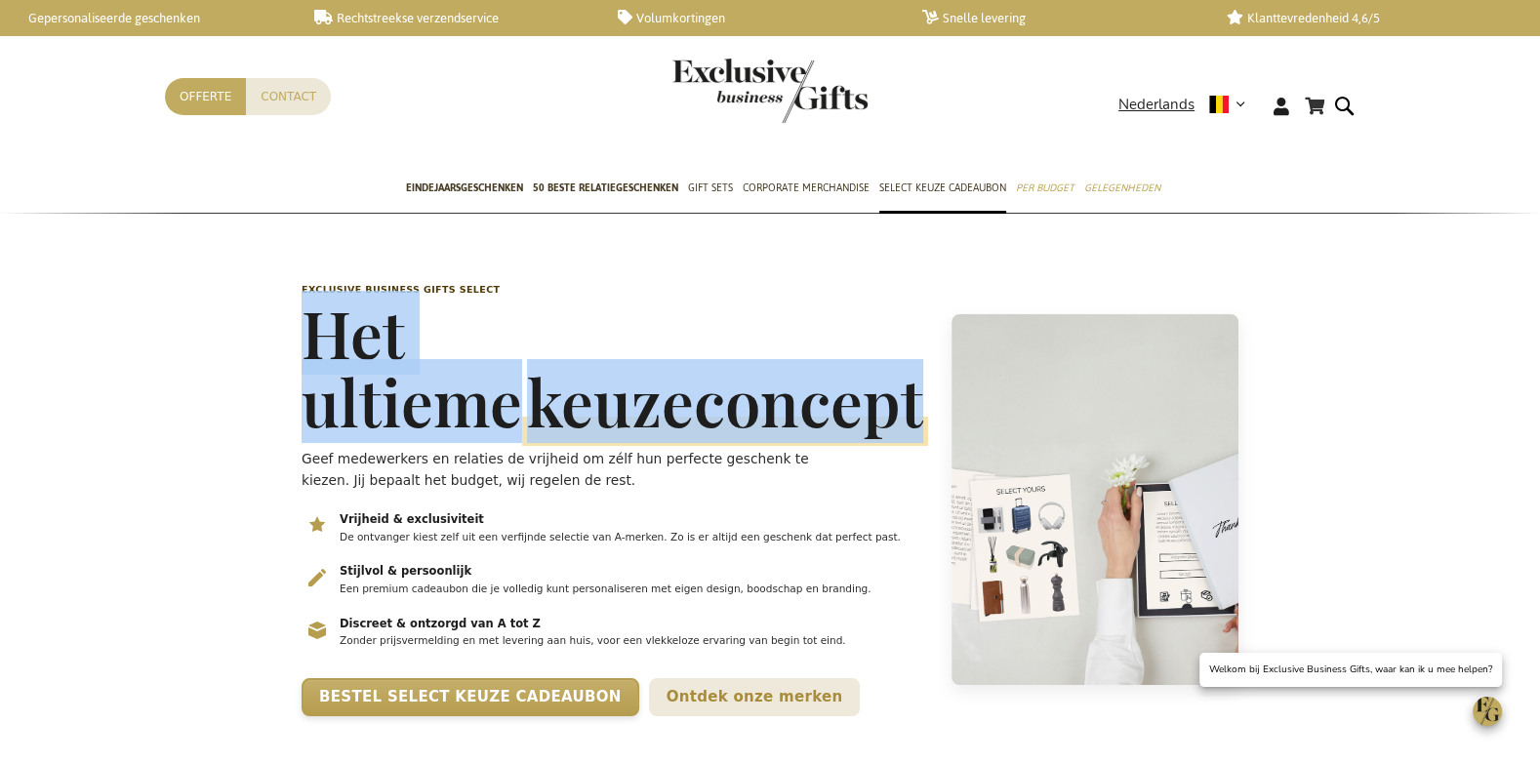
drag, startPoint x: 321, startPoint y: 337, endPoint x: 762, endPoint y: 378, distance: 443.1
click at [757, 395] on h1 "Het ultieme keuzeconcept" at bounding box center [615, 367] width 627 height 137
copy h1 "Het ultieme keuzeconcept"
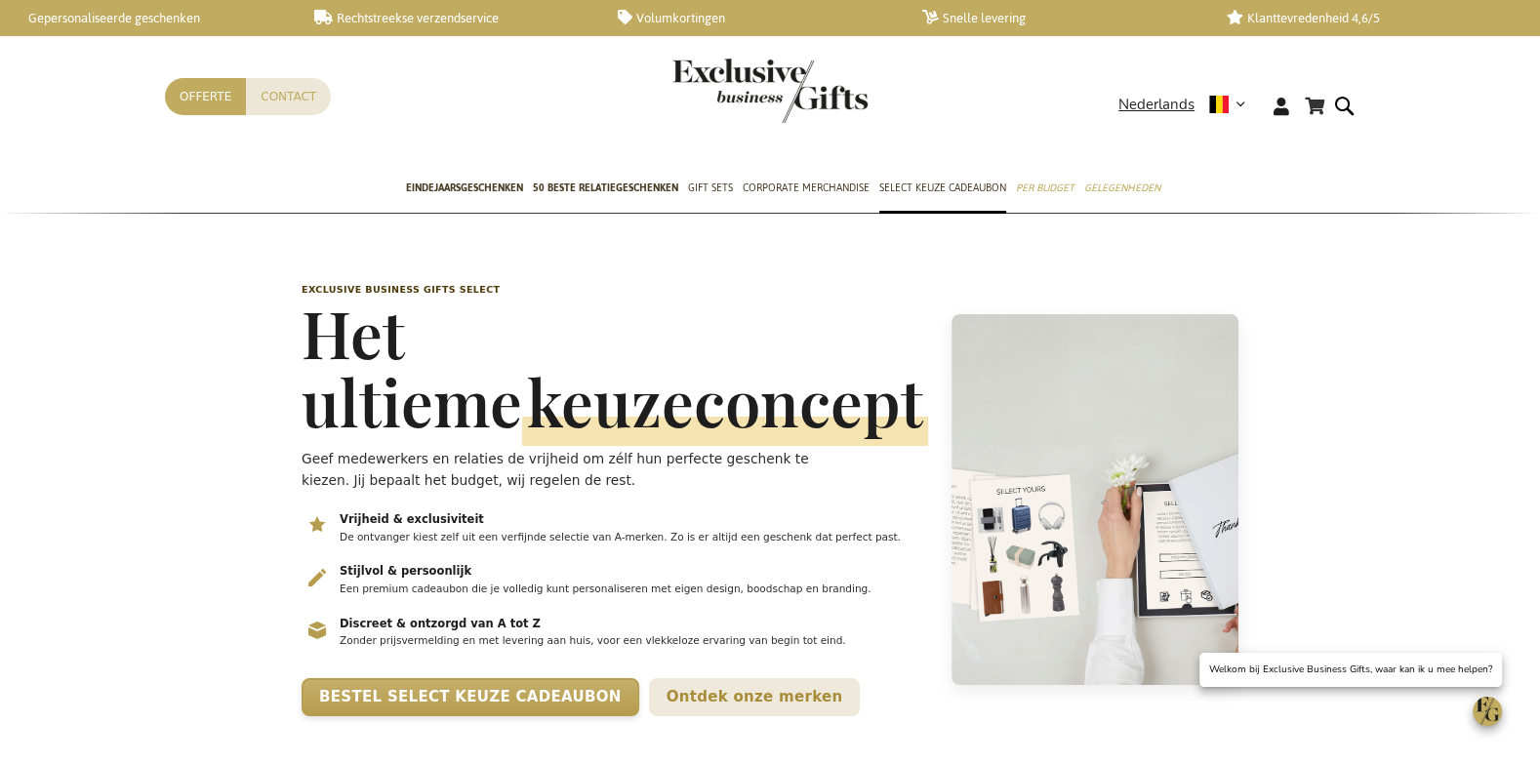
click at [308, 458] on p "Geef medewerkers en relaties de vrijheid om zélf hun perfecte geschenk te kieze…" at bounding box center [579, 469] width 555 height 43
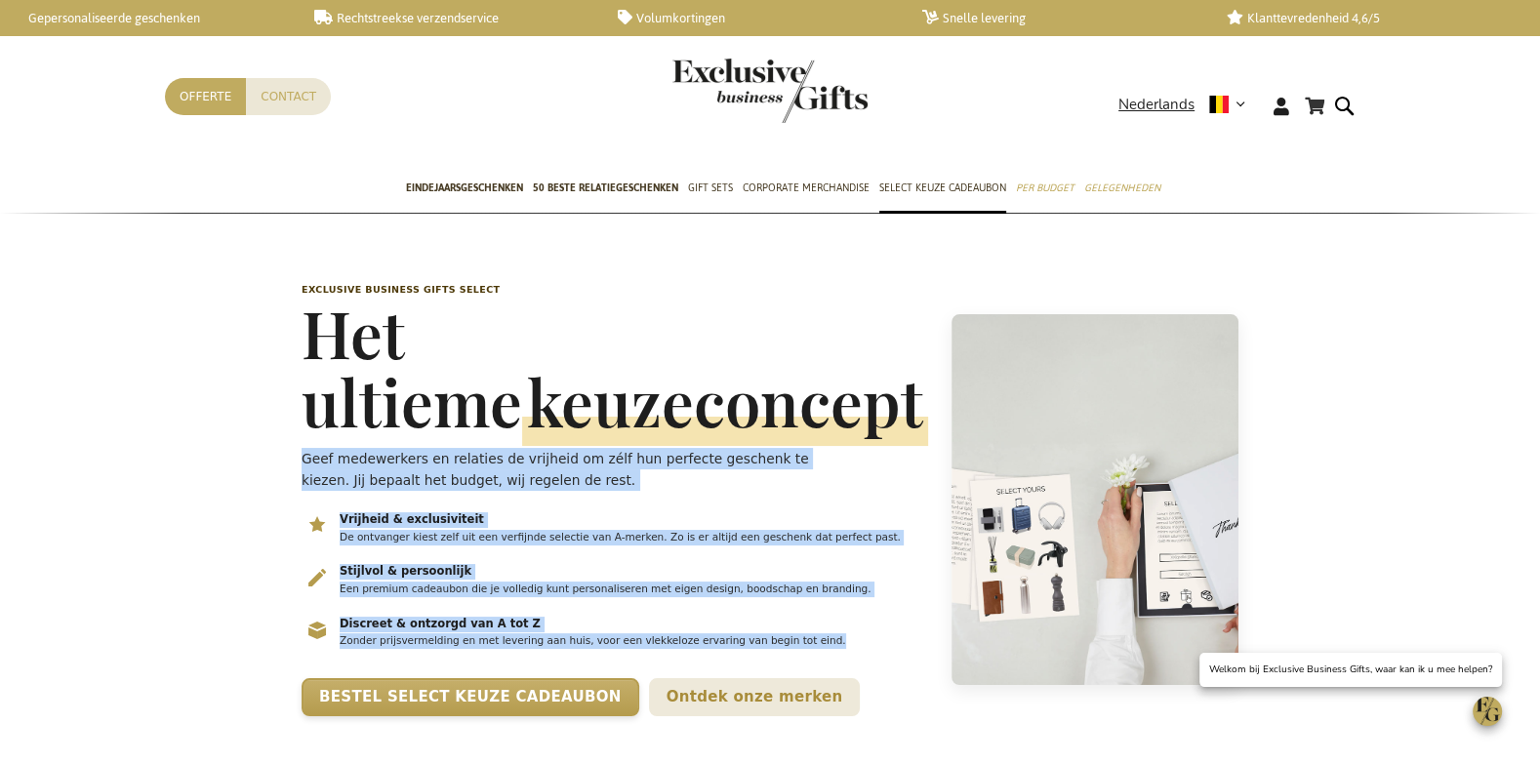
drag, startPoint x: 303, startPoint y: 453, endPoint x: 609, endPoint y: 695, distance: 390.5
click at [609, 695] on div "Exclusive Business Gifts Select Het ultieme keuzeconcept Geef medewerkers en re…" at bounding box center [615, 500] width 627 height 434
copy div "Geef medewerkers en relaties de vrijheid om zélf hun perfecte geschenk te kieze…"
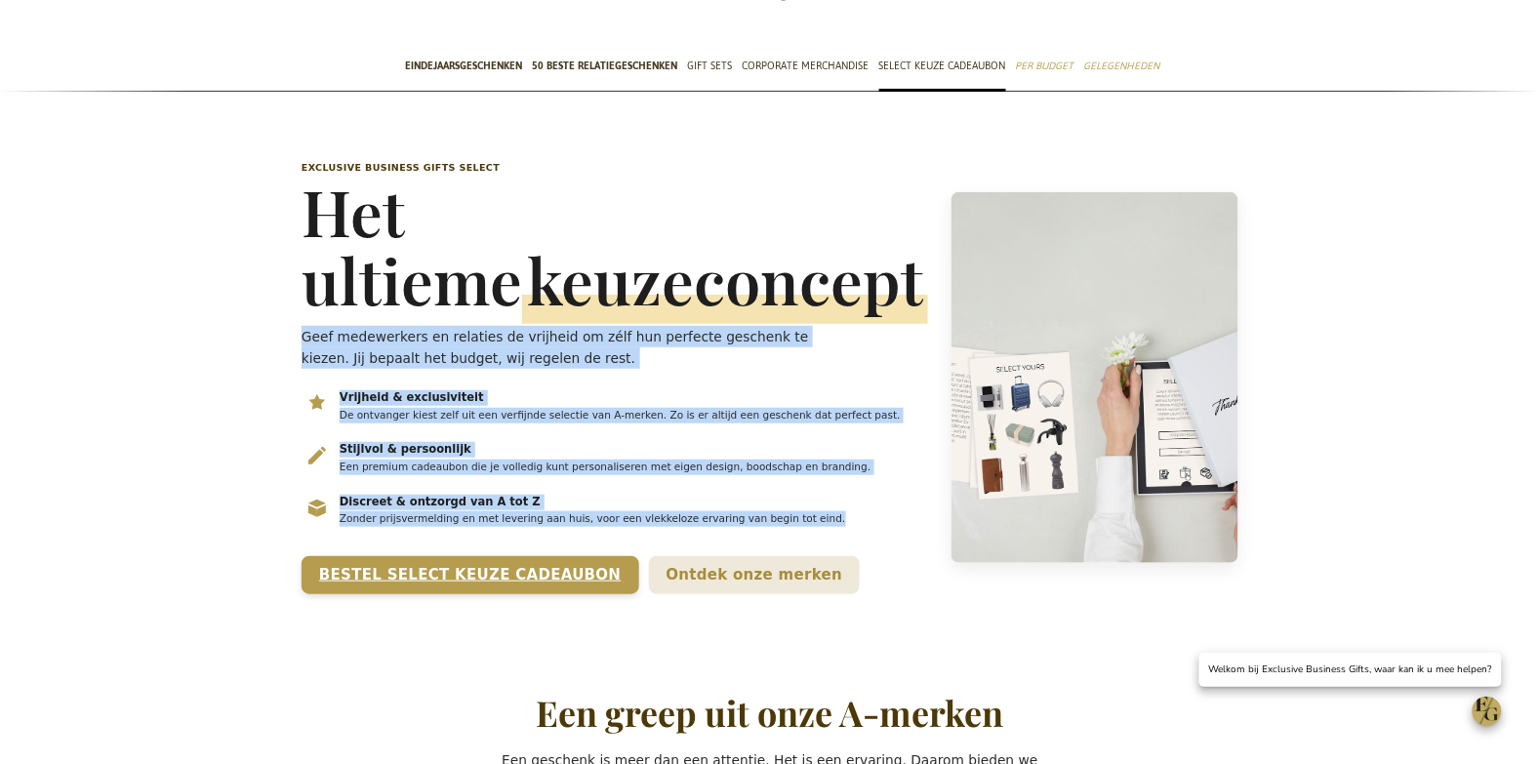
scroll to position [158, 0]
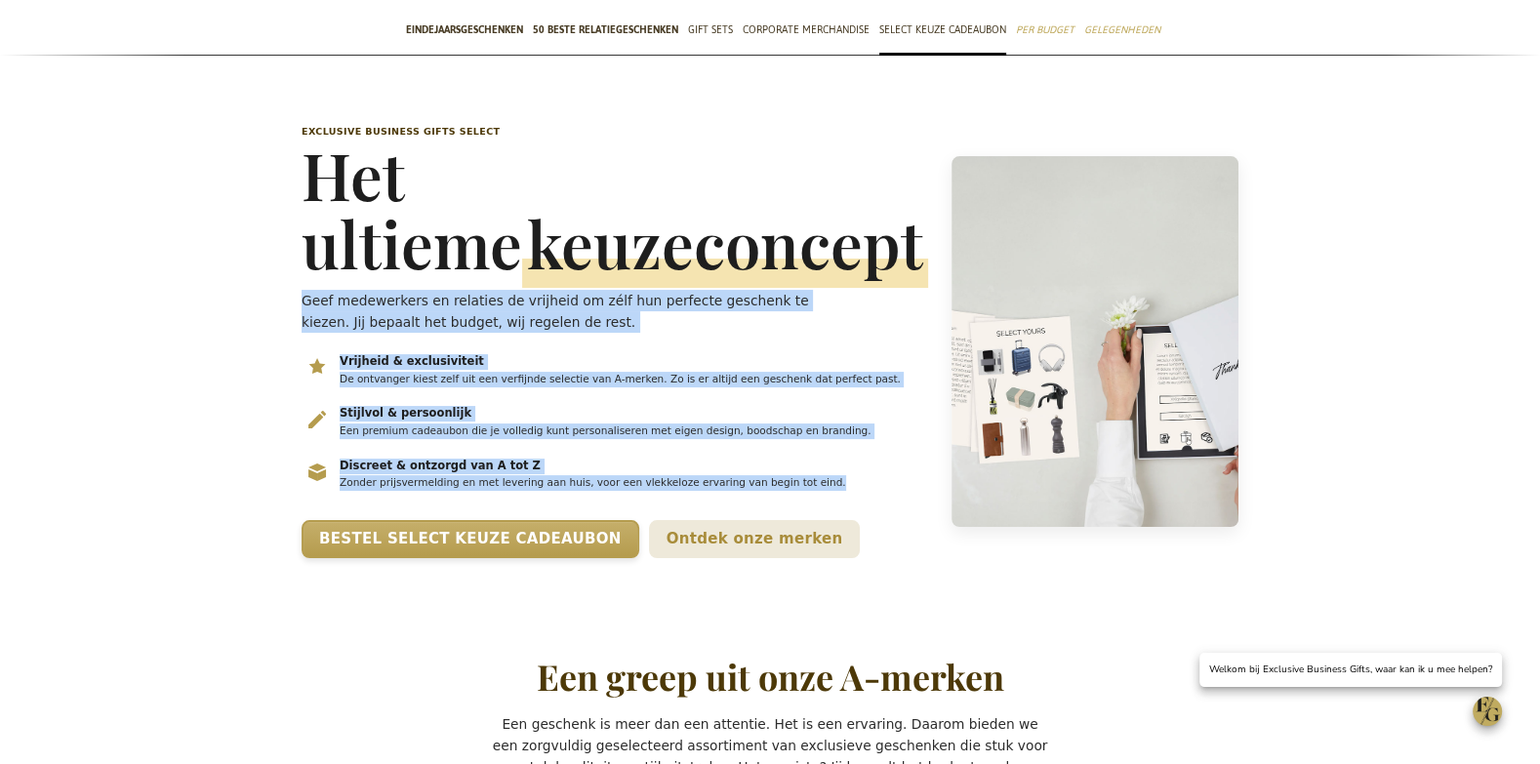
drag, startPoint x: 555, startPoint y: 455, endPoint x: 546, endPoint y: 462, distance: 11.9
click at [555, 439] on p "Een premium cadeaubon die je volledig kunt personaliseren met eigen design, boo…" at bounding box center [633, 432] width 587 height 16
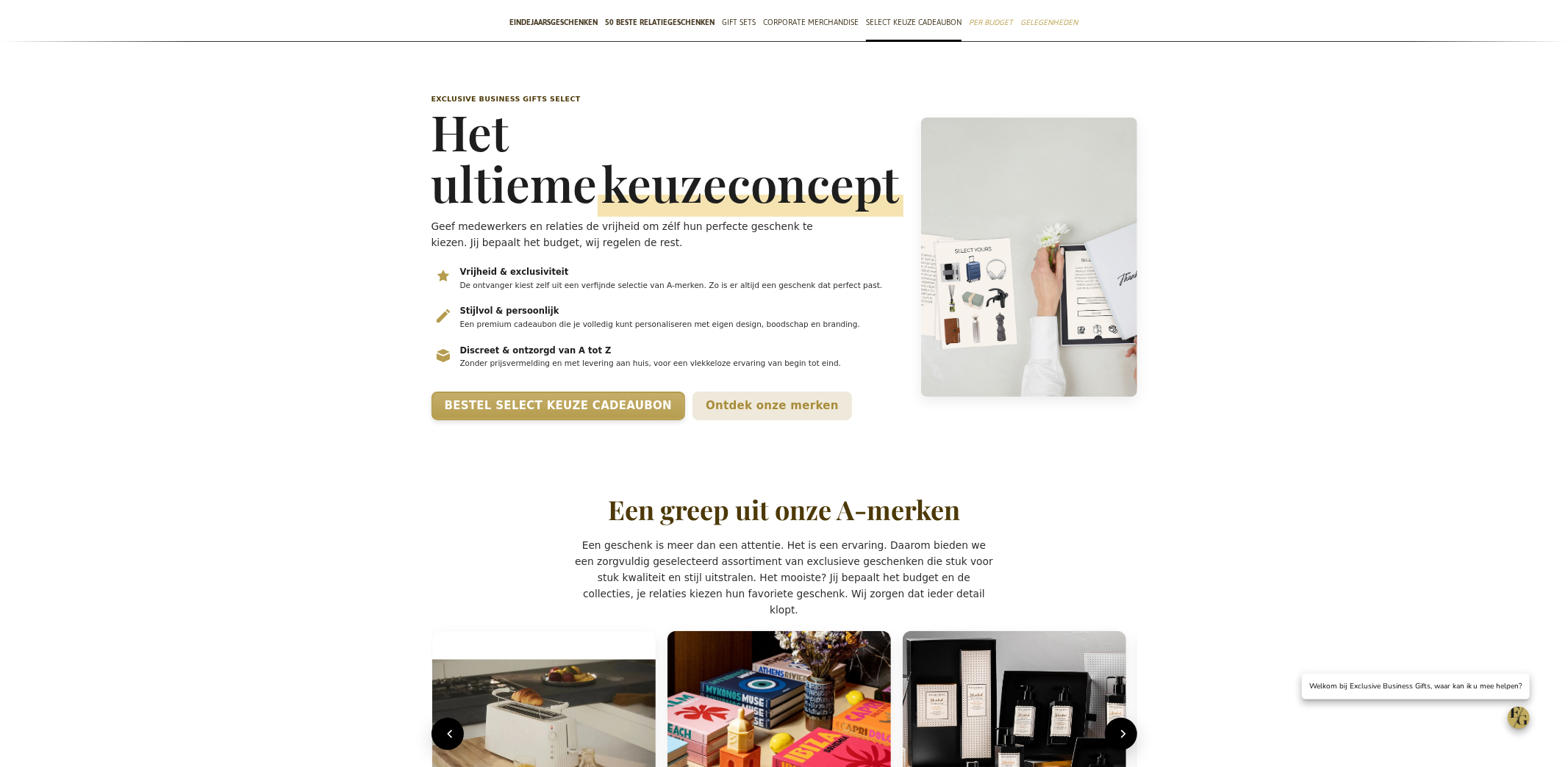
scroll to position [0, 5]
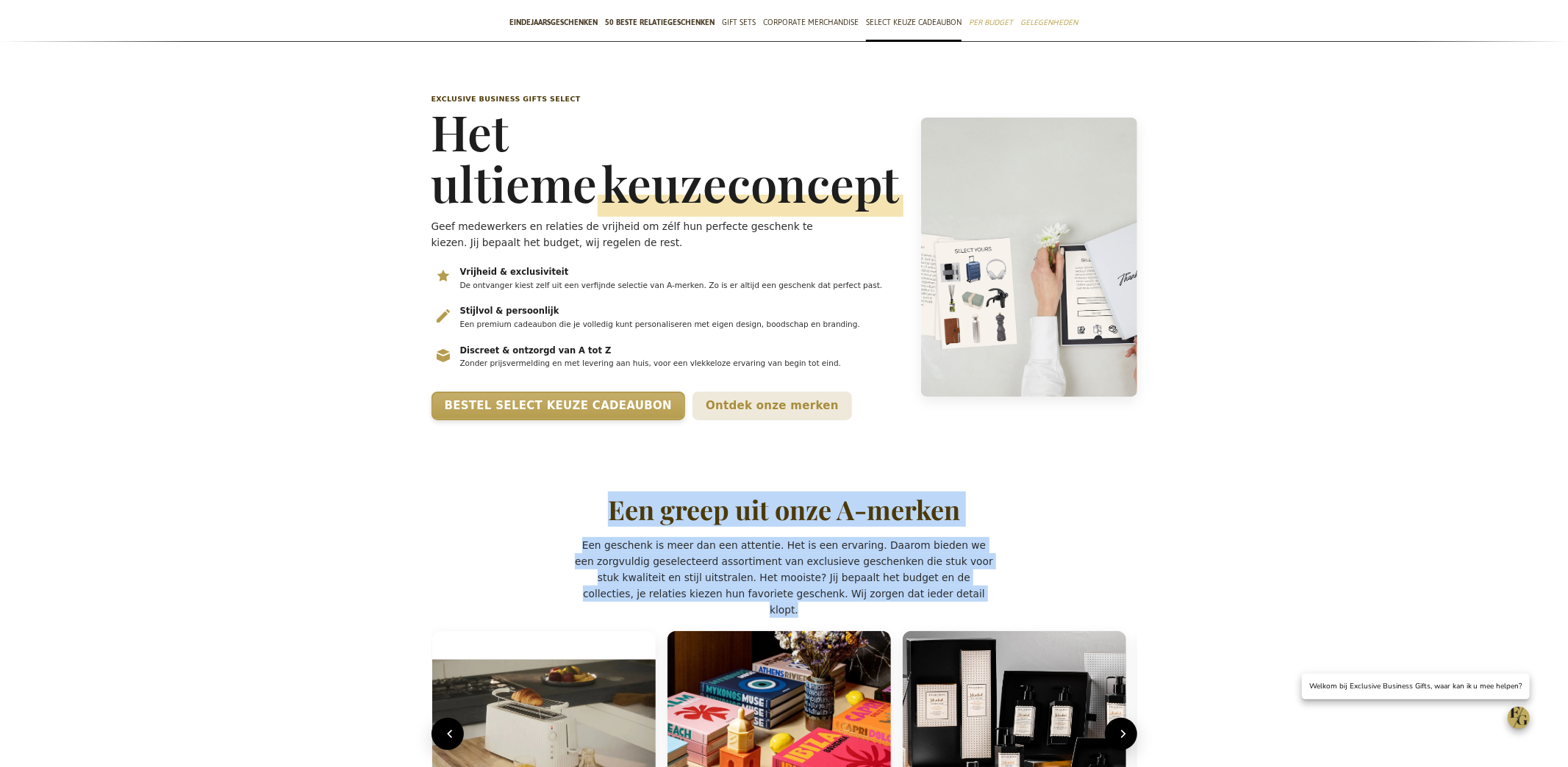
drag, startPoint x: 619, startPoint y: 581, endPoint x: 973, endPoint y: 657, distance: 362.1
click at [975, 574] on div "Een greep uit onze A-merken Een geschenk is meer dan een attentie. Het is een e…" at bounding box center [784, 698] width 706 height 409
copy div "Een greep uit onze A-merken Een geschenk is meer dan een attentie. Het is een e…"
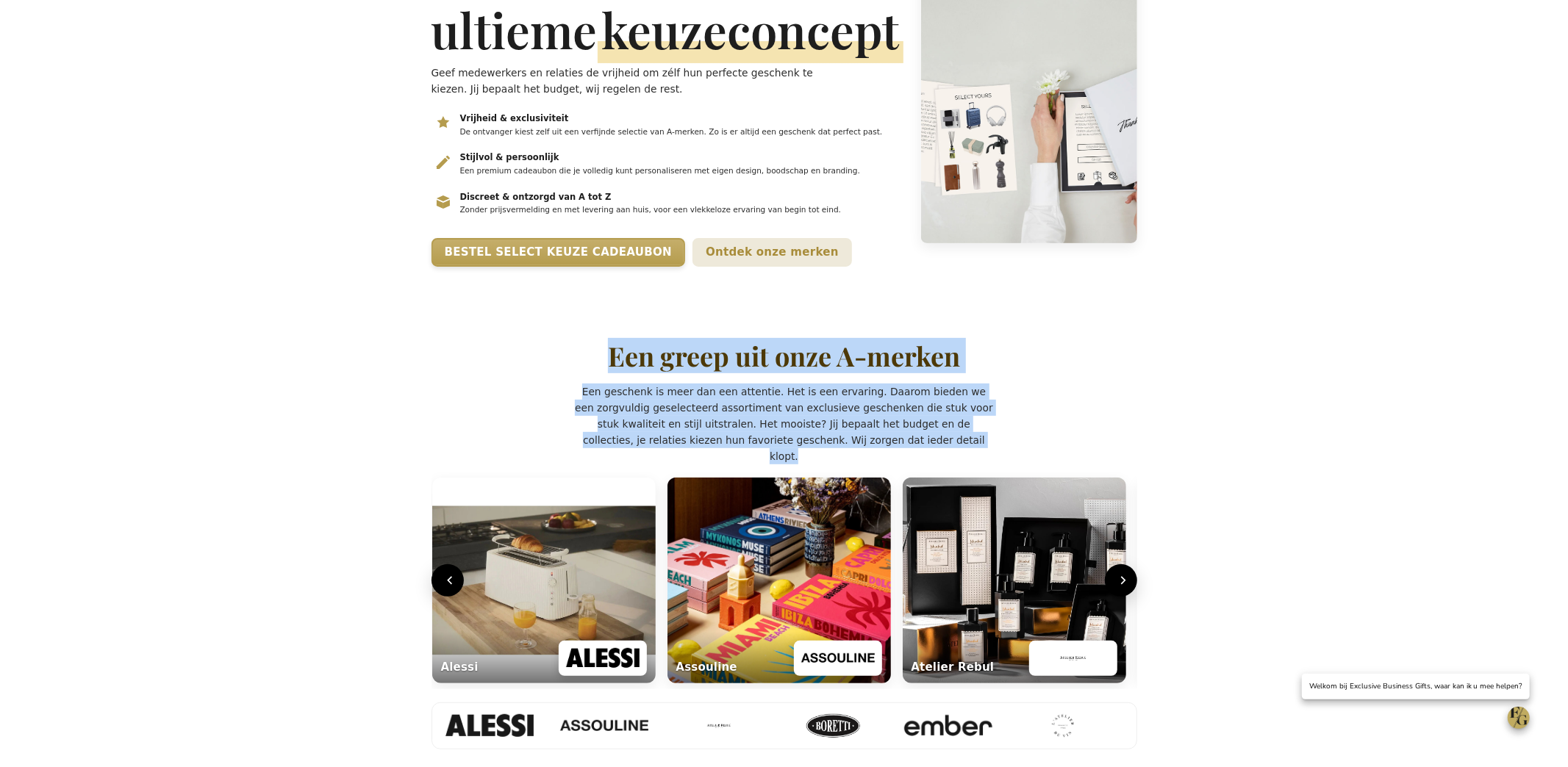
scroll to position [282, 0]
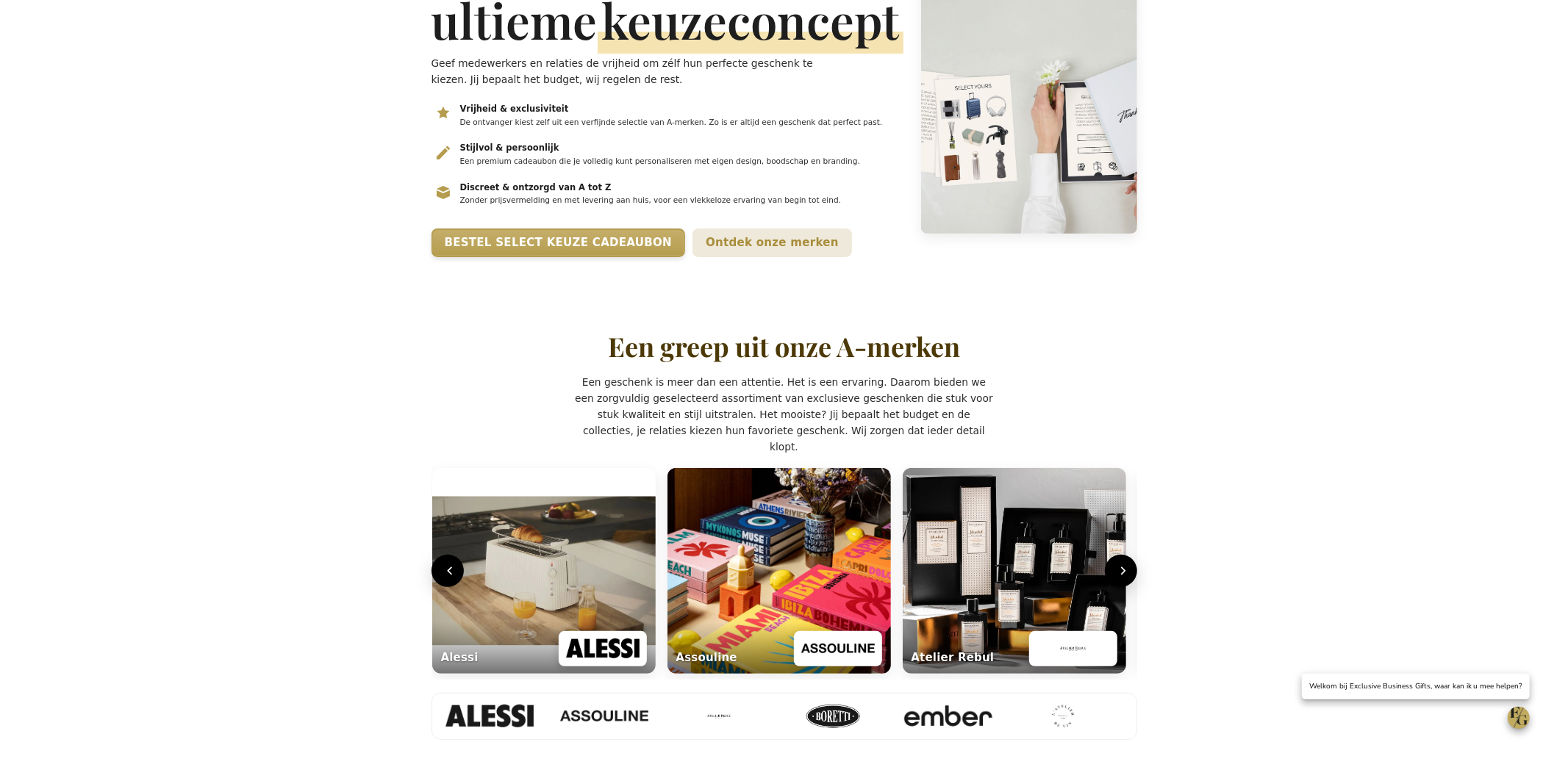
click at [656, 361] on h2 "Een greep uit onze A-merken" at bounding box center [784, 346] width 352 height 29
click at [648, 361] on h2 "Een greep uit onze A-merken" at bounding box center [784, 346] width 352 height 29
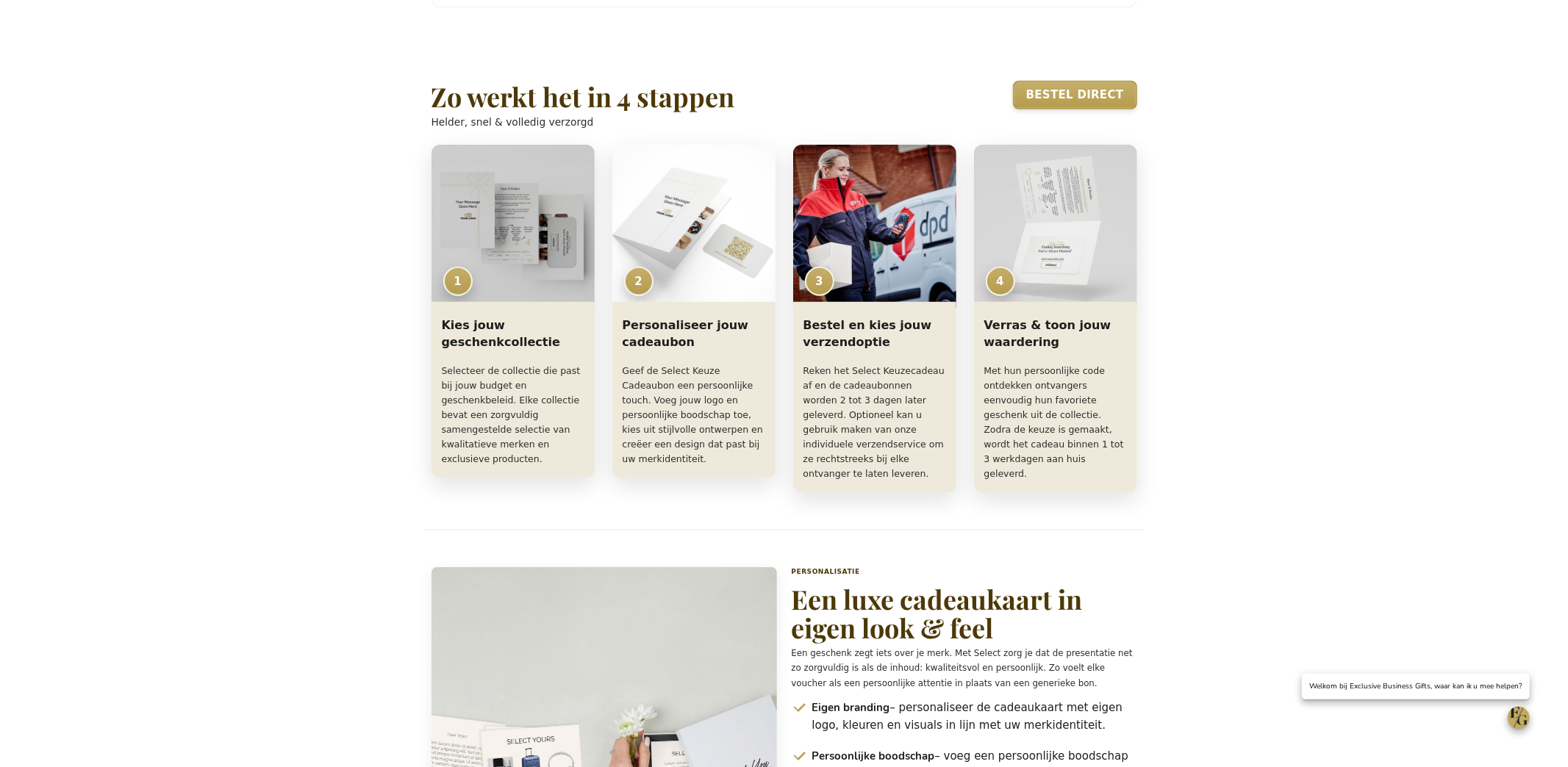
scroll to position [1059, 0]
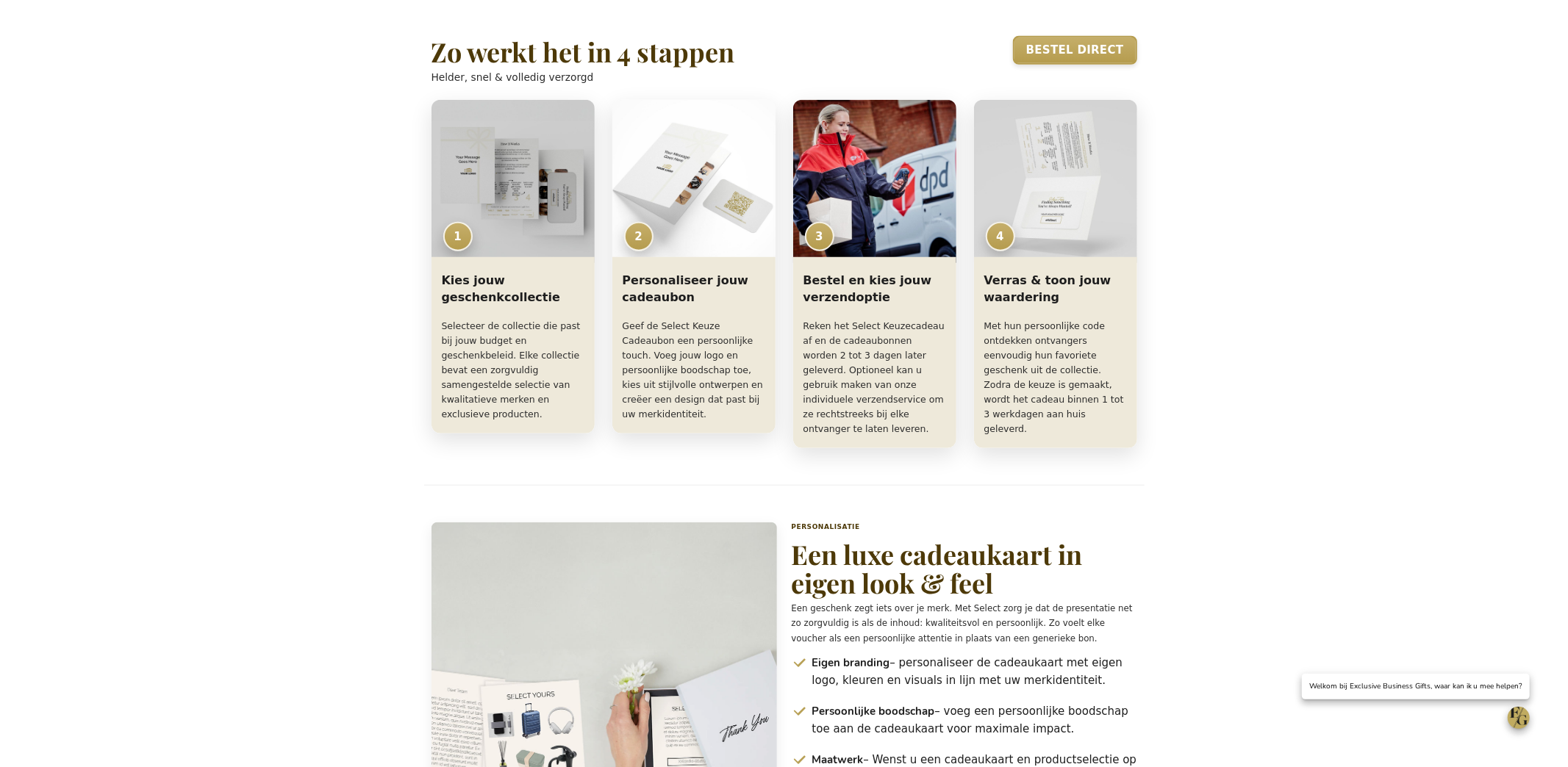
click at [546, 67] on h2 "Zo werkt het in 4 stappen" at bounding box center [583, 52] width 304 height 29
click at [545, 67] on h2 "Zo werkt het in 4 stappen" at bounding box center [583, 52] width 304 height 29
click at [545, 67] on h2 "Zo werkt het in 4 stappen" at bounding box center [583, 52] width 304 height 29
click at [432, 67] on h2 "Zo werkt het in 4 stappen" at bounding box center [583, 52] width 304 height 29
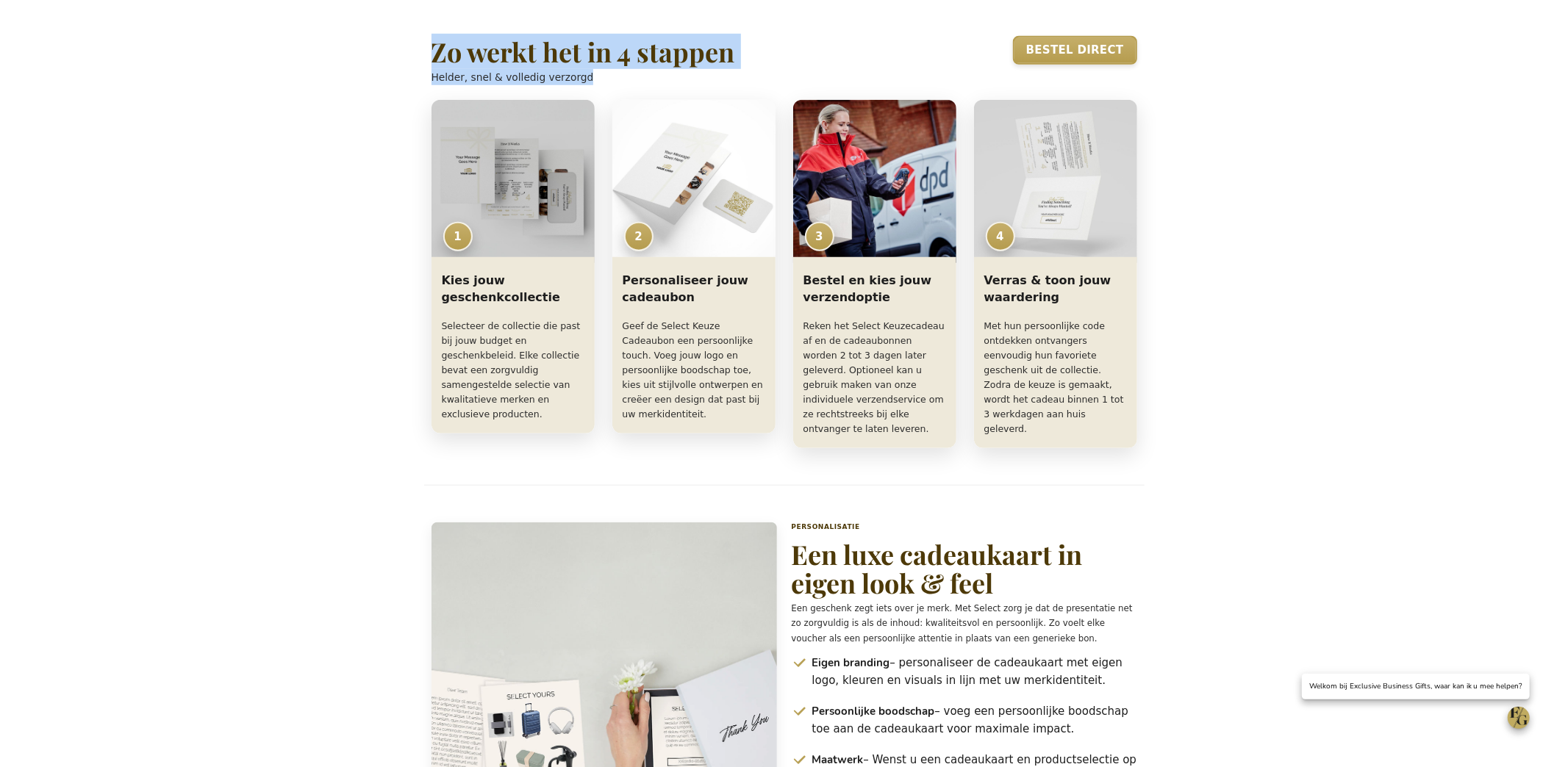
drag, startPoint x: 430, startPoint y: 100, endPoint x: 585, endPoint y: 122, distance: 156.6
click at [586, 86] on div "Zo werkt het in 4 stappen Helder, snel & volledig verzorgd" at bounding box center [583, 61] width 304 height 50
copy div "Zo werkt het in 4 stappen Helder, snel & volledig verzorgd"
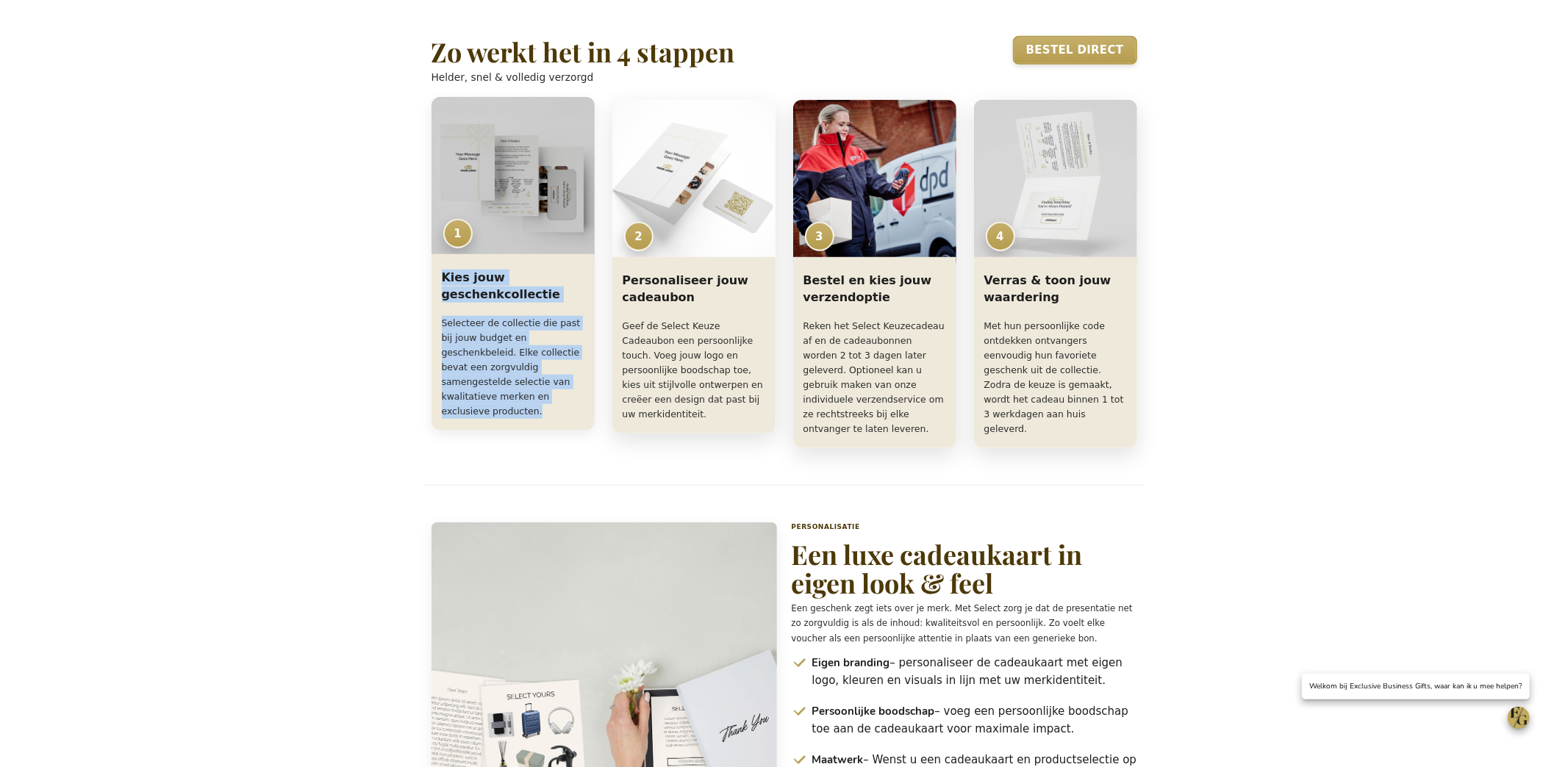
drag, startPoint x: 444, startPoint y: 328, endPoint x: 555, endPoint y: 467, distance: 177.9
click at [555, 431] on div "Kies jouw geschenkcollectie Selecteer de collectie die past bij jouw budget en …" at bounding box center [513, 345] width 163 height 170
copy div "Kies jouw geschenkcollectie Selecteer de collectie die past bij jouw budget en …"
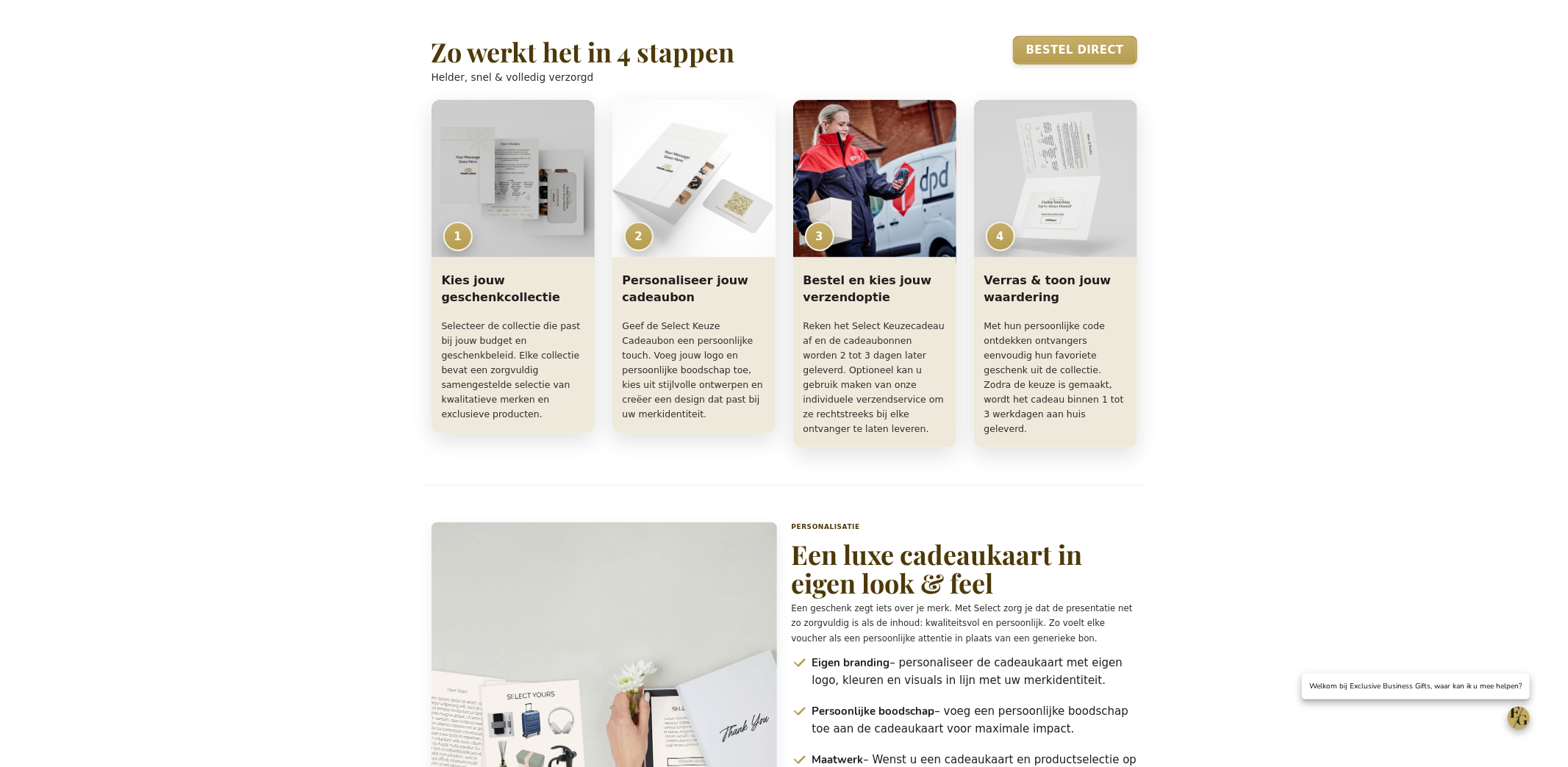
drag, startPoint x: 1241, startPoint y: 520, endPoint x: 1252, endPoint y: 510, distance: 14.9
click at [1159, 519] on main "Home Select Keuze Cadeaubon Select Keuze Cadeaubon Soms is de perfecte keuze...…" at bounding box center [784, 427] width 935 height 2652
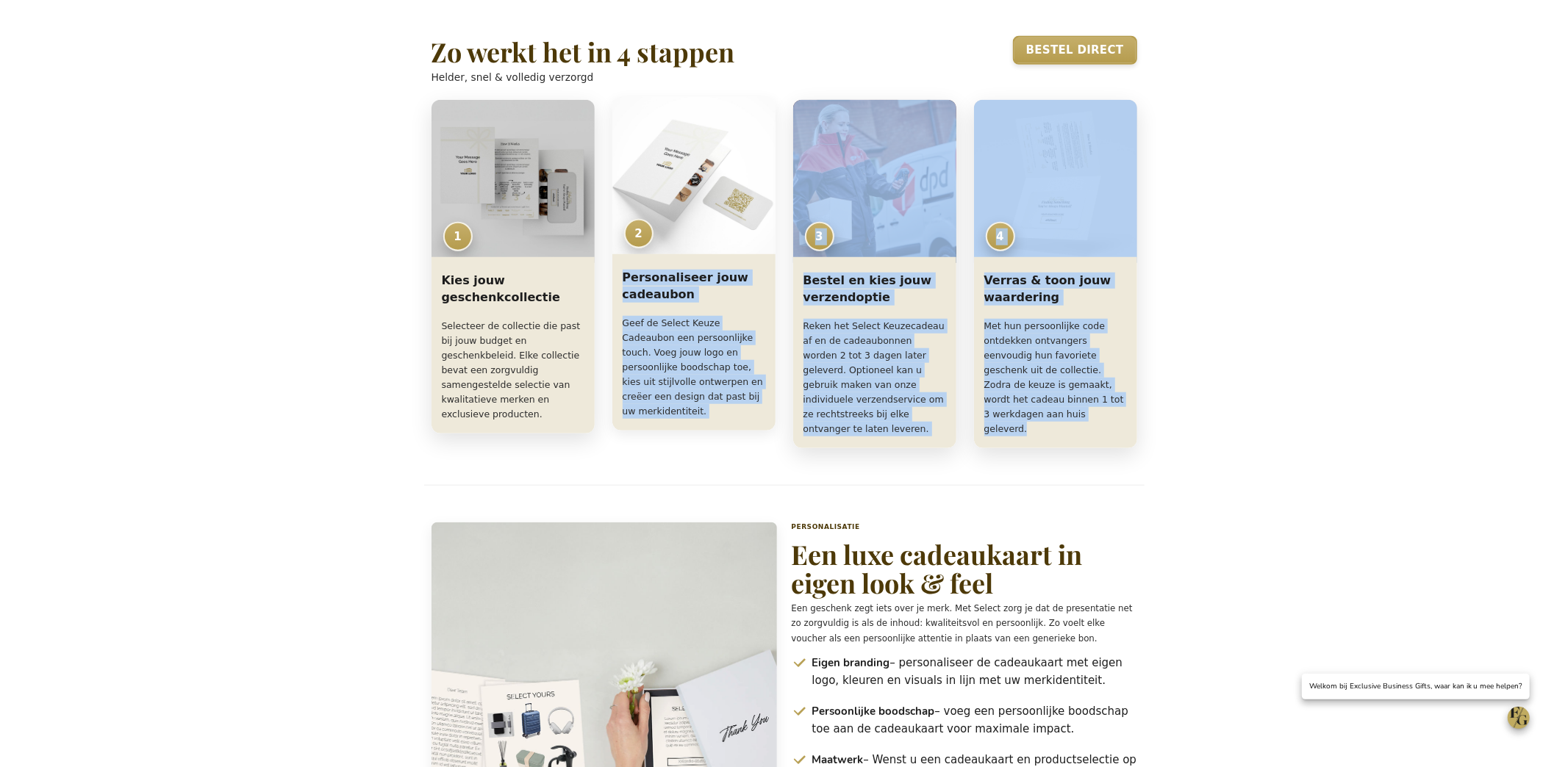
drag, startPoint x: 1139, startPoint y: 485, endPoint x: 623, endPoint y: 325, distance: 540.2
click at [624, 324] on div "Winkelwagen Winkelwagen 0 Sluiten U heeft geen product(en) in uw winkelwagen. G…" at bounding box center [784, 683] width 1568 height 3483
copy div "Personaliseer jouw cadeaubon Geef de Select Keuze Cadeaubon een persoonlijke to…"
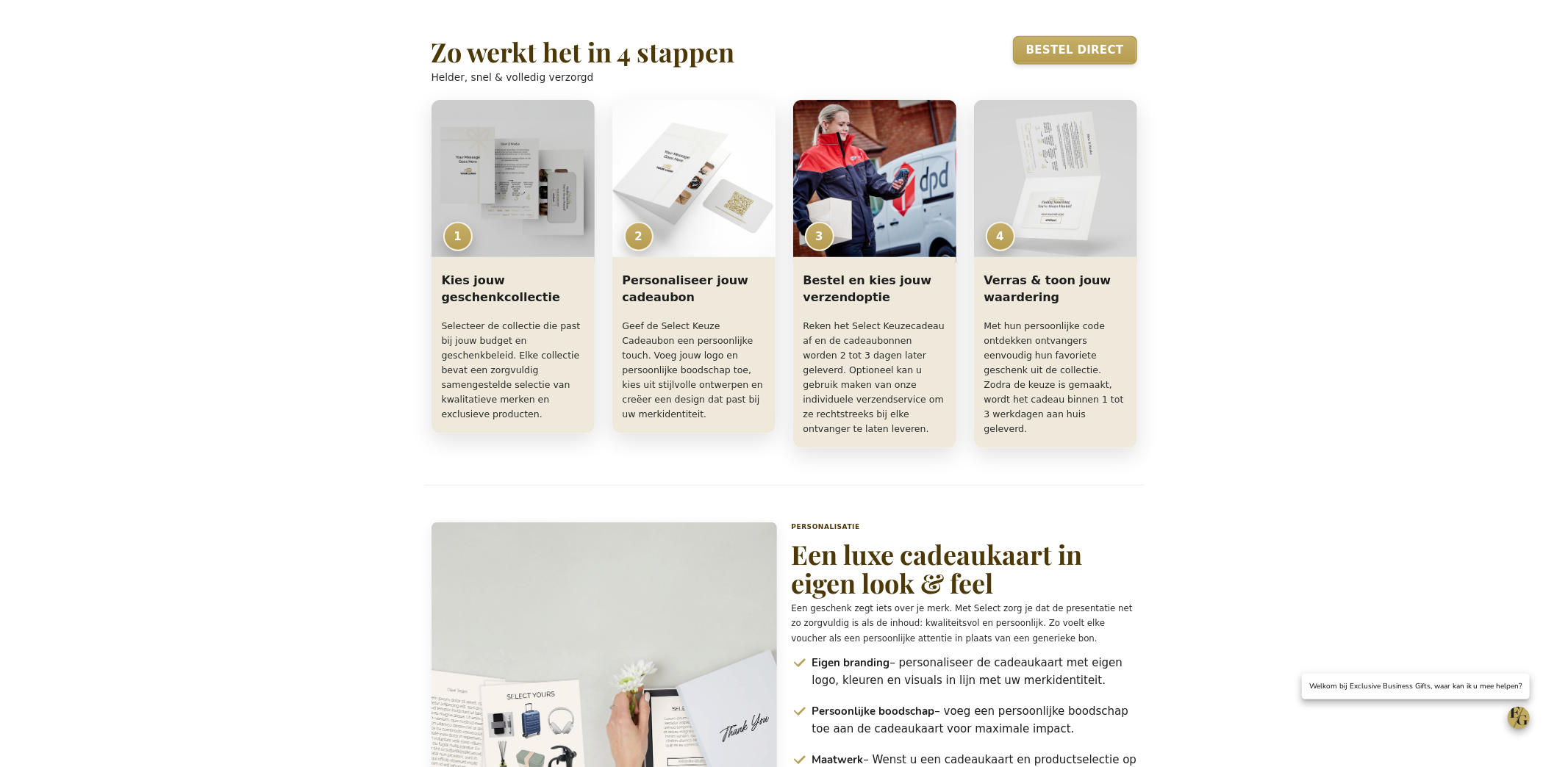
click at [215, 186] on div "Winkelwagen Winkelwagen 0 Sluiten U heeft geen product(en) in uw winkelwagen. G…" at bounding box center [784, 683] width 1568 height 3483
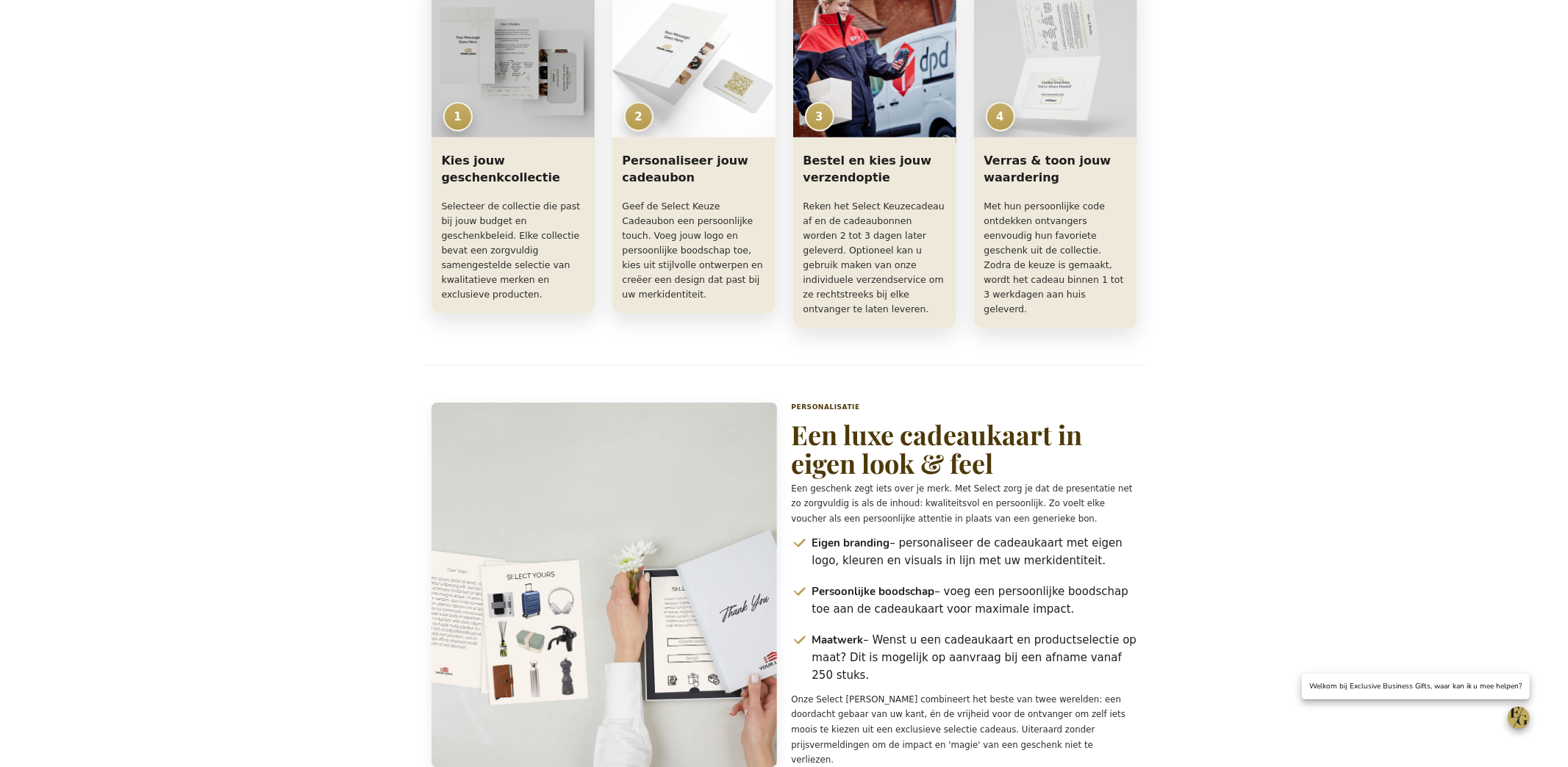
scroll to position [1399, 0]
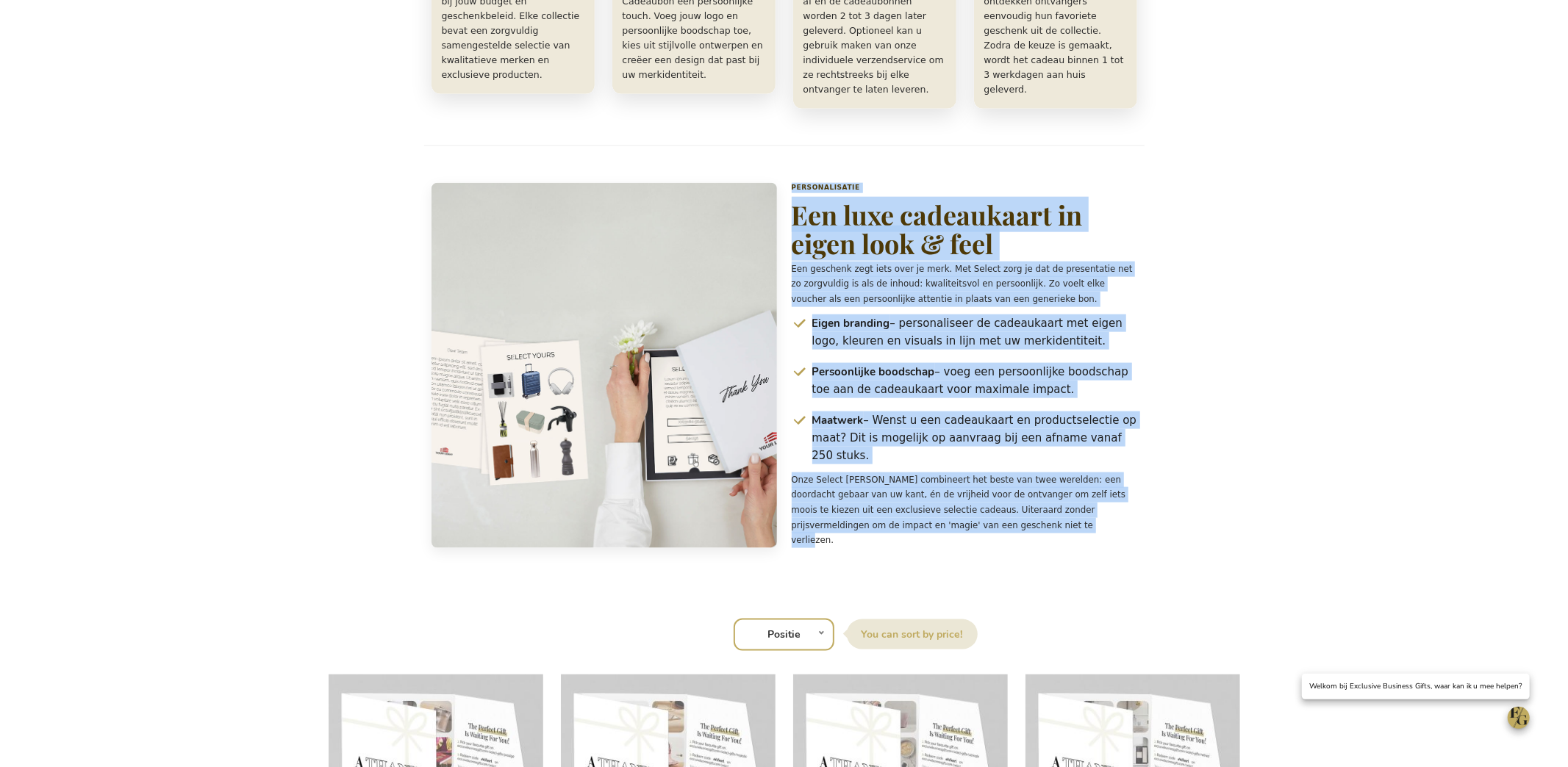
drag, startPoint x: 792, startPoint y: 236, endPoint x: 1103, endPoint y: 580, distance: 463.7
click at [1106, 548] on div "Personalisatie Een luxe cadeaukaart in eigen look & feel Een geschenk zegt iets…" at bounding box center [964, 365] width 346 height 365
copy div "Personalisatie Een luxe cadeaukaart in eigen look & feel Een geschenk zegt iets…"
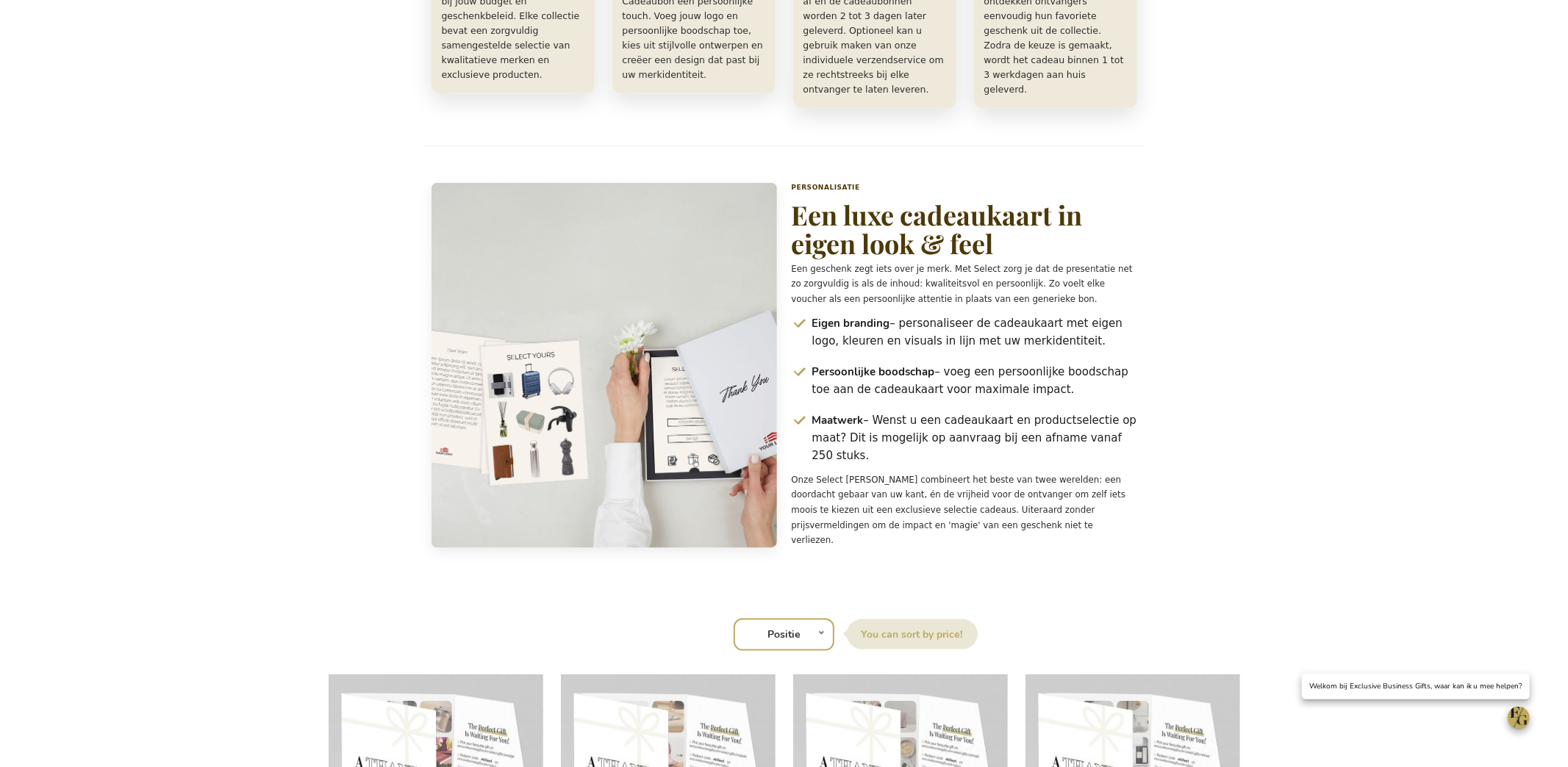
drag, startPoint x: 880, startPoint y: 485, endPoint x: 859, endPoint y: 479, distance: 21.8
click at [880, 464] on span "Maatwerk – Wenst u een cadeaukaart en productselectie op maat? Dit is mogelijk …" at bounding box center [974, 438] width 325 height 53
click at [830, 428] on strong "Maatwerk" at bounding box center [837, 421] width 51 height 15
click at [833, 428] on strong "Maatwerk" at bounding box center [837, 421] width 51 height 15
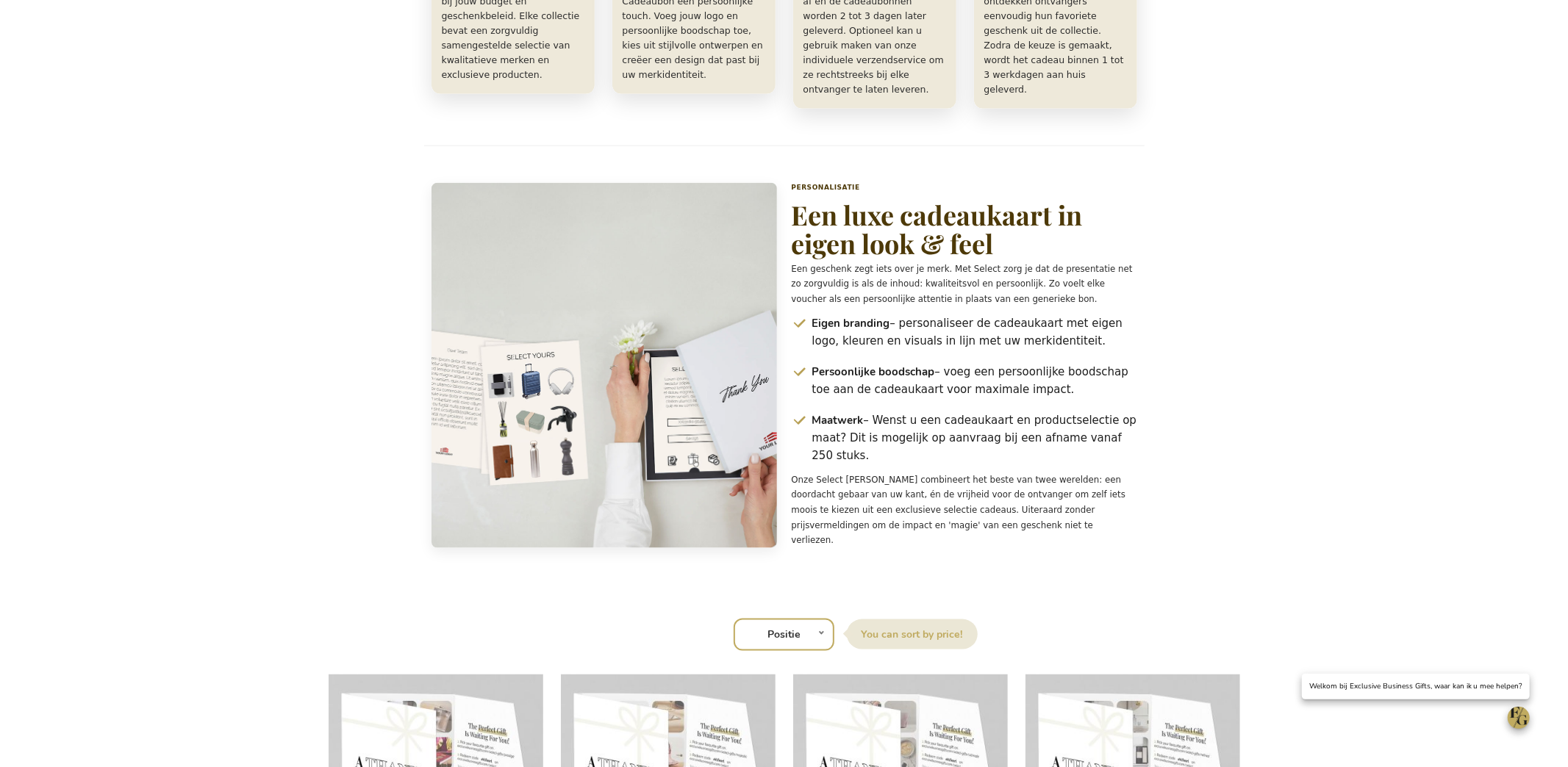
click at [831, 428] on strong "Maatwerk" at bounding box center [837, 421] width 51 height 15
copy strong "Maatwerk"
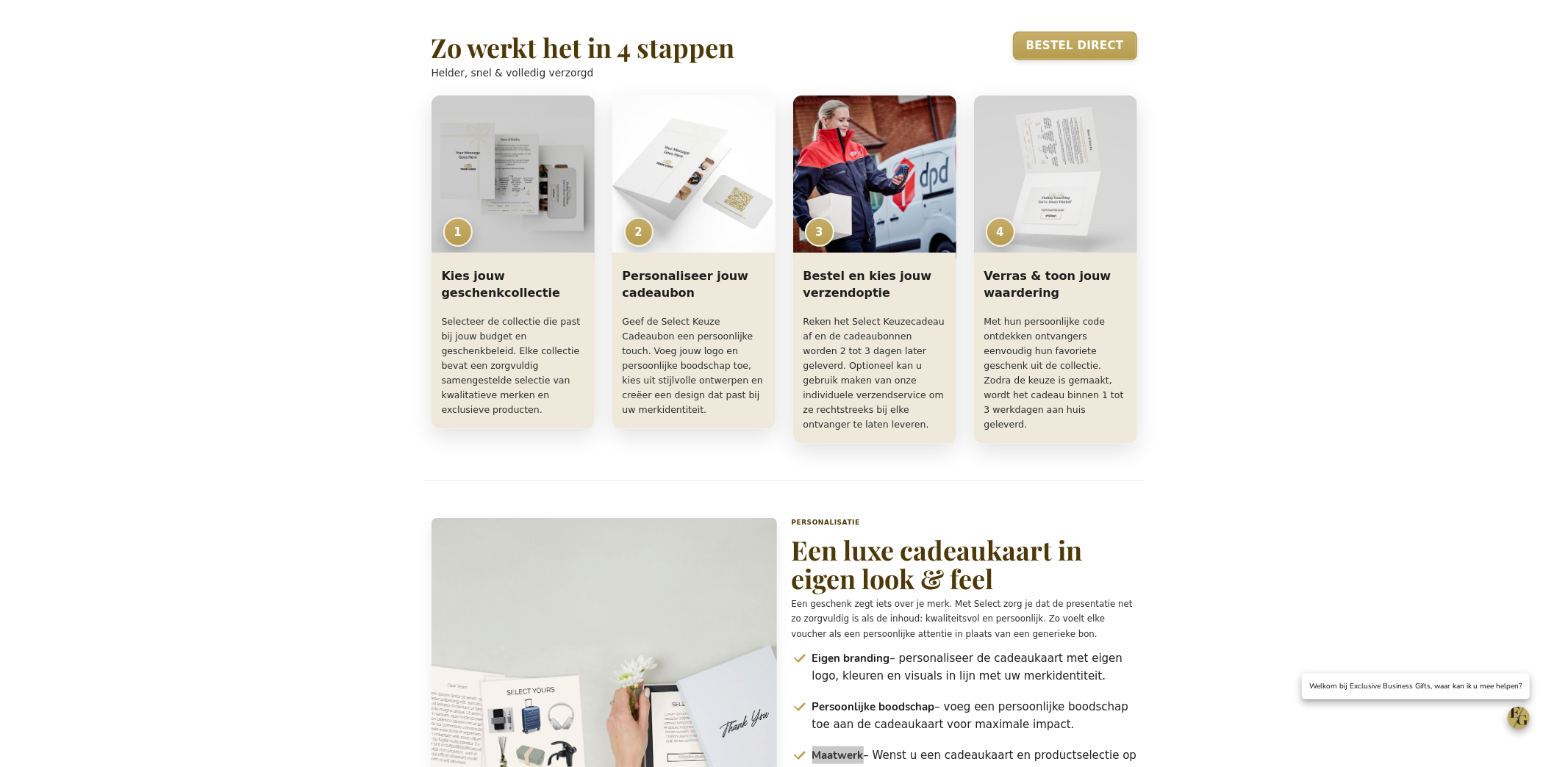
scroll to position [0, 0]
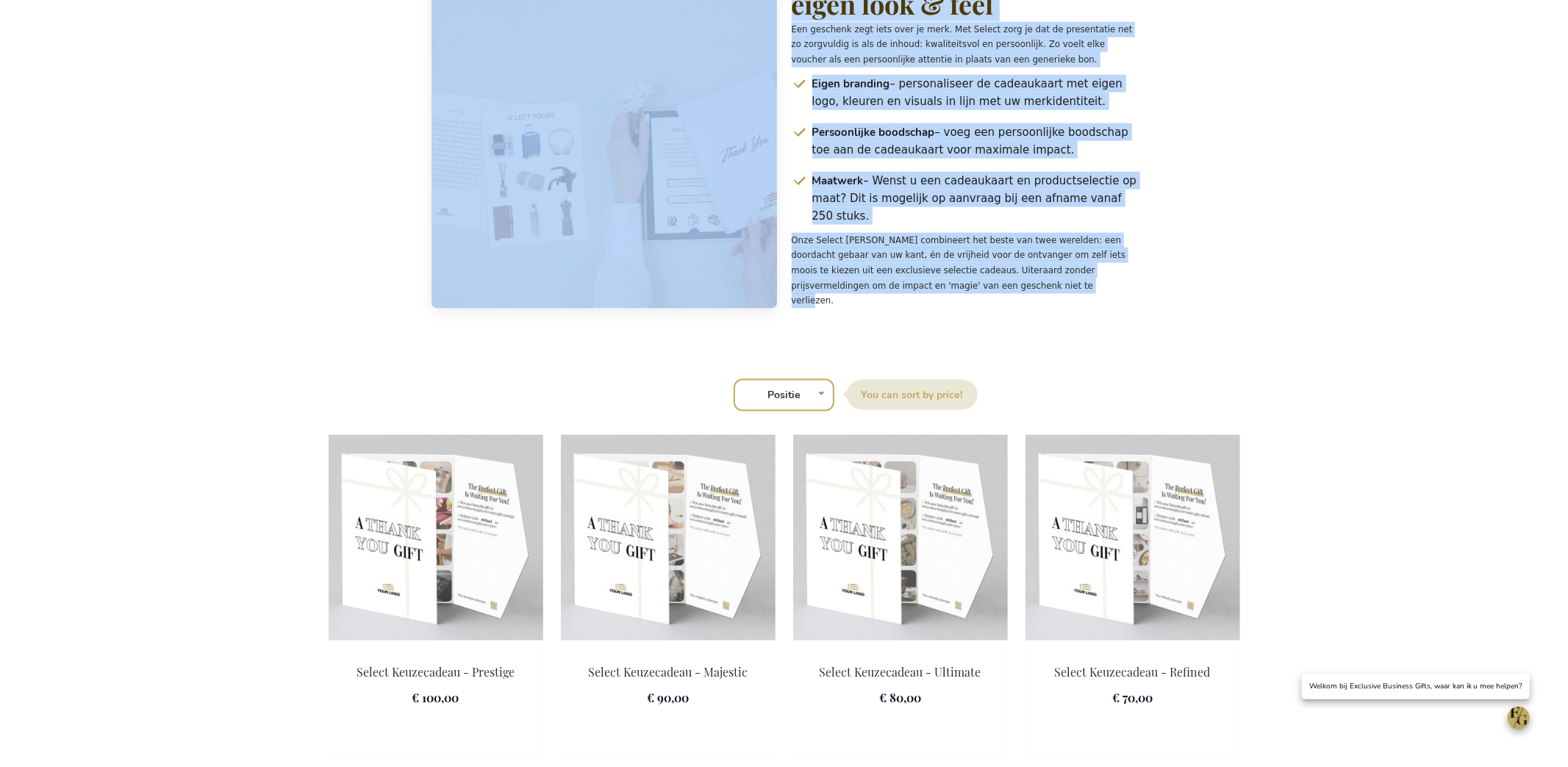
drag, startPoint x: 437, startPoint y: 247, endPoint x: 1095, endPoint y: 341, distance: 664.7
copy div "Het ultieme keuzeconcept Geef medewerkers en relaties de vrijheid om zélf hun p…"
